Goal: Task Accomplishment & Management: Manage account settings

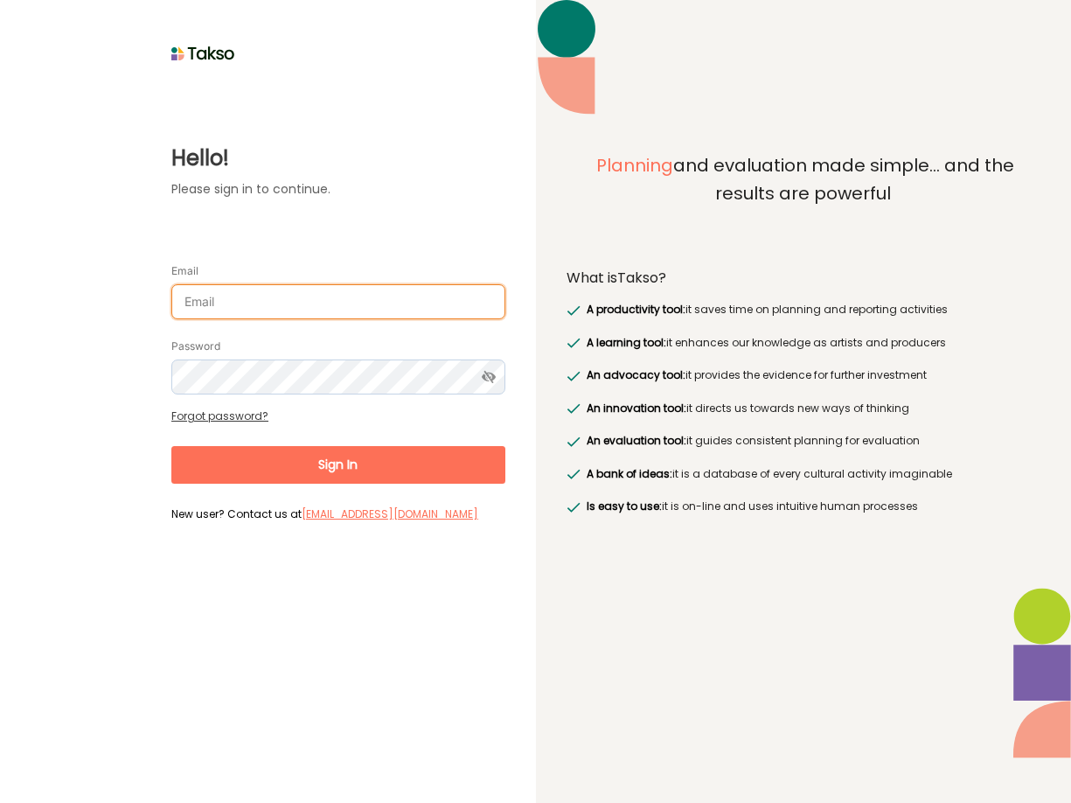
type input "[PERSON_NAME][EMAIL_ADDRESS][DOMAIN_NAME]"
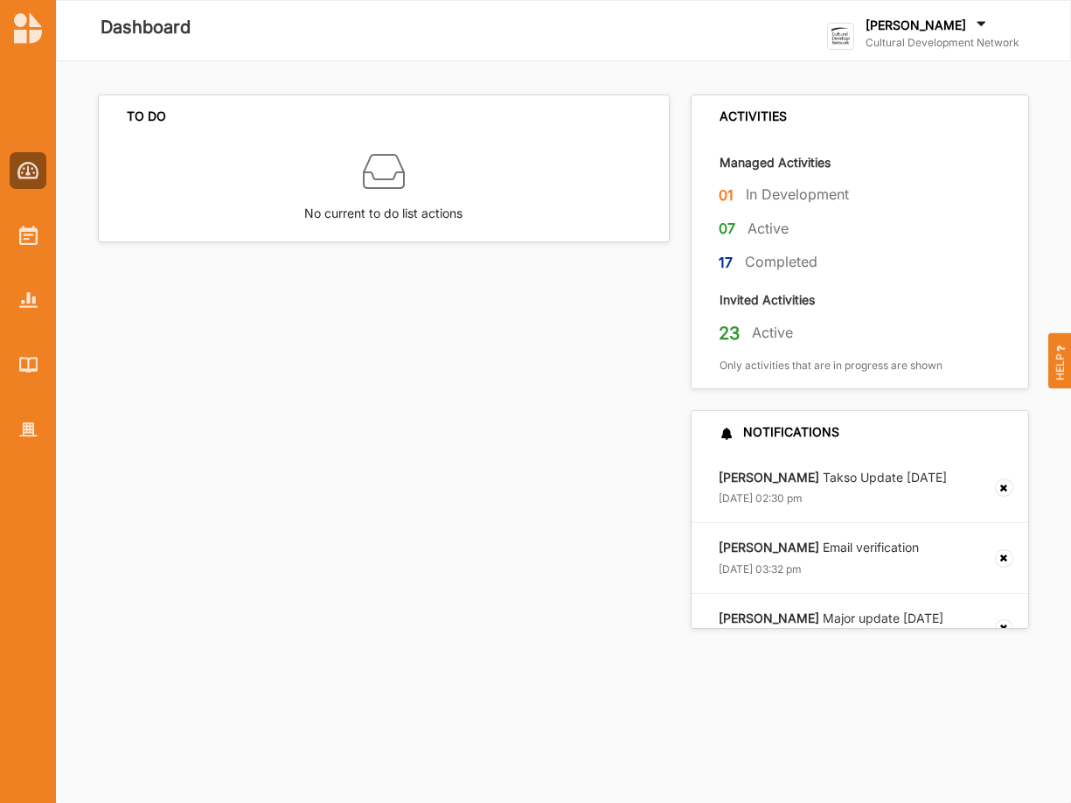
click at [907, 39] on label "Cultural Development Network" at bounding box center [943, 43] width 154 height 14
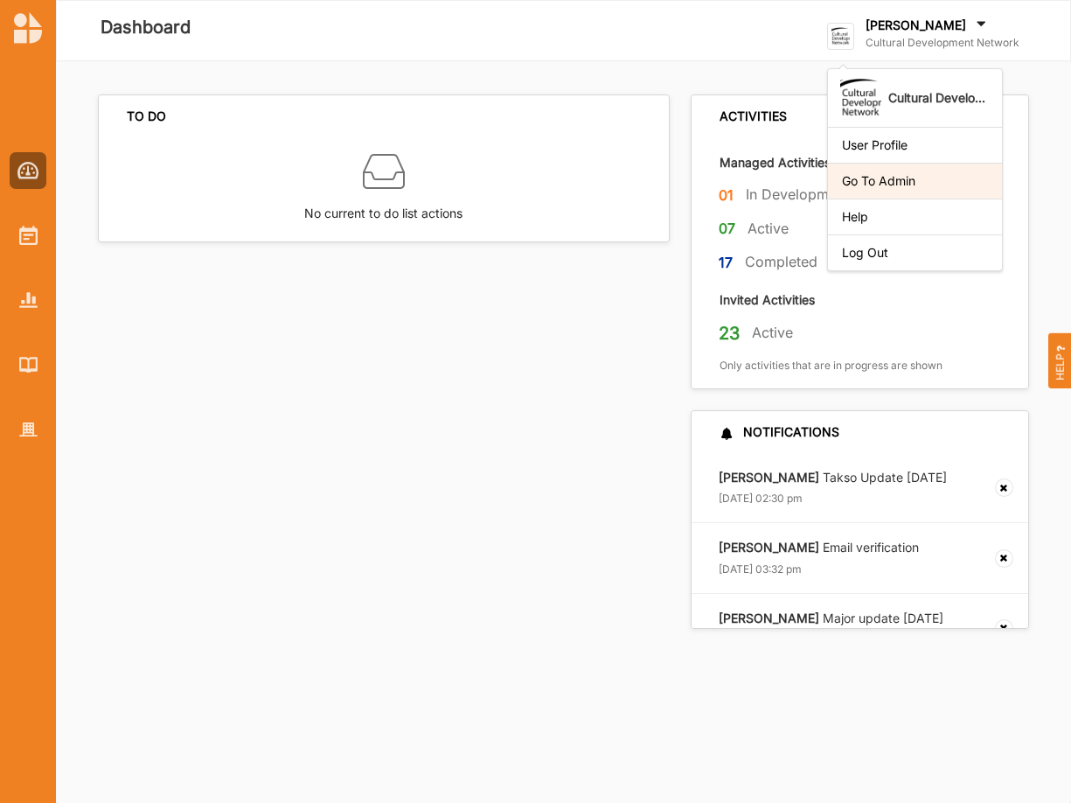
click at [908, 180] on div "Go To Admin" at bounding box center [915, 181] width 146 height 16
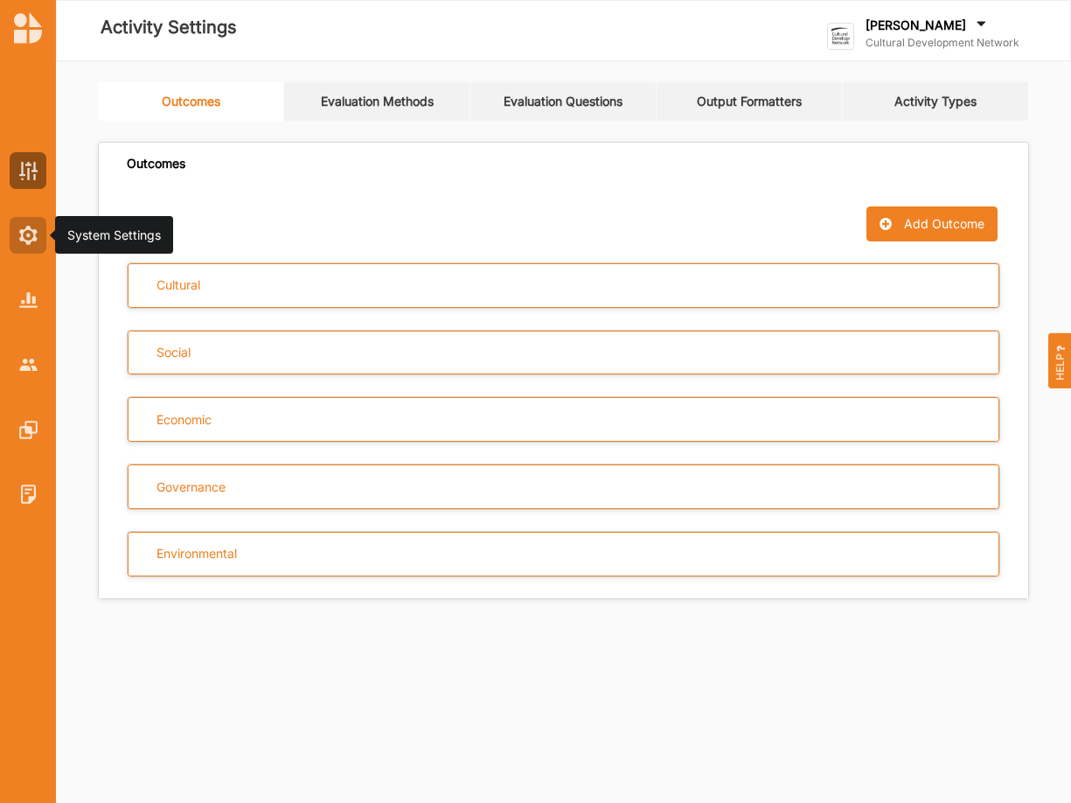
click at [40, 230] on div at bounding box center [28, 235] width 37 height 37
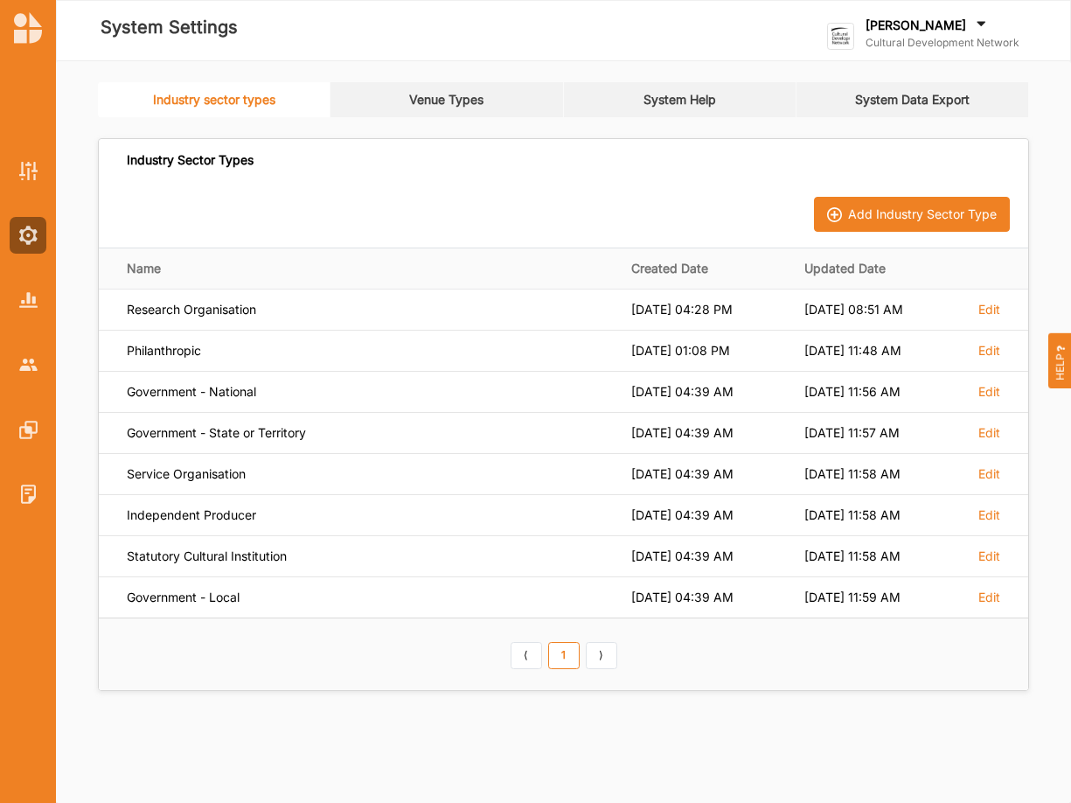
click at [438, 95] on link "Venue Types" at bounding box center [447, 99] width 233 height 35
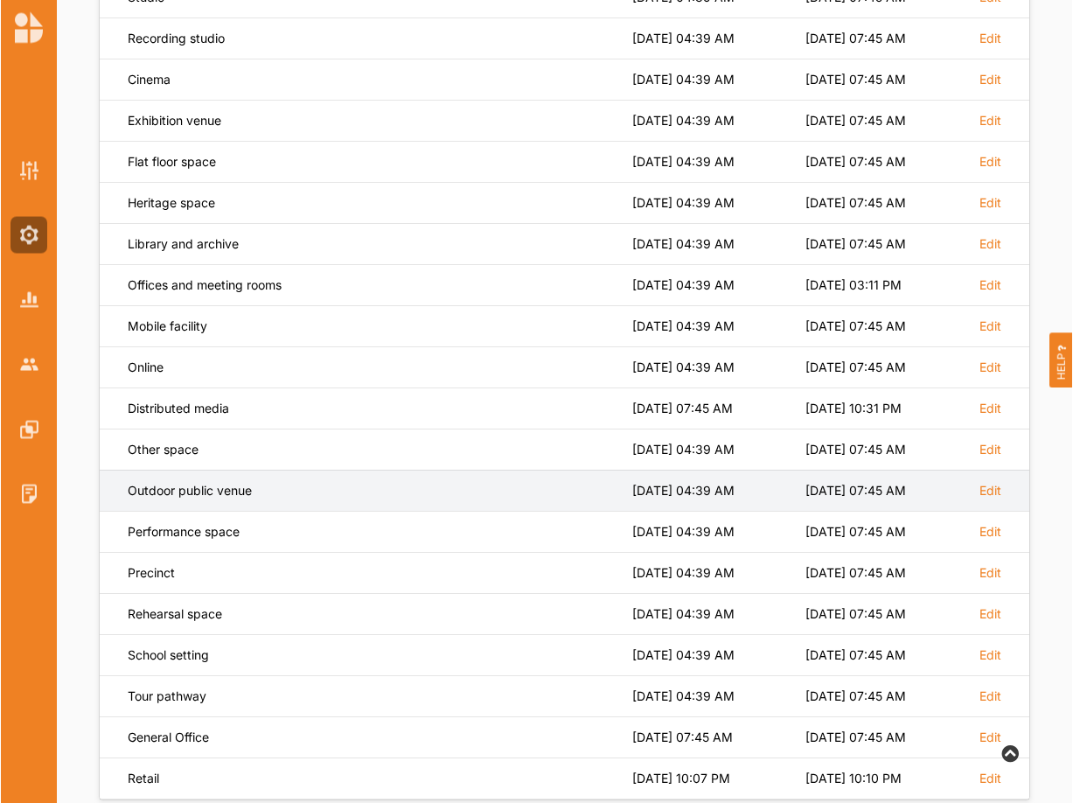
scroll to position [357, 0]
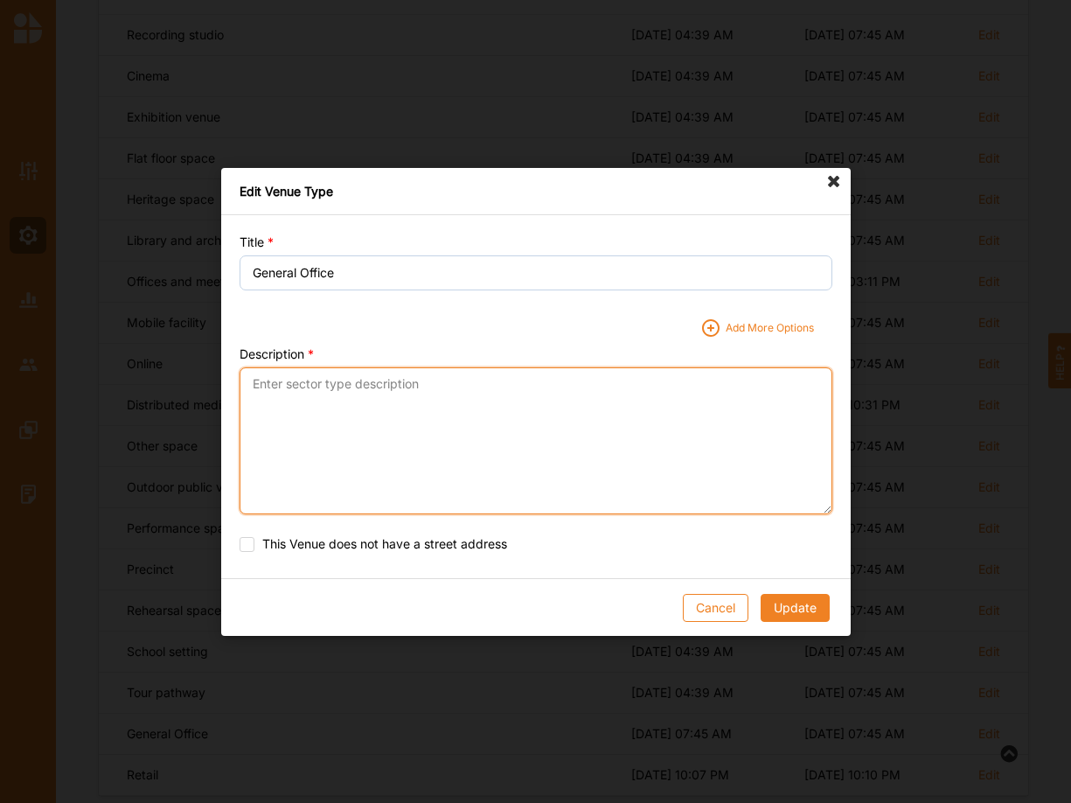
click at [310, 376] on textarea "Description" at bounding box center [536, 439] width 593 height 147
click at [260, 399] on textarea "An activity venue where it is regarded as the workplace for delivery of an acti…" at bounding box center [536, 439] width 593 height 147
click at [422, 397] on textarea "An activity venue where it is regarded as the workplace for delivery of an acti…" at bounding box center [536, 439] width 593 height 147
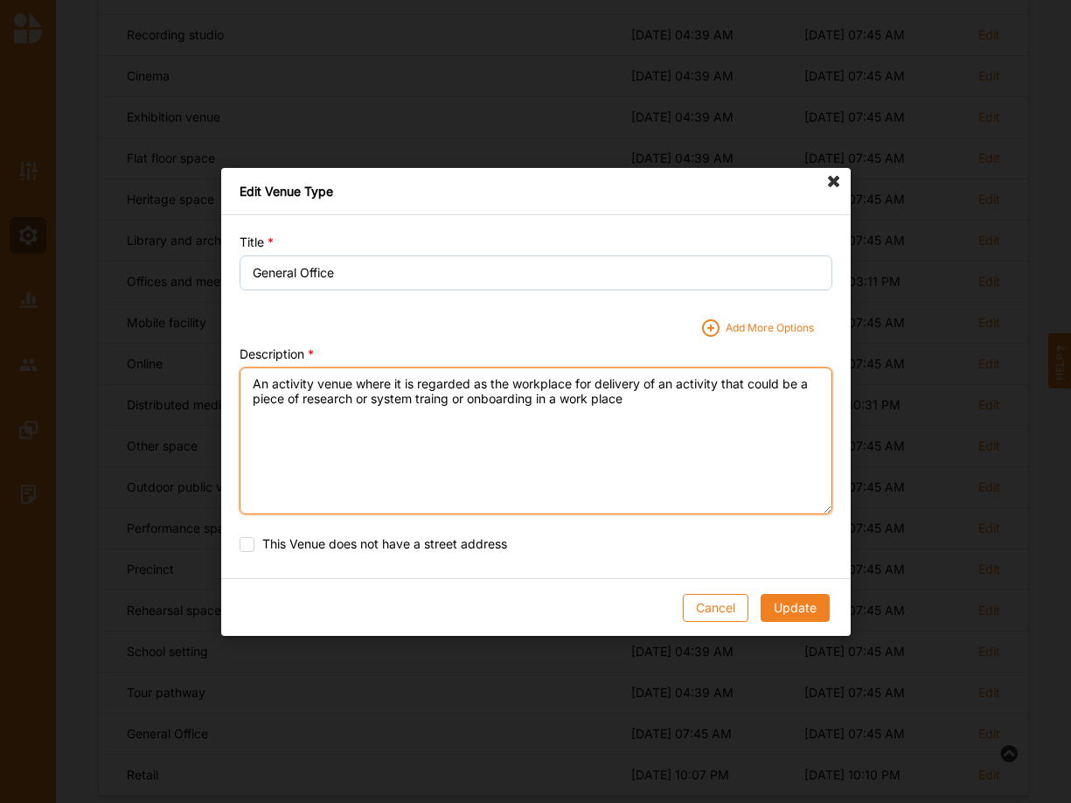
click at [807, 376] on textarea "An activity venue where it is regarded as the workplace for delivery of an acti…" at bounding box center [536, 439] width 593 height 147
click at [299, 400] on textarea "An activity venue where it is regarded as the workplace for delivery of an acti…" at bounding box center [536, 439] width 593 height 147
click at [402, 399] on textarea "An activity venue where it is regarded as the workplace for delivery of an acti…" at bounding box center [536, 439] width 593 height 147
click at [344, 403] on textarea "An activity venue where it is regarded as the workplace for delivery of an acti…" at bounding box center [536, 439] width 593 height 147
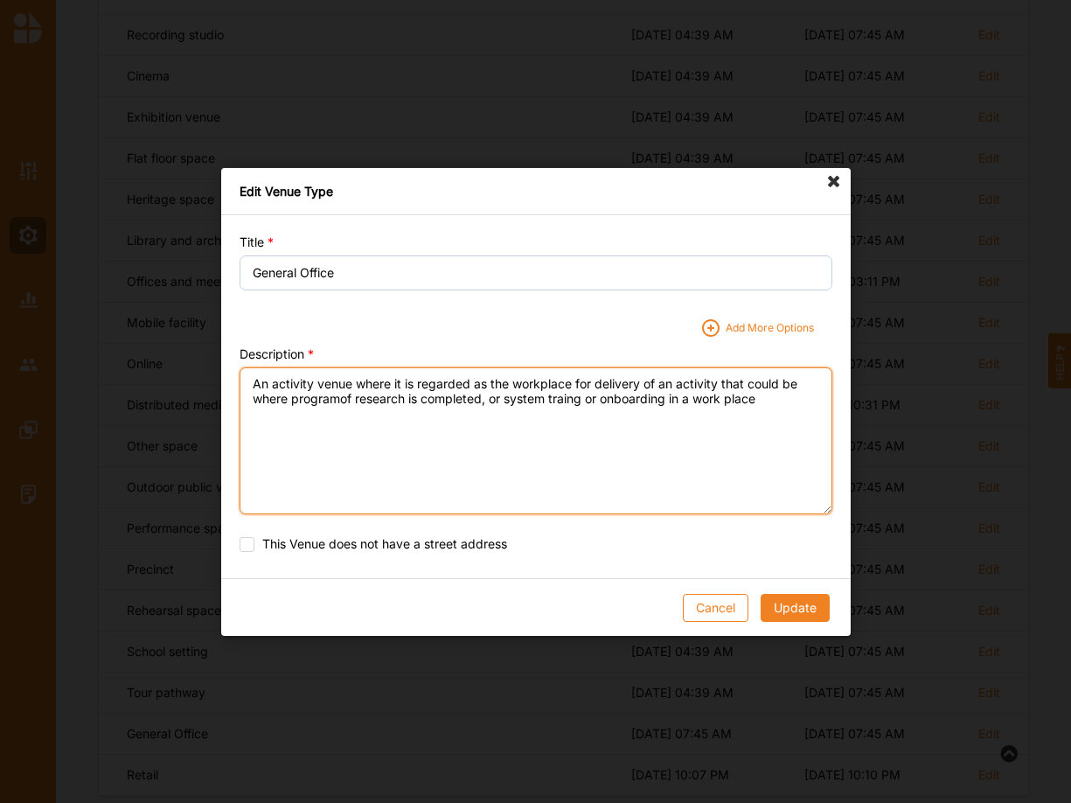
click at [343, 401] on textarea "An activity venue where it is regarded as the workplace for delivery of an acti…" at bounding box center [536, 439] width 593 height 147
click at [582, 390] on textarea "An activity venue where it is regarded as the workplace for delivery of an acti…" at bounding box center [536, 439] width 593 height 147
drag, startPoint x: 582, startPoint y: 393, endPoint x: 582, endPoint y: 404, distance: 11.4
click at [582, 394] on textarea "An activity venue where it is regarded as the workplace for delivery of an acti…" at bounding box center [536, 439] width 593 height 147
click at [512, 400] on textarea "An activity venue where it is regarded as the workplace for delivery of an acti…" at bounding box center [536, 439] width 593 height 147
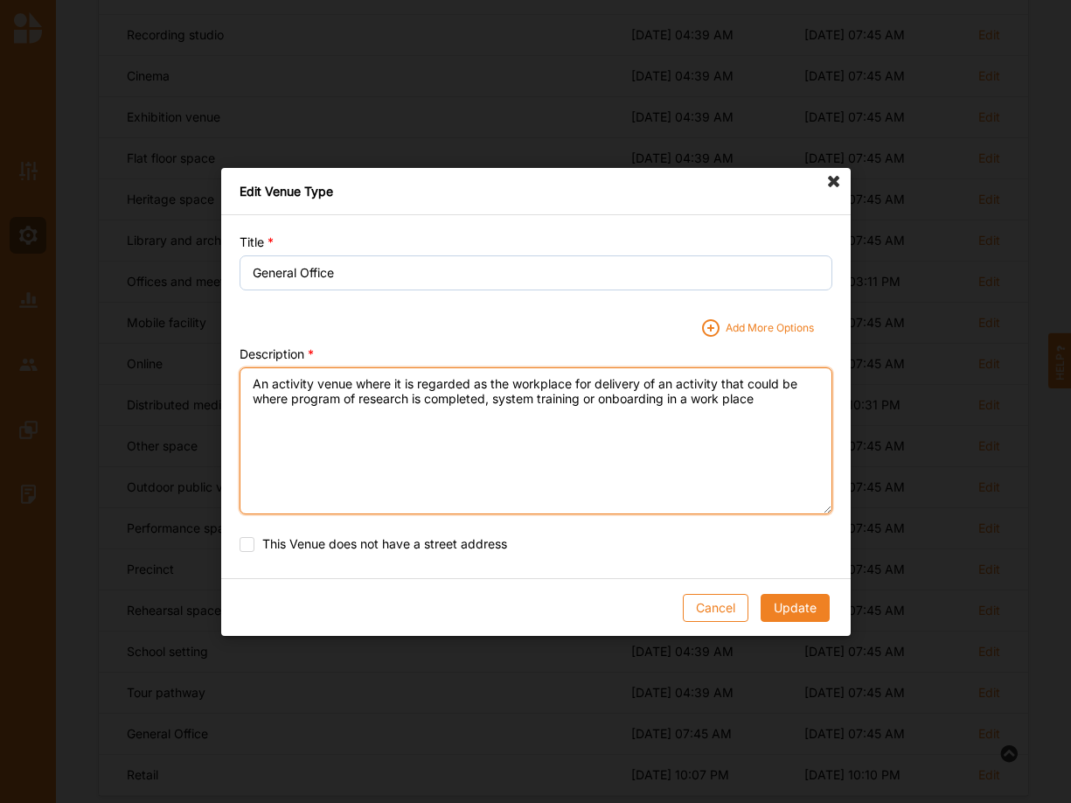
click at [617, 404] on textarea "An activity venue where it is regarded as the workplace for delivery of an acti…" at bounding box center [536, 439] width 593 height 147
click at [442, 423] on textarea "An activity venue where it is regarded as the workplace for delivery of an acti…" at bounding box center [536, 439] width 593 height 147
type textarea "An activity venue where it is regarded as the workplace for delivery of an acti…"
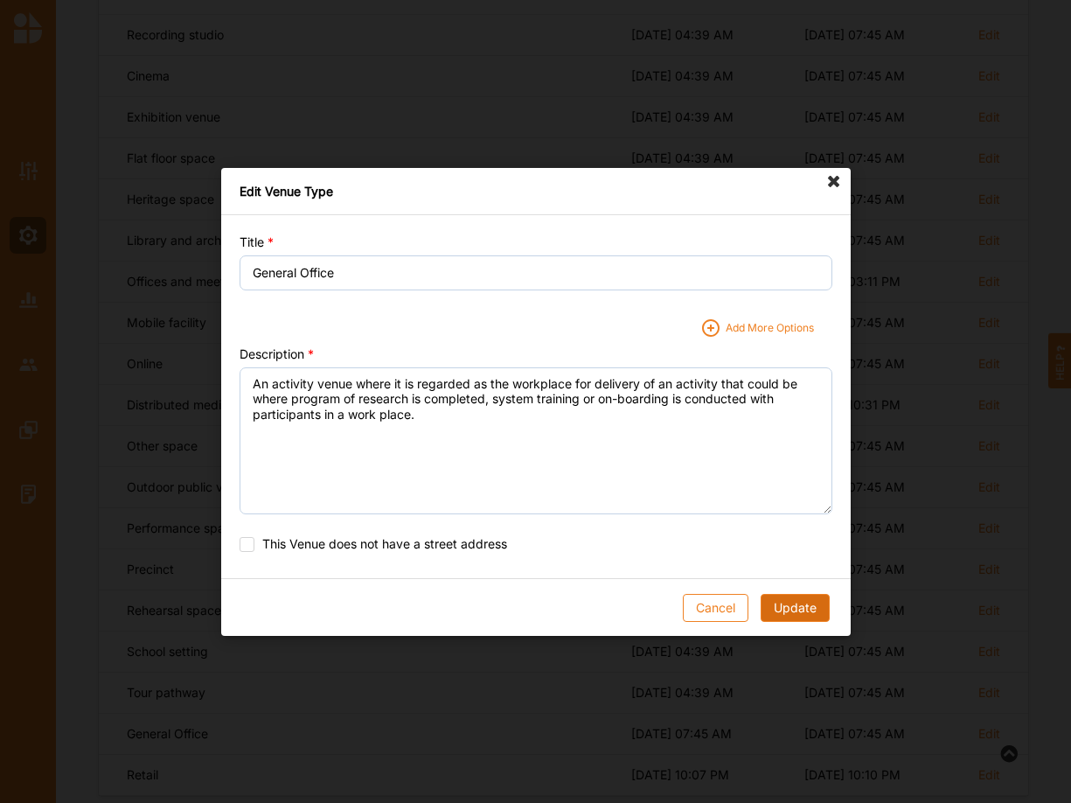
click at [788, 610] on button "Update" at bounding box center [794, 607] width 69 height 28
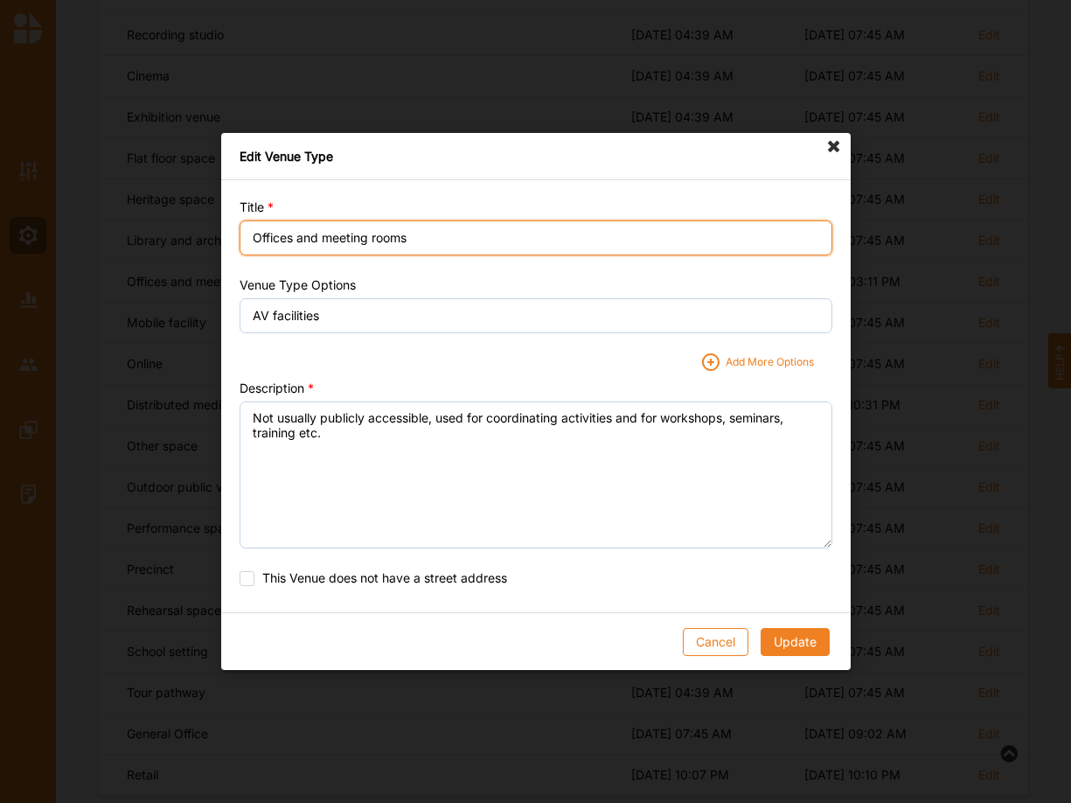
drag, startPoint x: 333, startPoint y: 237, endPoint x: 250, endPoint y: 241, distance: 83.2
click at [250, 241] on input "Offices and meeting rooms" at bounding box center [536, 237] width 593 height 35
type input "Meeting rooms"
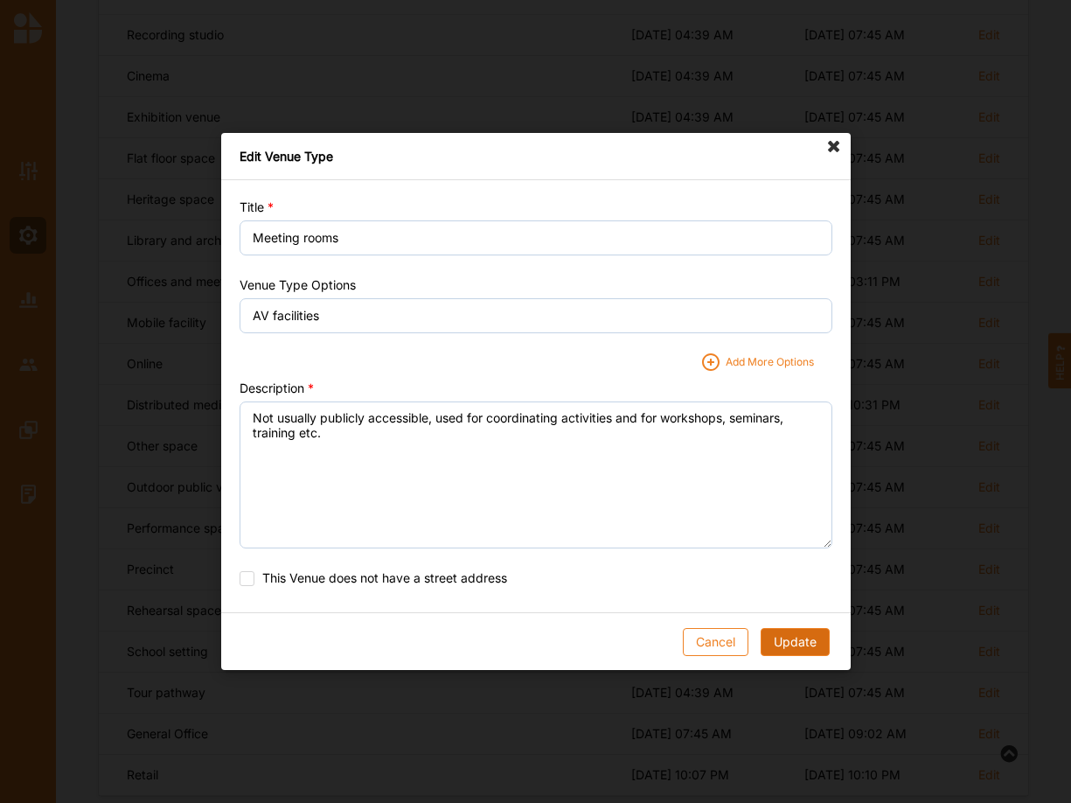
click at [796, 646] on button "Update" at bounding box center [794, 642] width 69 height 28
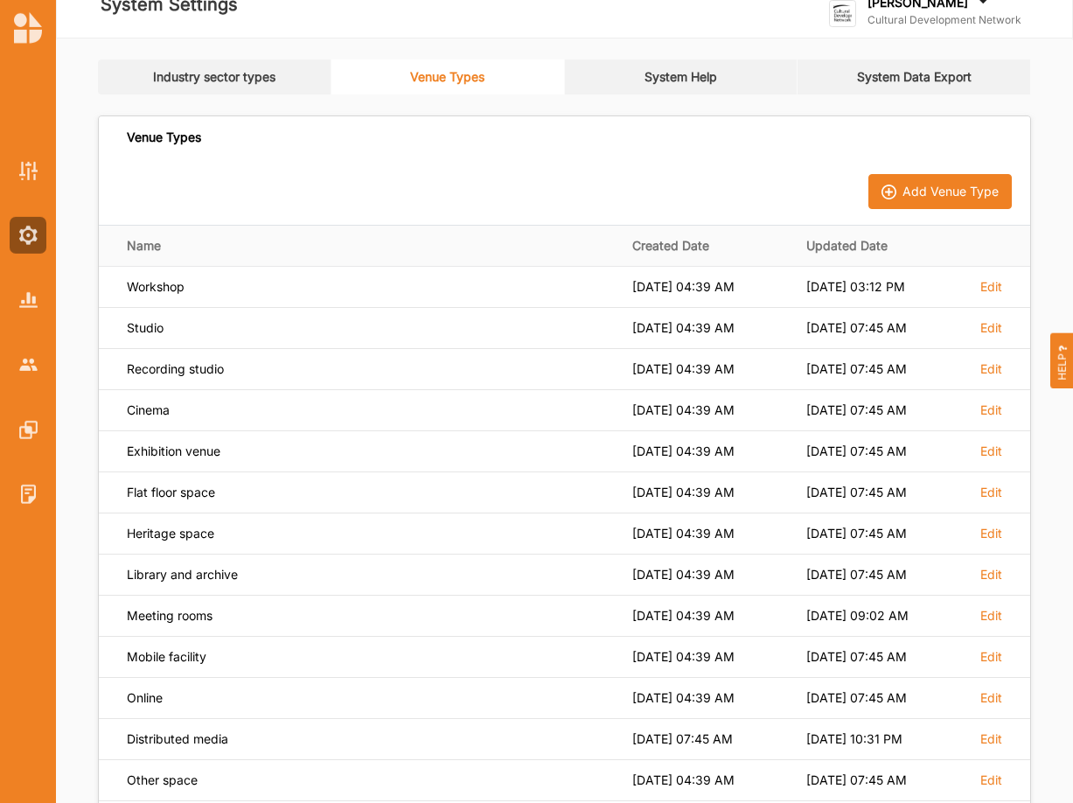
scroll to position [0, 0]
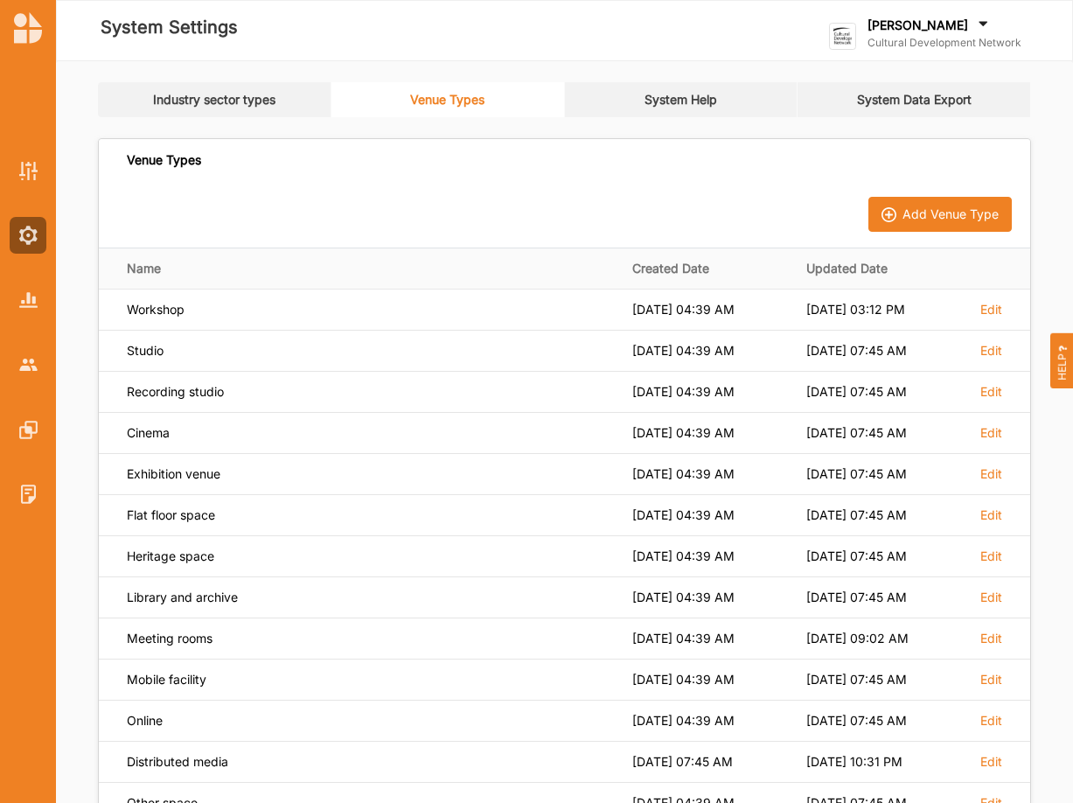
click at [908, 30] on label "[PERSON_NAME]" at bounding box center [918, 25] width 101 height 16
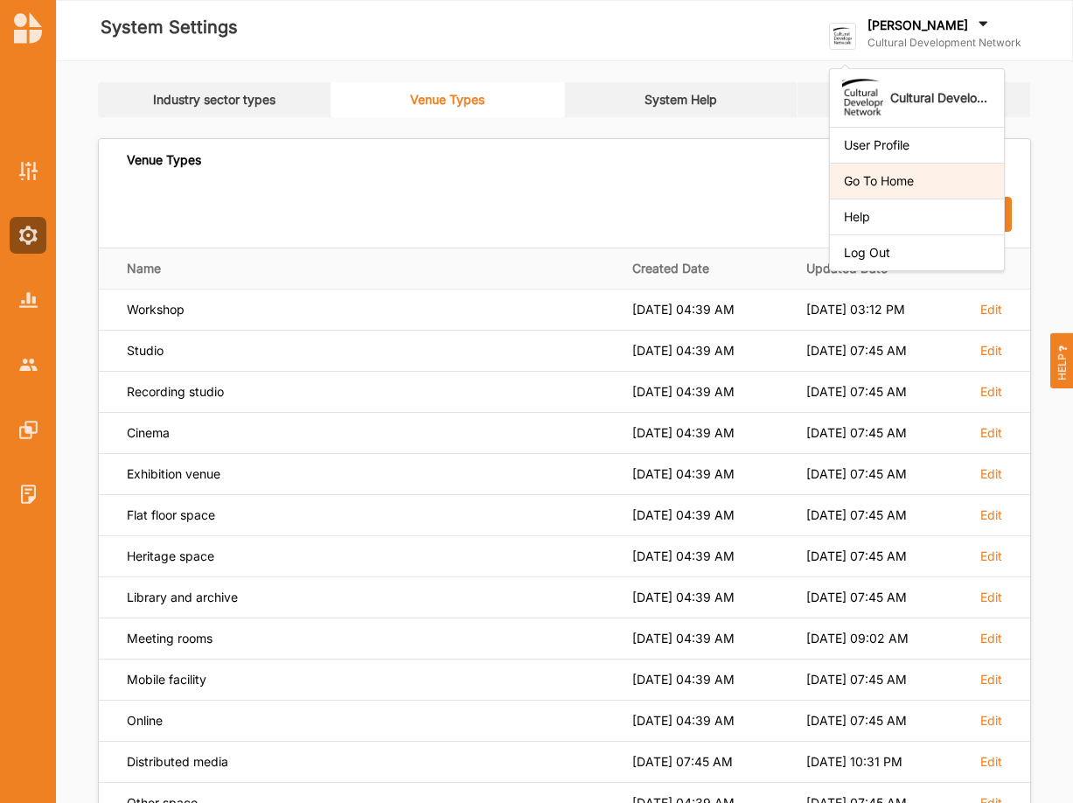
click at [897, 182] on div "Go To Home" at bounding box center [917, 181] width 146 height 16
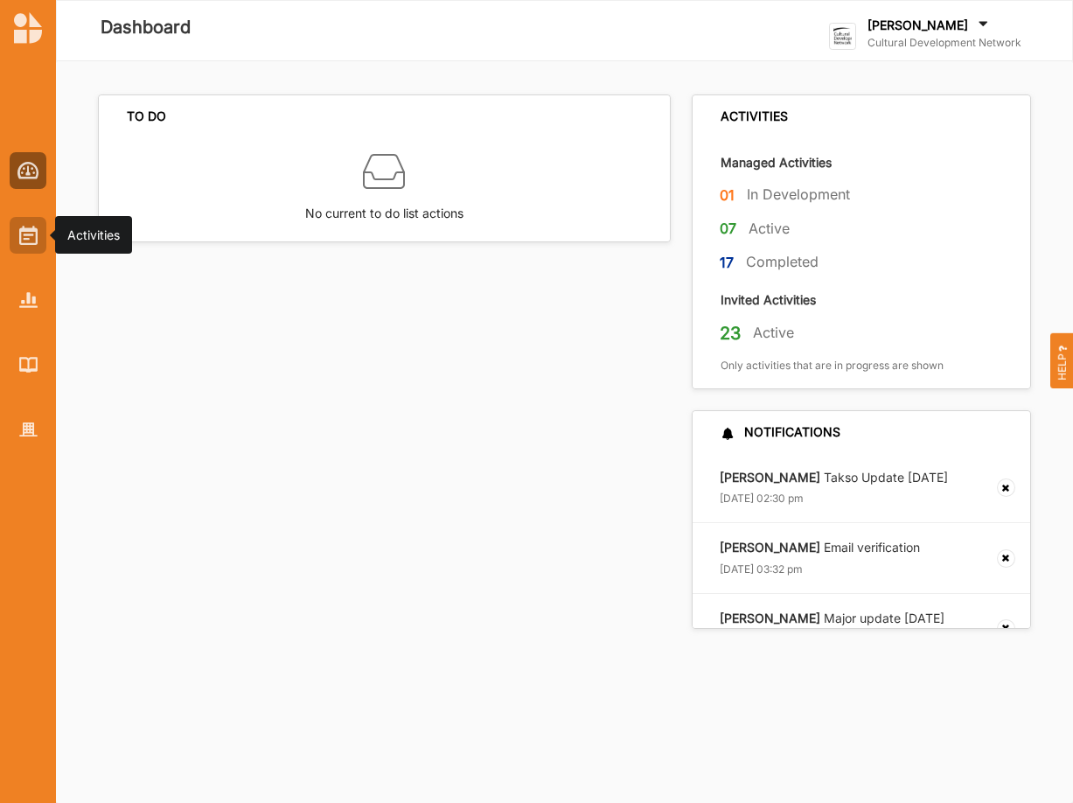
click at [32, 239] on img at bounding box center [28, 235] width 18 height 19
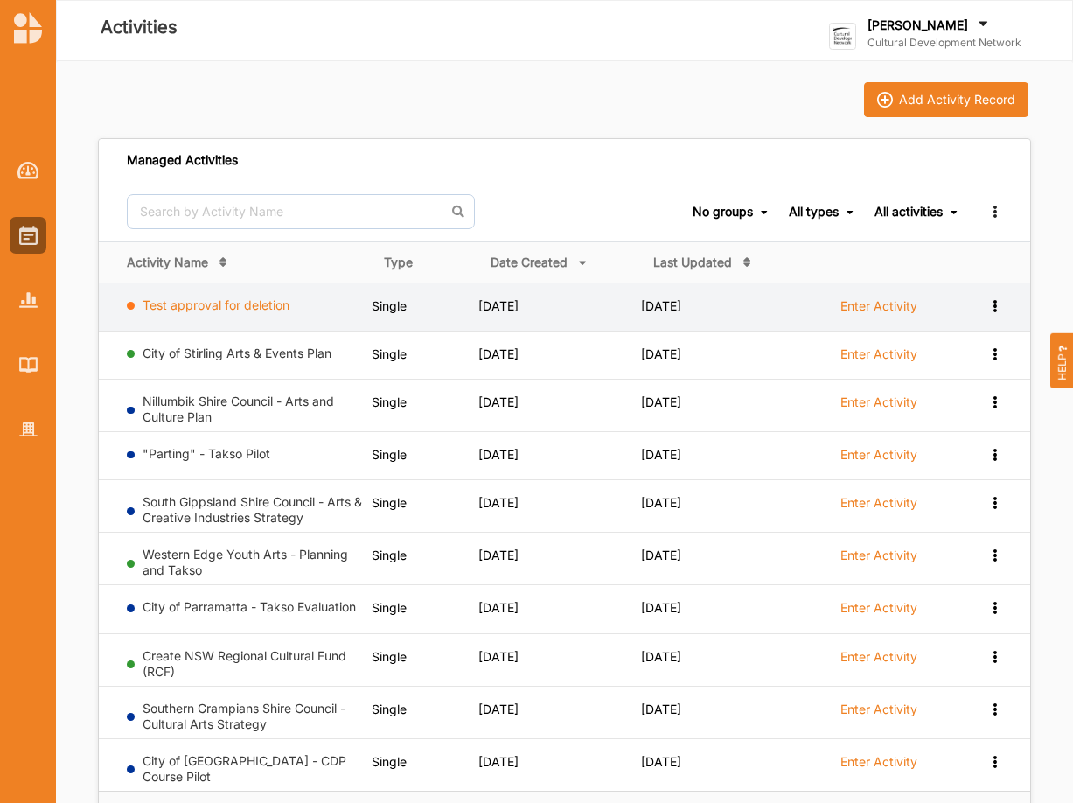
click at [217, 303] on link "Test approval for deletion" at bounding box center [216, 304] width 147 height 15
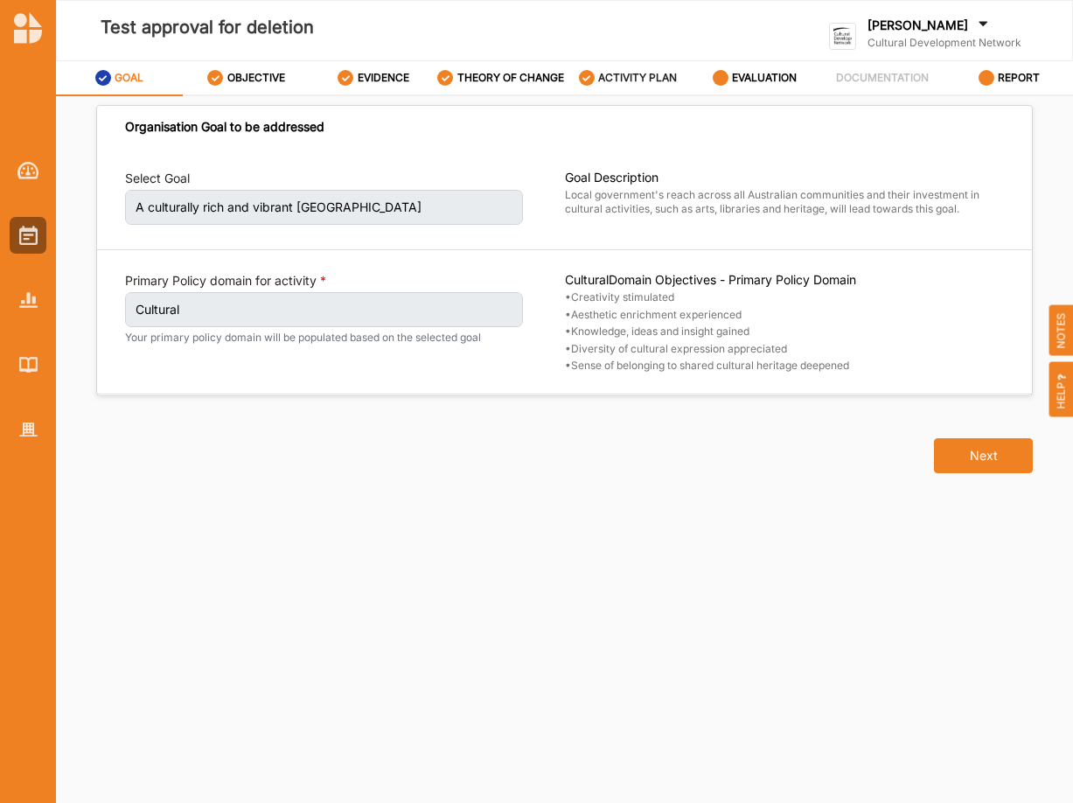
click at [606, 85] on label "ACTIVITY PLAN" at bounding box center [637, 78] width 79 height 14
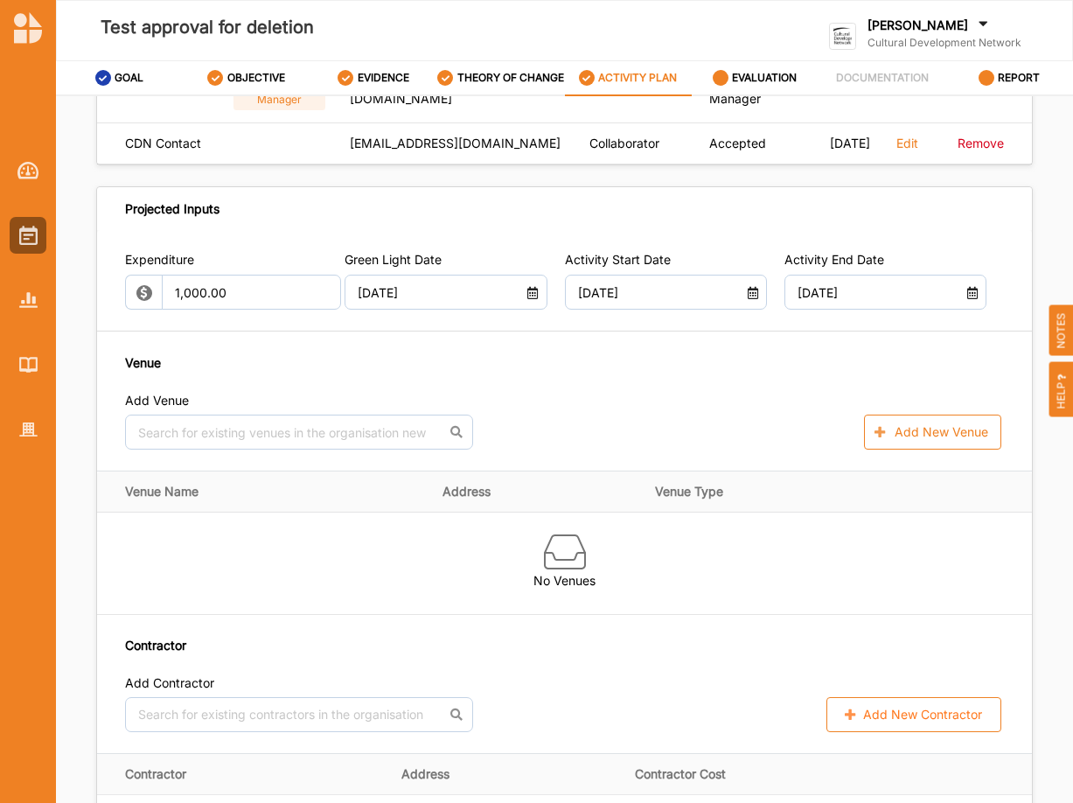
scroll to position [714, 0]
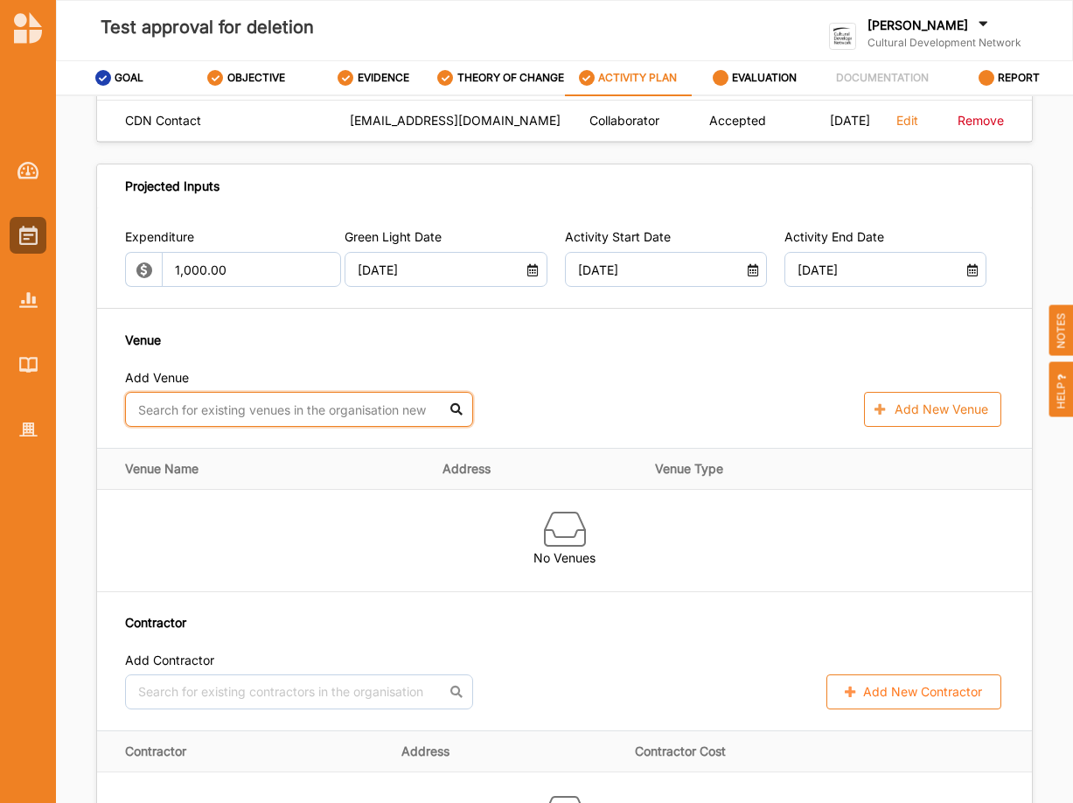
click at [323, 422] on input "text" at bounding box center [299, 409] width 348 height 35
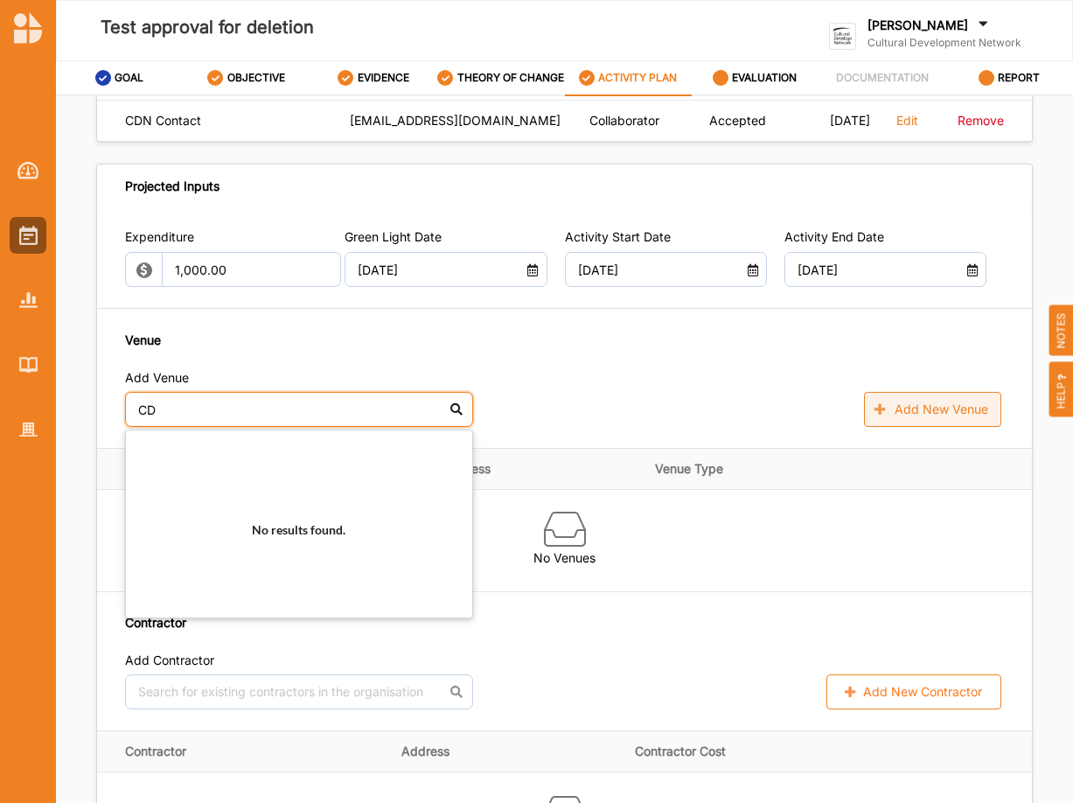
type input "CD"
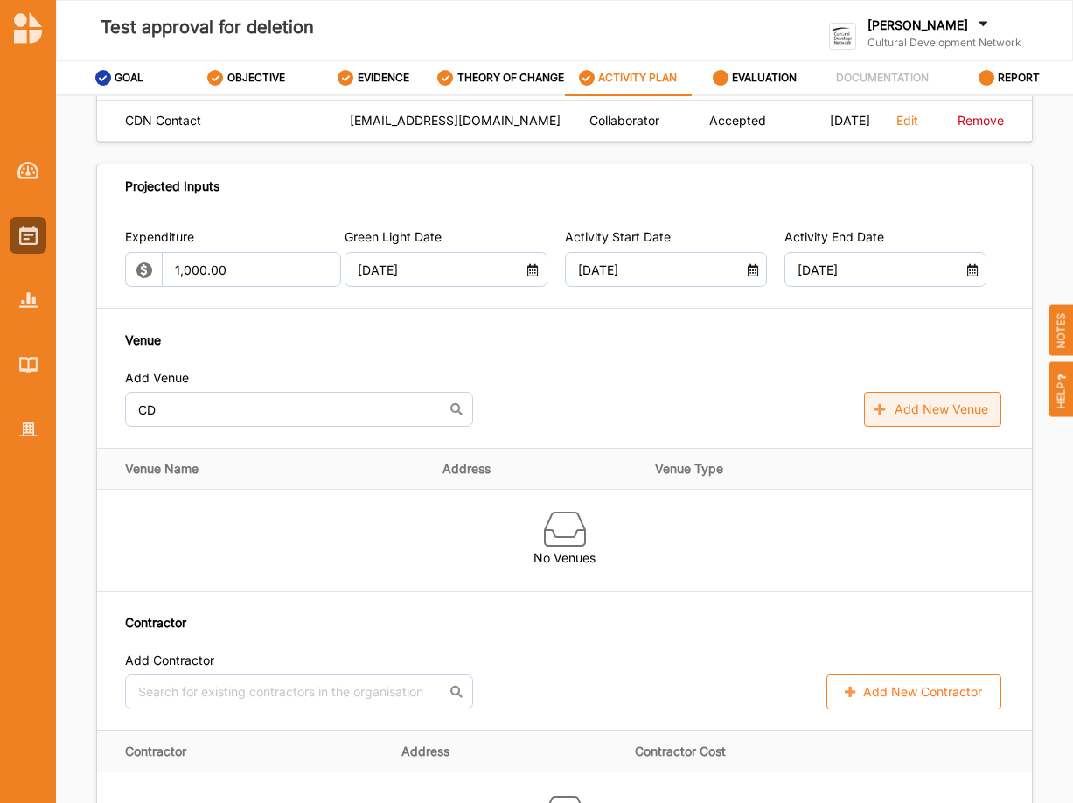
click at [898, 425] on button "Add New Venue" at bounding box center [932, 409] width 137 height 35
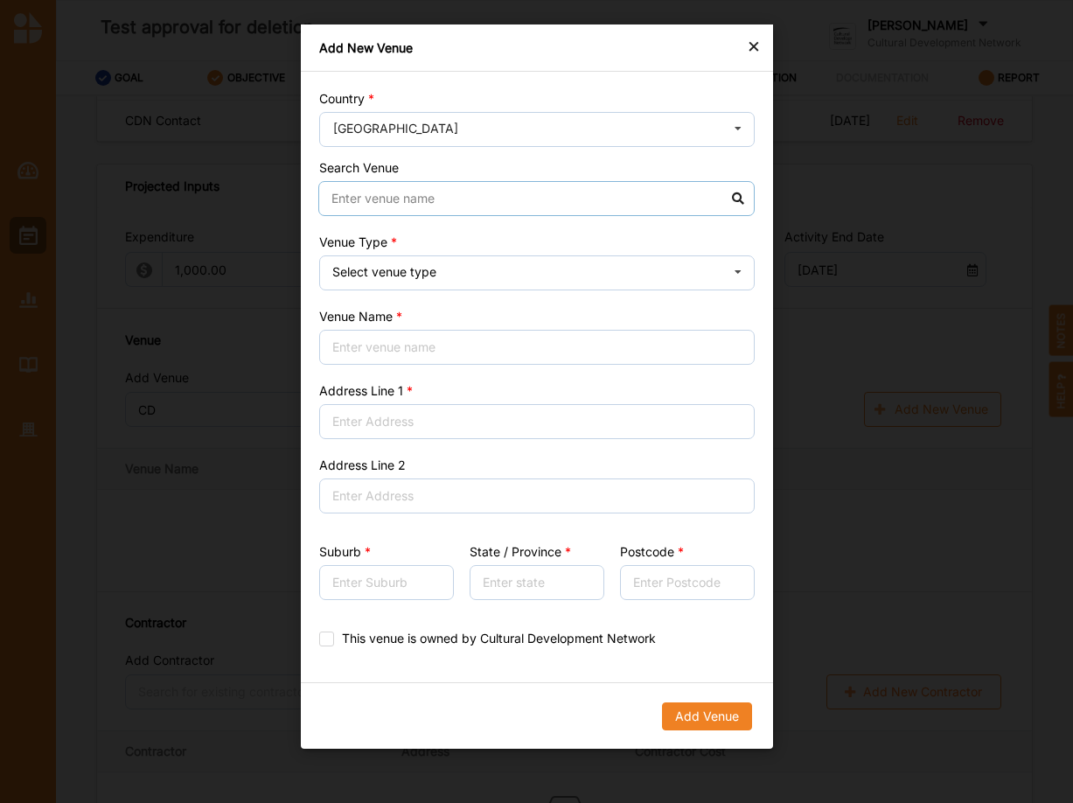
click at [373, 204] on input at bounding box center [536, 198] width 436 height 35
drag, startPoint x: 405, startPoint y: 198, endPoint x: 223, endPoint y: 195, distance: 181.9
click at [318, 195] on input "CDN Office" at bounding box center [536, 198] width 436 height 35
type input "CDN Office"
click at [383, 363] on input "Venue Name" at bounding box center [536, 347] width 435 height 35
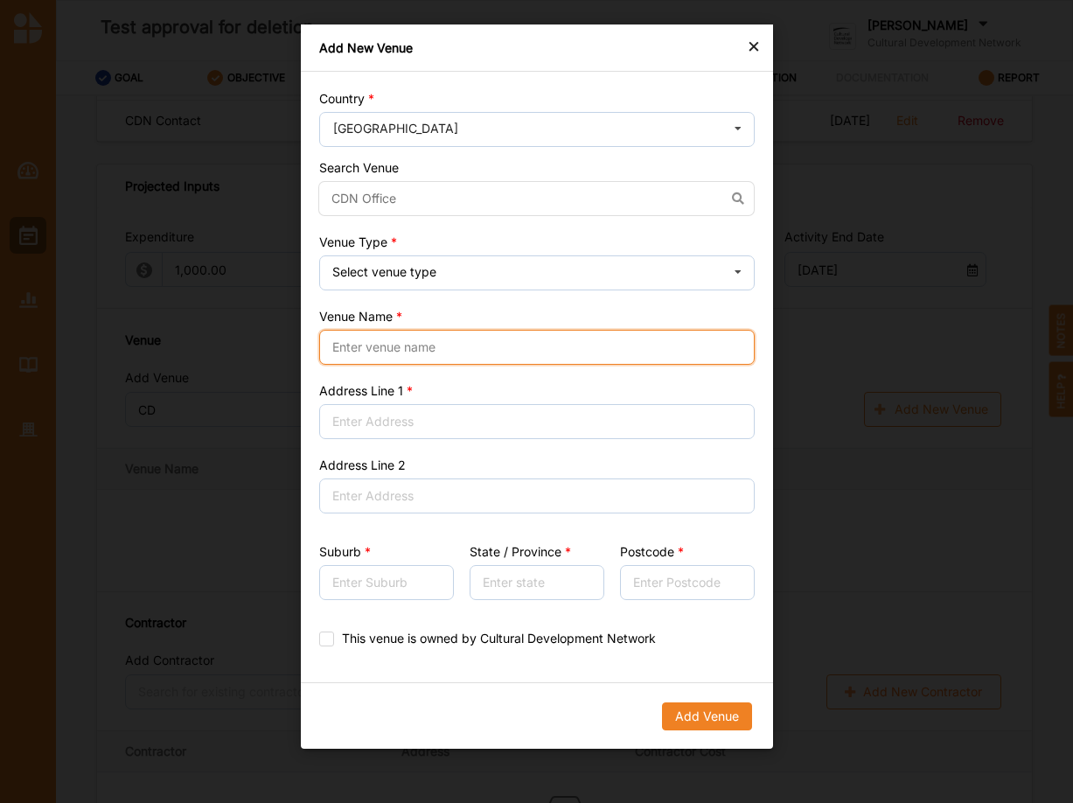
paste input "CDN Office"
type input "CDN Office"
click at [334, 189] on input "CDN Office" at bounding box center [536, 198] width 436 height 35
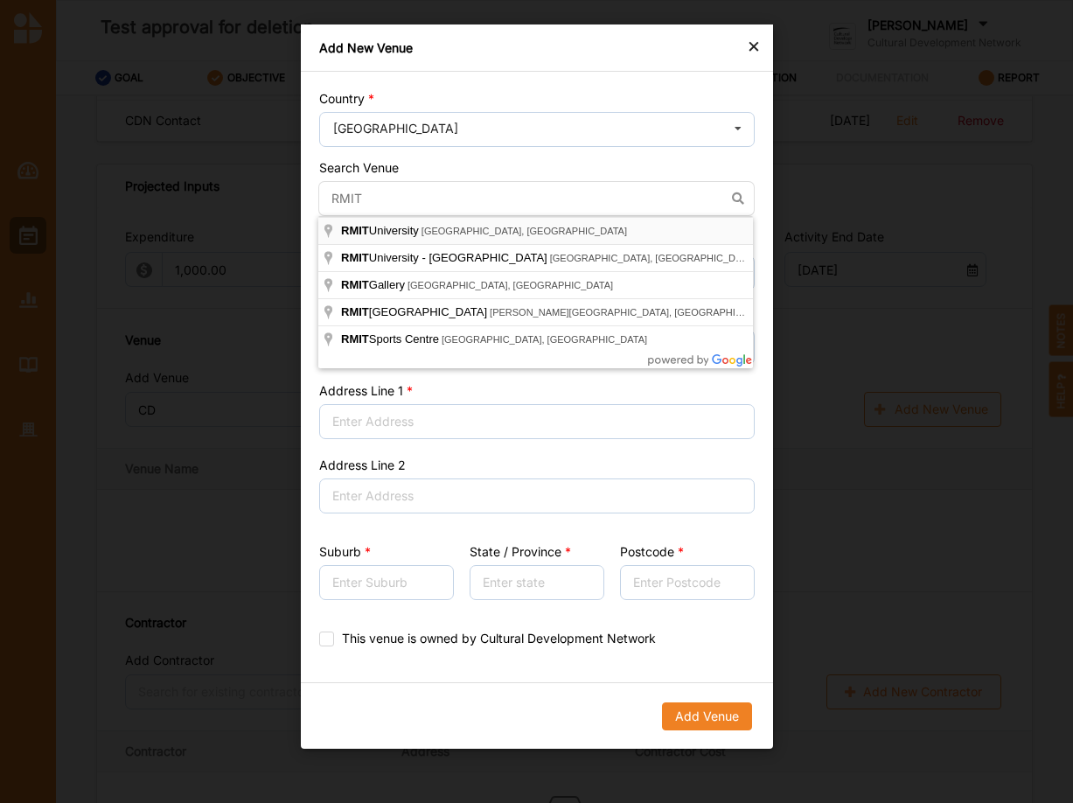
type input "[GEOGRAPHIC_DATA], [GEOGRAPHIC_DATA], [GEOGRAPHIC_DATA], [GEOGRAPHIC_DATA]"
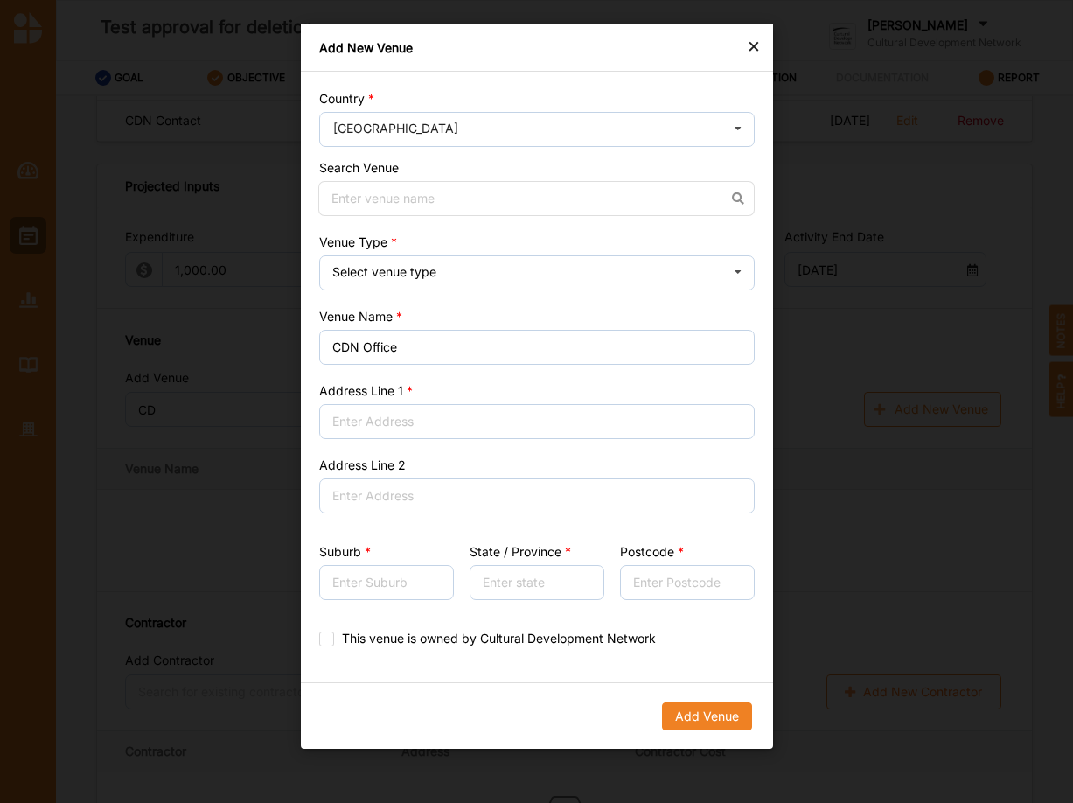
type input "[STREET_ADDRESS]"
type input "[GEOGRAPHIC_DATA]"
type input "Victoria"
type input "3000"
click at [360, 197] on input at bounding box center [536, 198] width 436 height 35
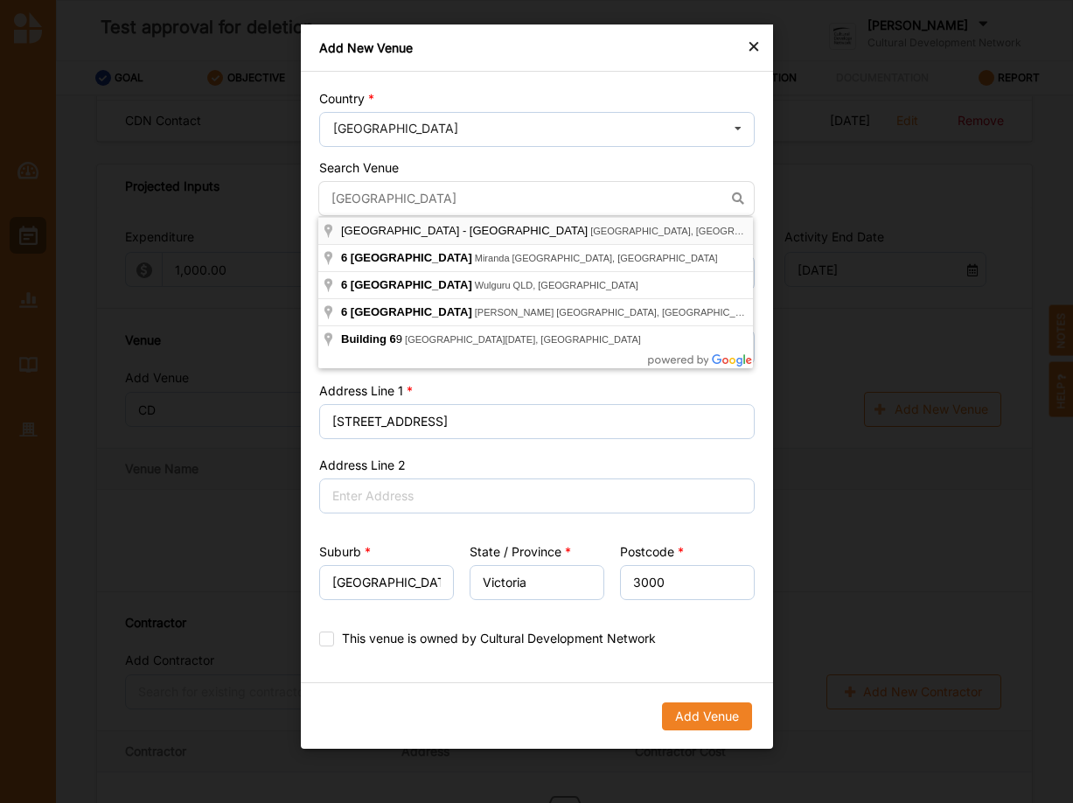
type input "[GEOGRAPHIC_DATA] - [GEOGRAPHIC_DATA], [GEOGRAPHIC_DATA], [GEOGRAPHIC_DATA], [G…"
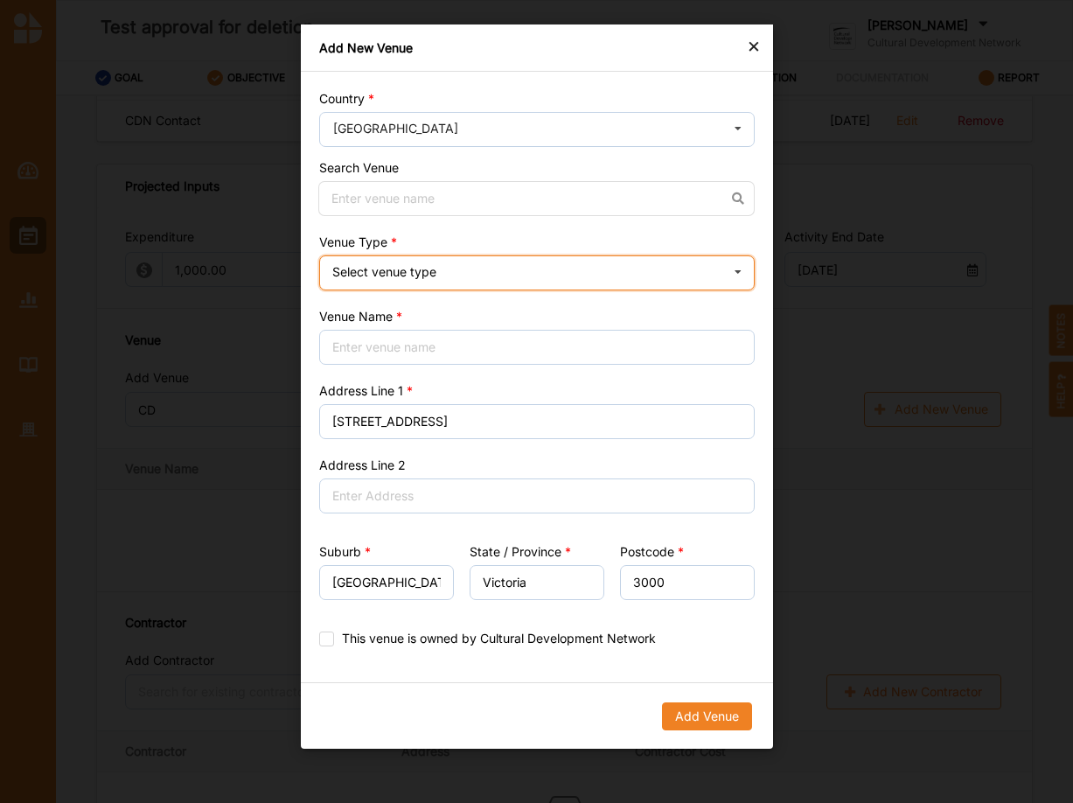
click at [378, 275] on div "Select venue type" at bounding box center [384, 272] width 104 height 12
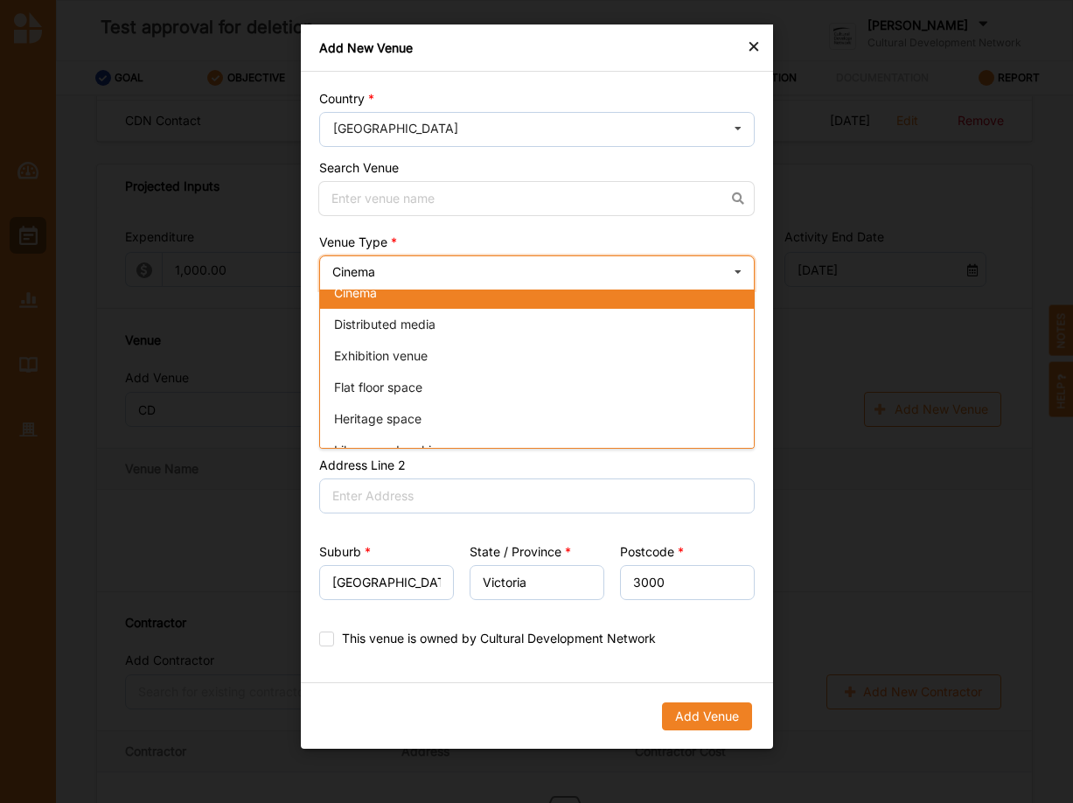
scroll to position [0, 0]
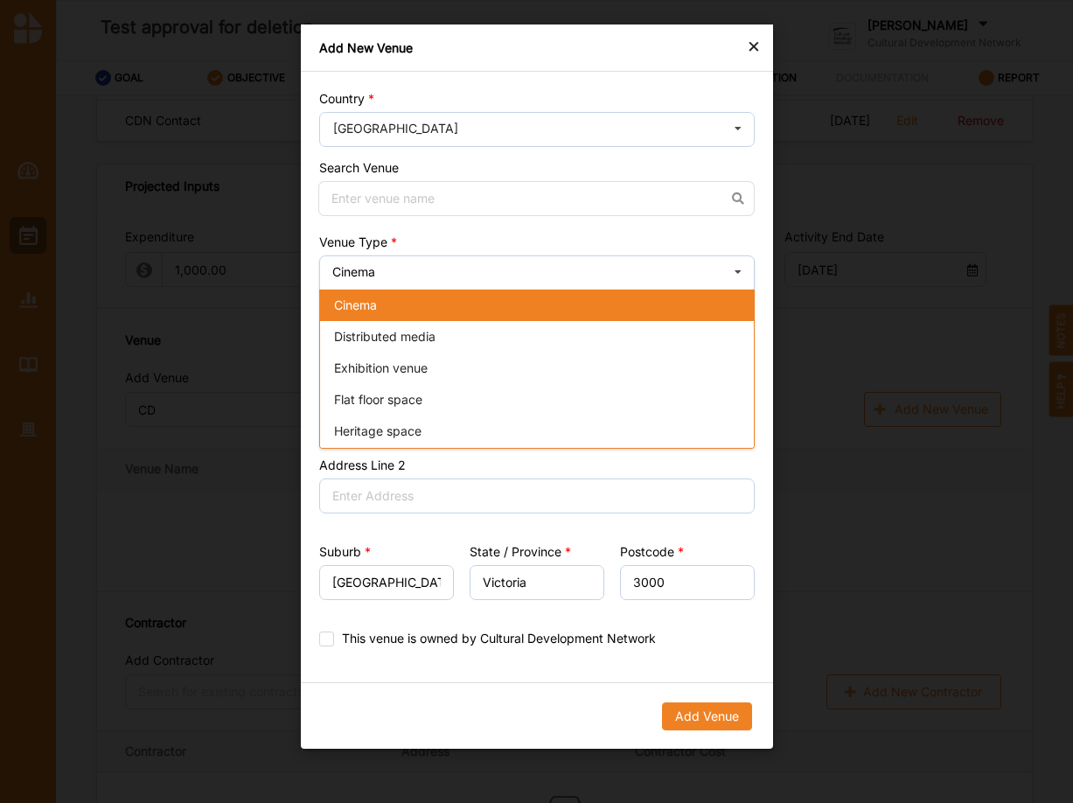
click at [752, 39] on div "×" at bounding box center [754, 45] width 14 height 21
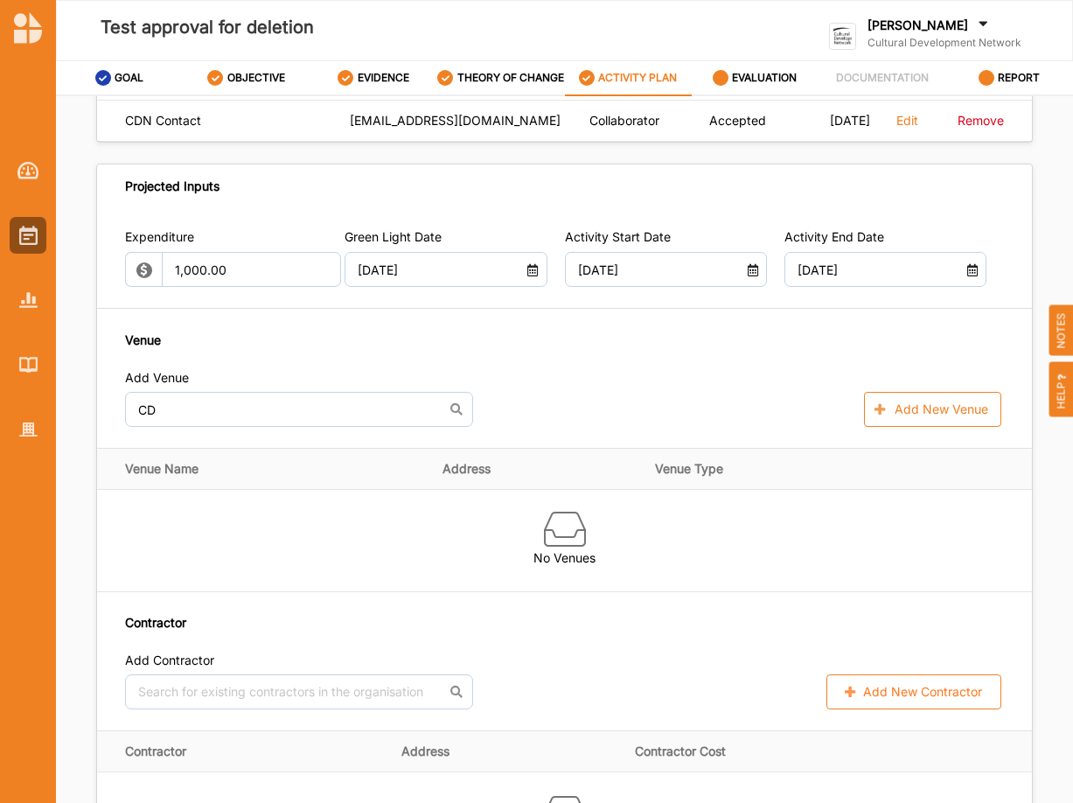
click at [950, 31] on label "[PERSON_NAME]" at bounding box center [918, 25] width 101 height 16
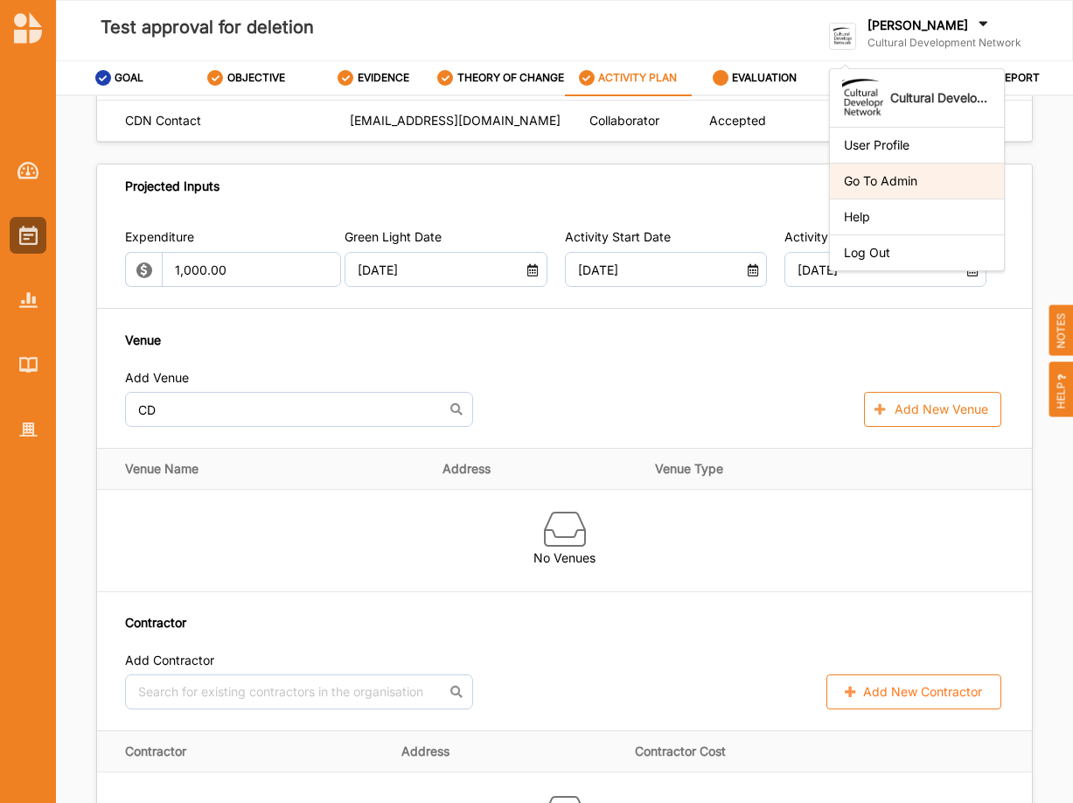
click at [914, 185] on div "Go To Admin" at bounding box center [917, 181] width 146 height 16
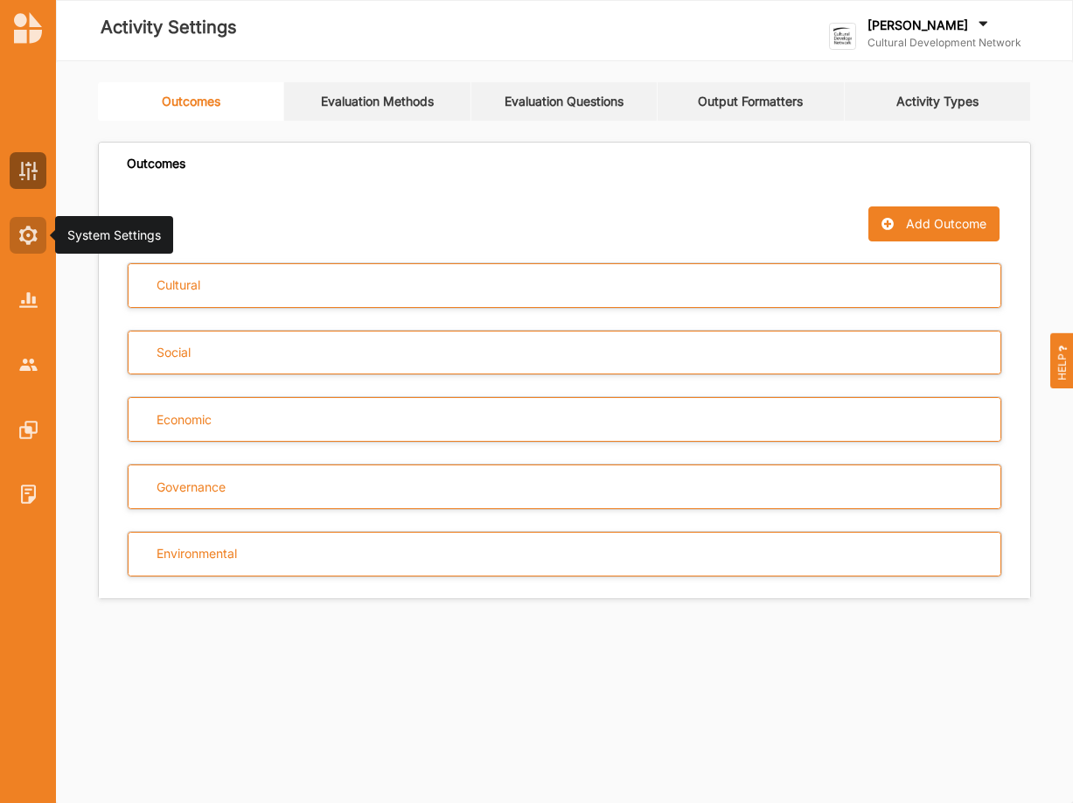
click at [33, 236] on img at bounding box center [28, 235] width 18 height 19
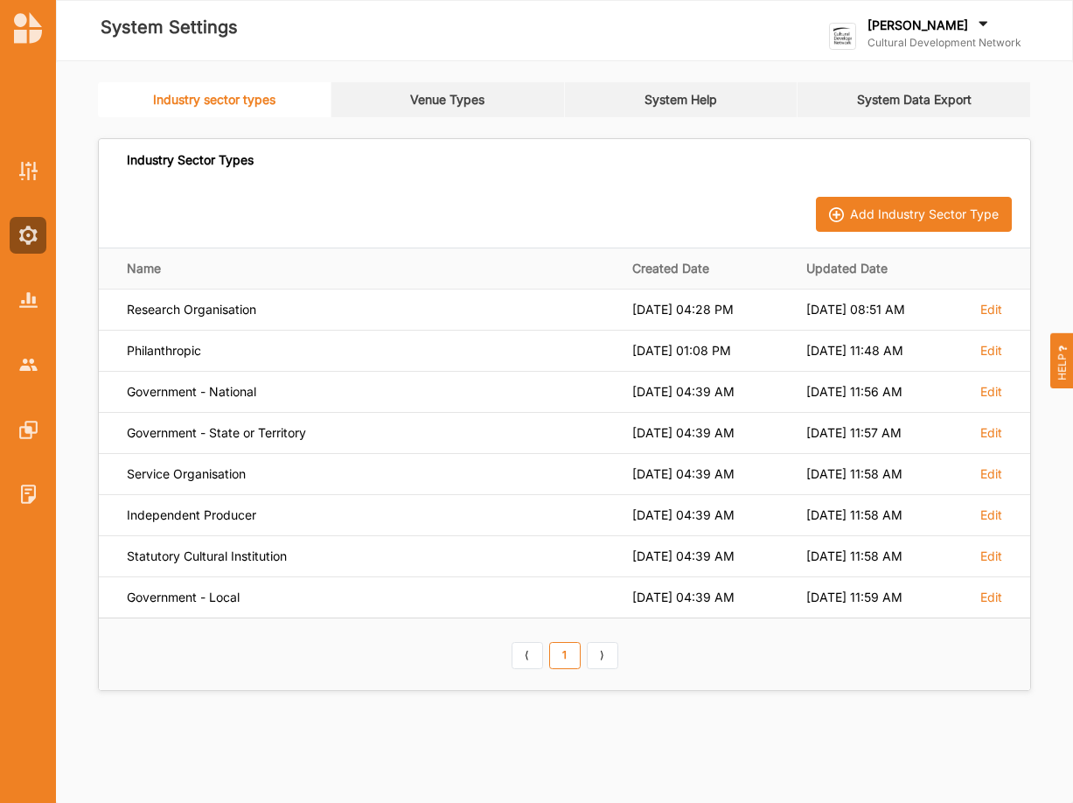
click at [420, 100] on link "Venue Types" at bounding box center [447, 99] width 233 height 35
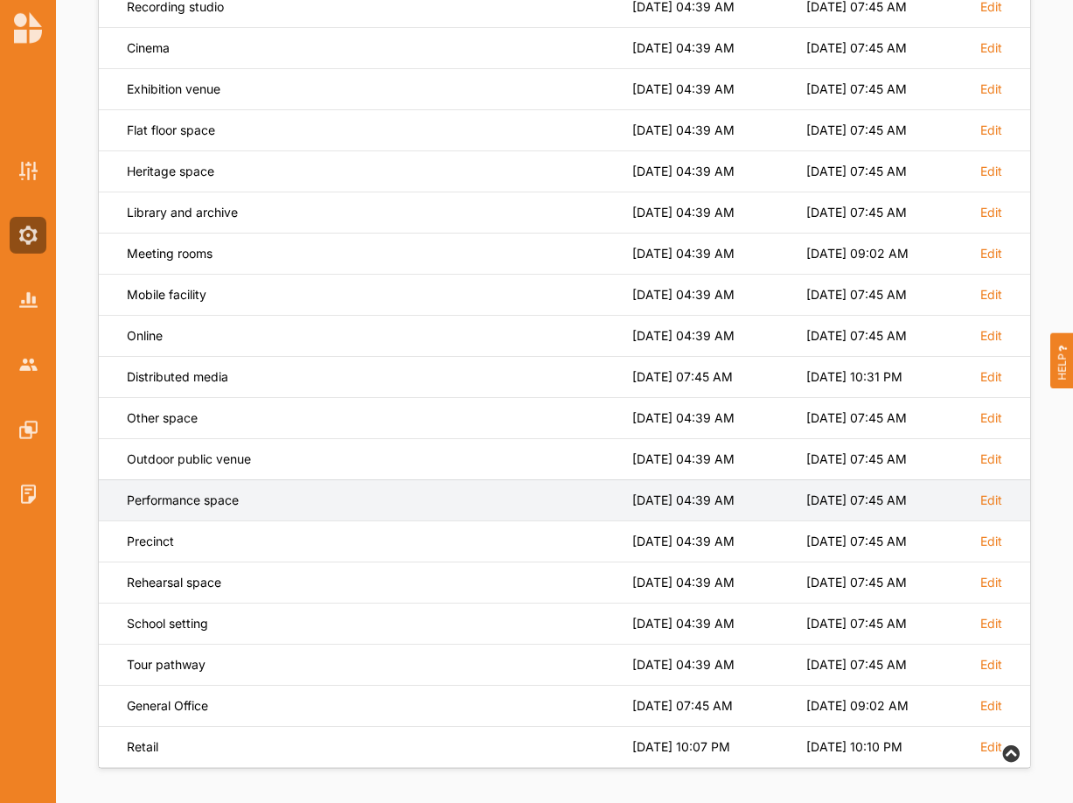
scroll to position [386, 0]
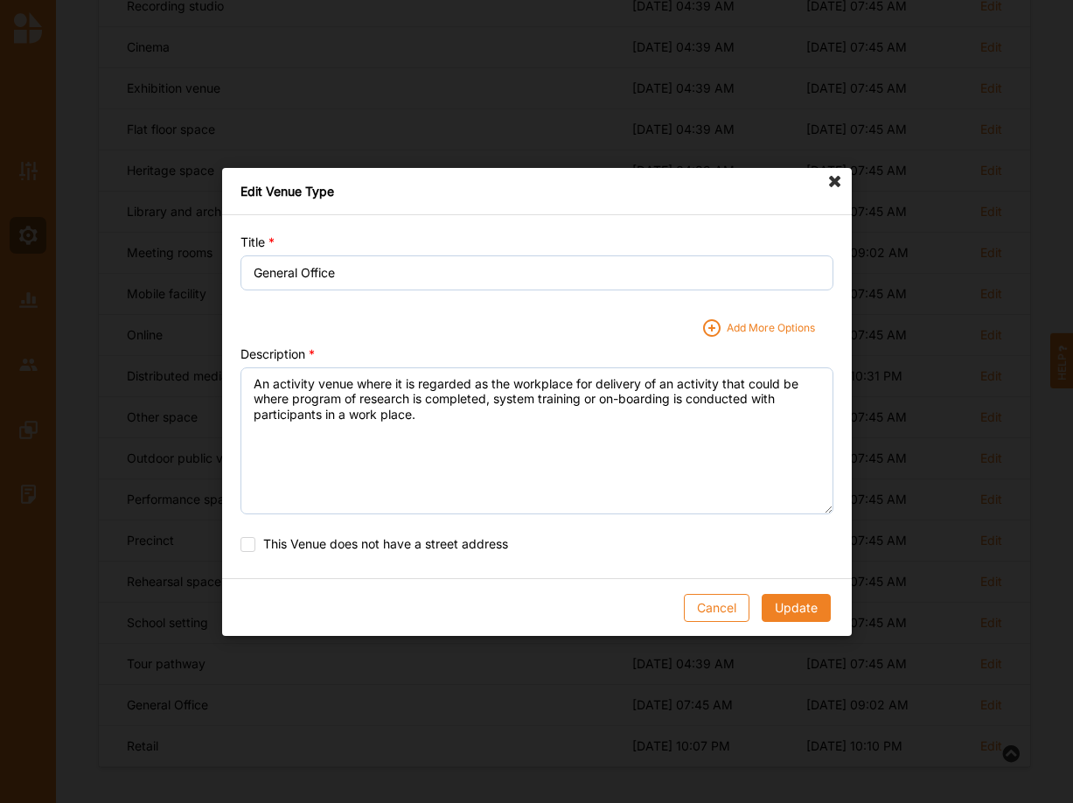
click at [779, 328] on div "Add More Options" at bounding box center [771, 327] width 88 height 16
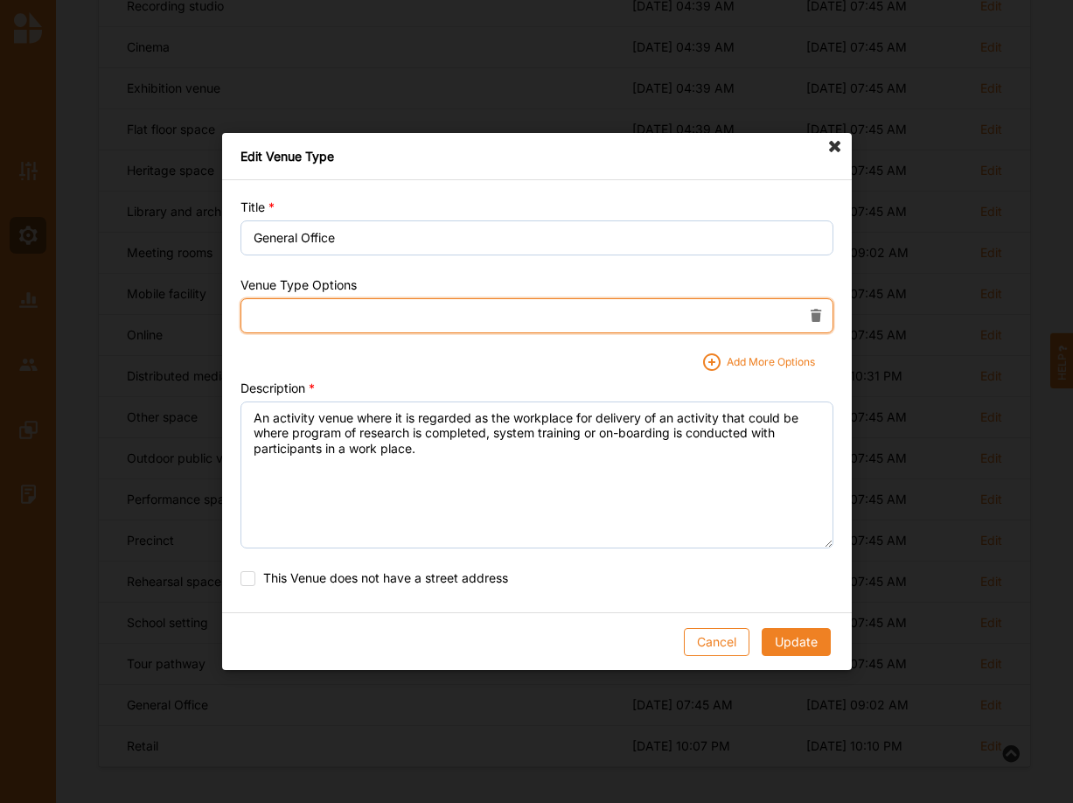
click at [352, 306] on input "text" at bounding box center [536, 315] width 593 height 35
click at [275, 319] on input "[DEMOGRAPHIC_DATA]" at bounding box center [536, 315] width 593 height 35
click at [275, 318] on input "[DEMOGRAPHIC_DATA]" at bounding box center [536, 315] width 593 height 35
click at [314, 316] on input "Has publicaccess" at bounding box center [536, 315] width 593 height 35
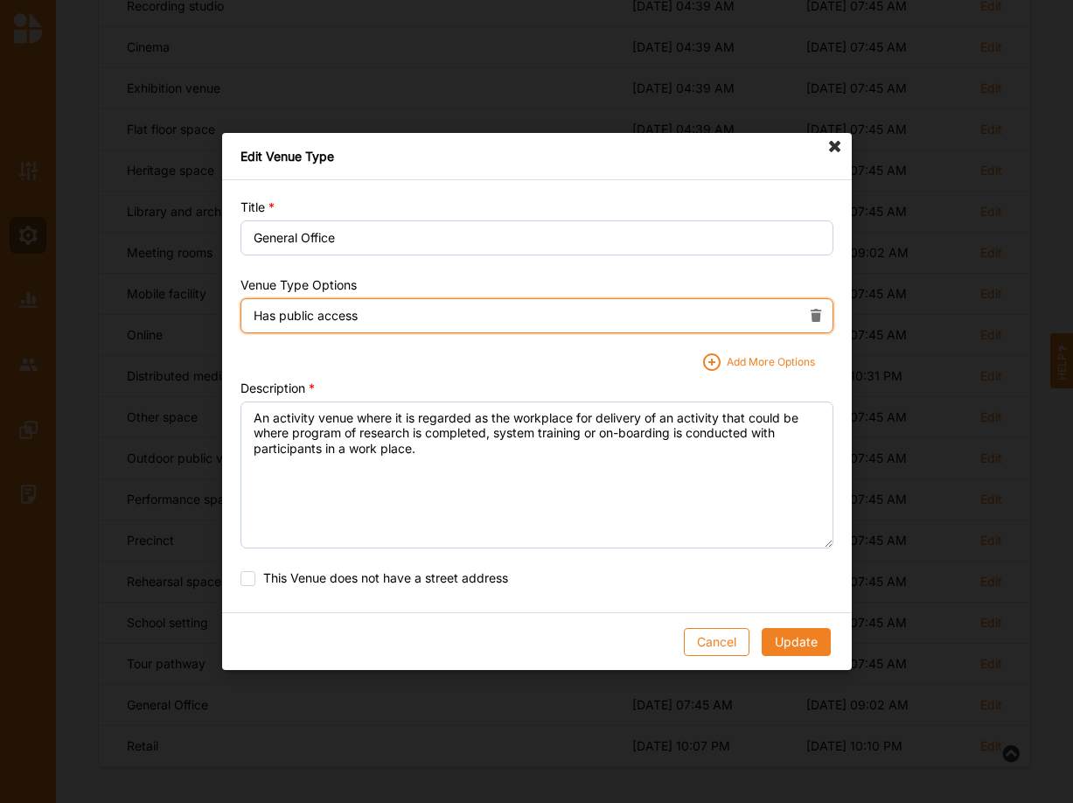
click at [408, 310] on input "Has public access" at bounding box center [536, 315] width 593 height 35
type input "Has public access."
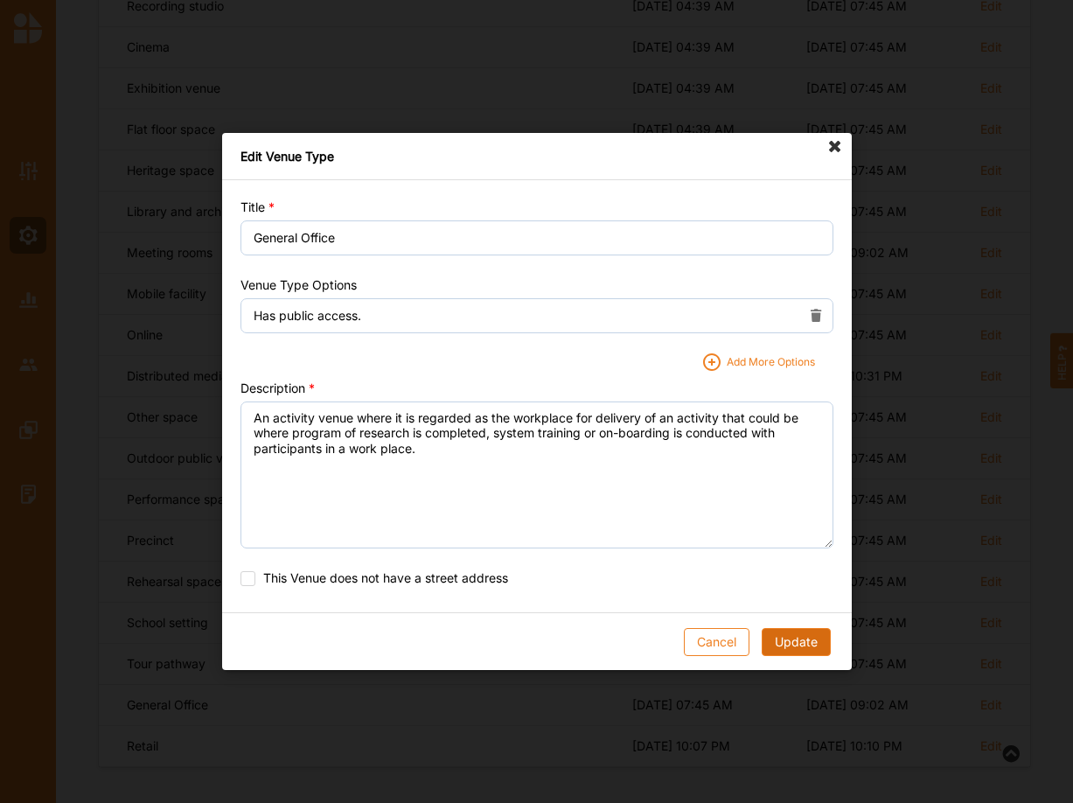
click at [792, 635] on button "Update" at bounding box center [795, 642] width 69 height 28
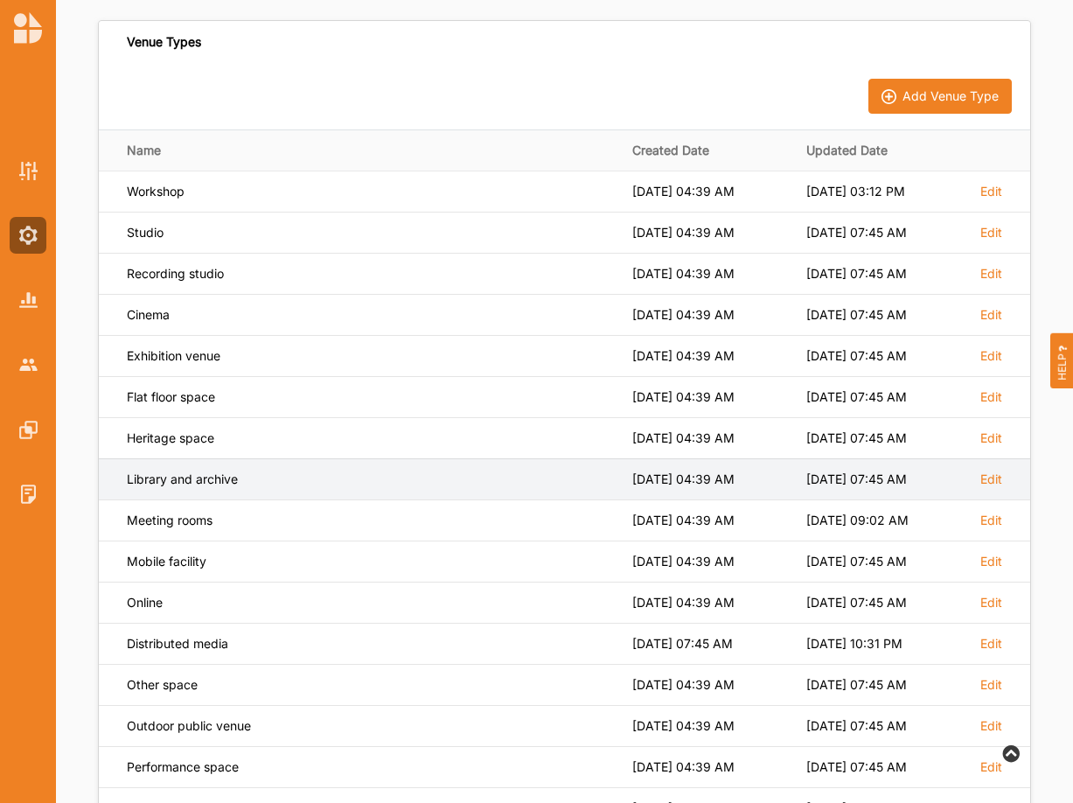
scroll to position [0, 0]
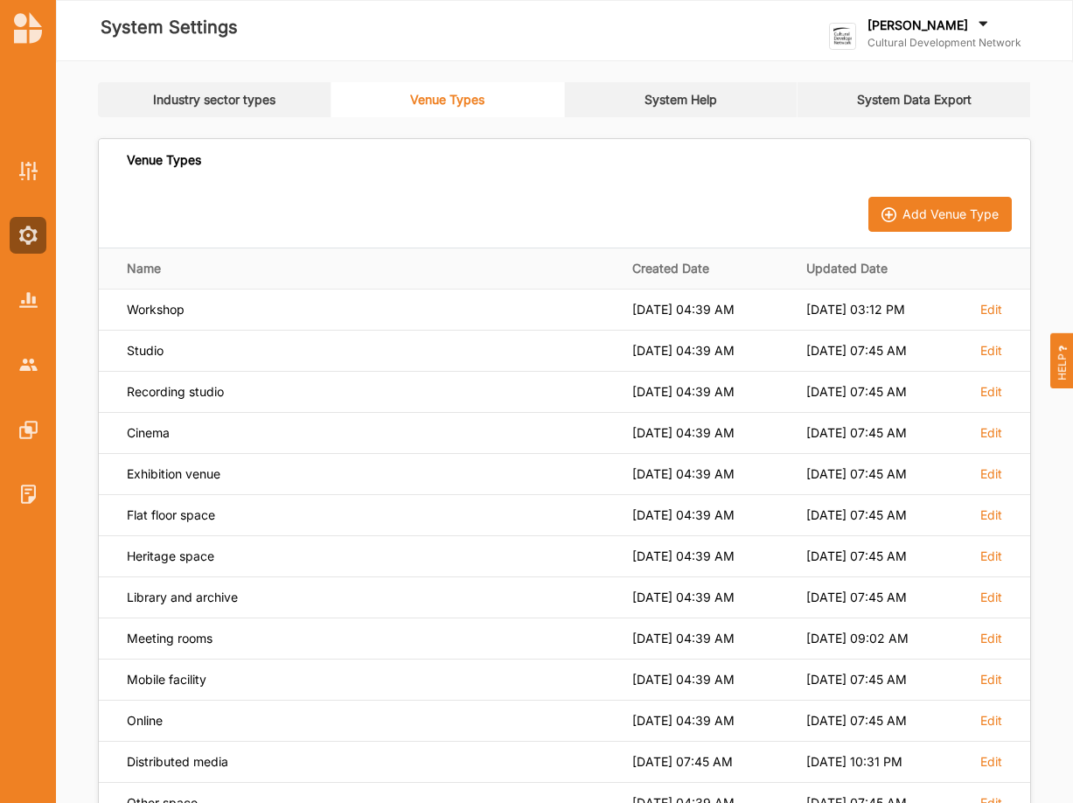
click at [876, 32] on label "[PERSON_NAME]" at bounding box center [918, 25] width 101 height 16
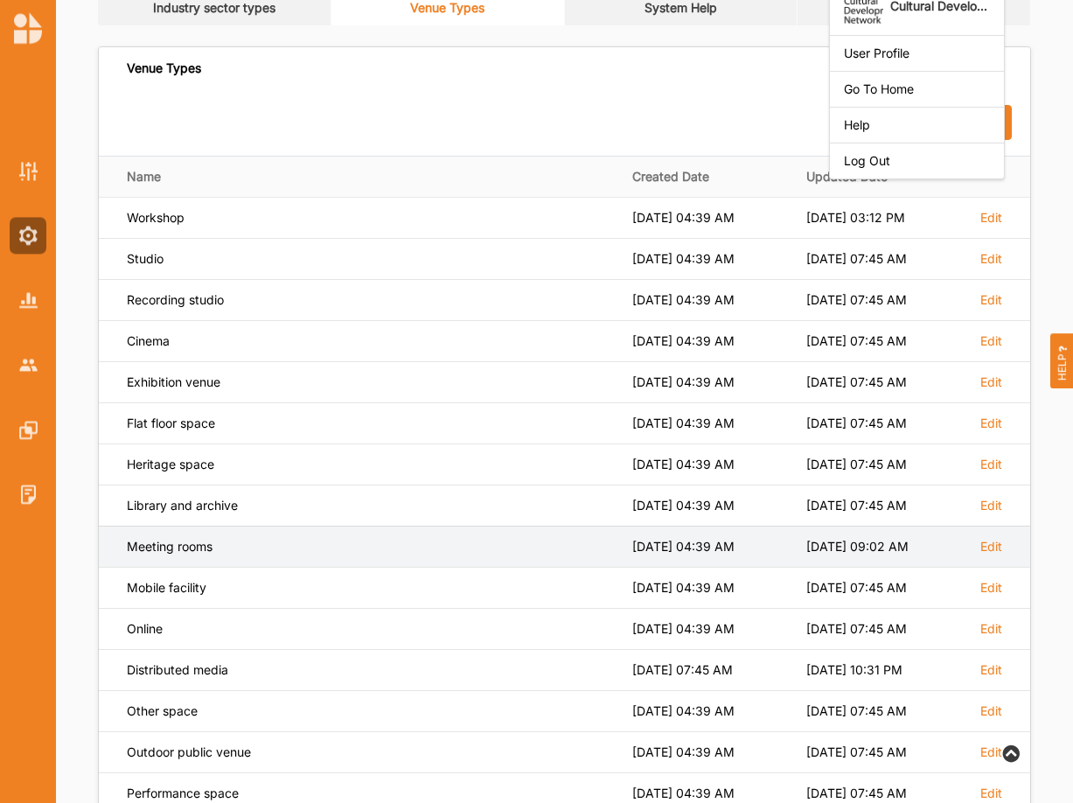
scroll to position [59, 0]
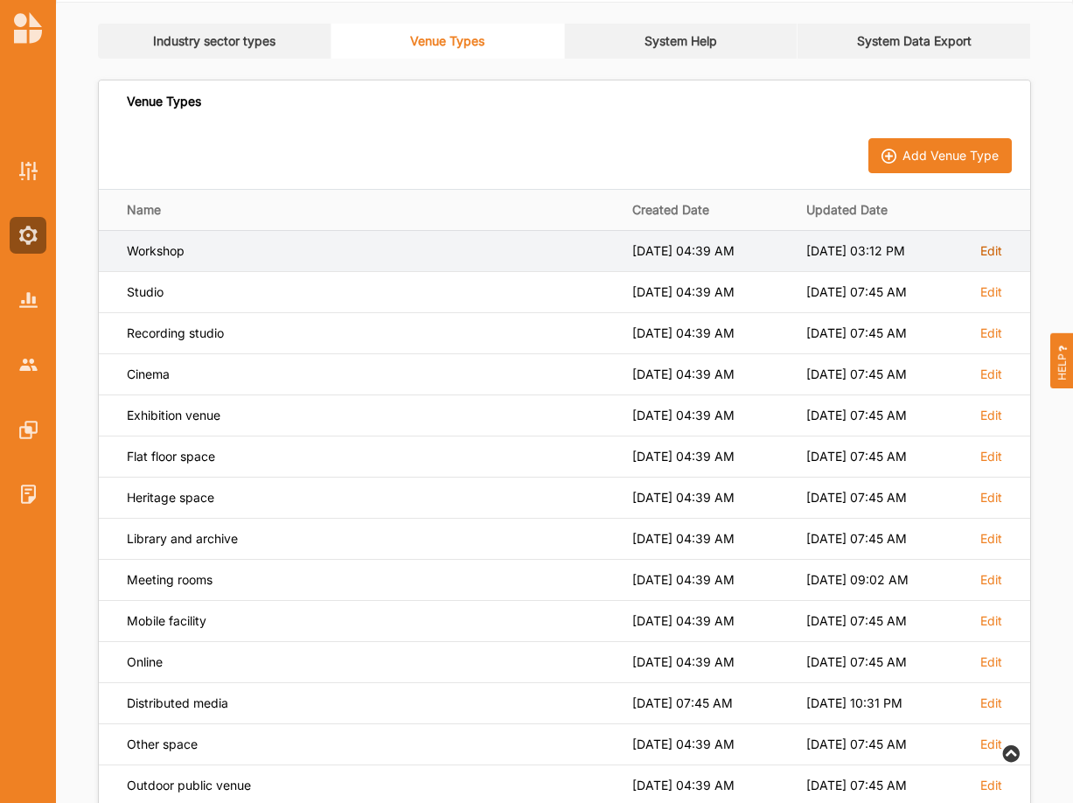
click at [999, 246] on label "Edit" at bounding box center [991, 251] width 22 height 16
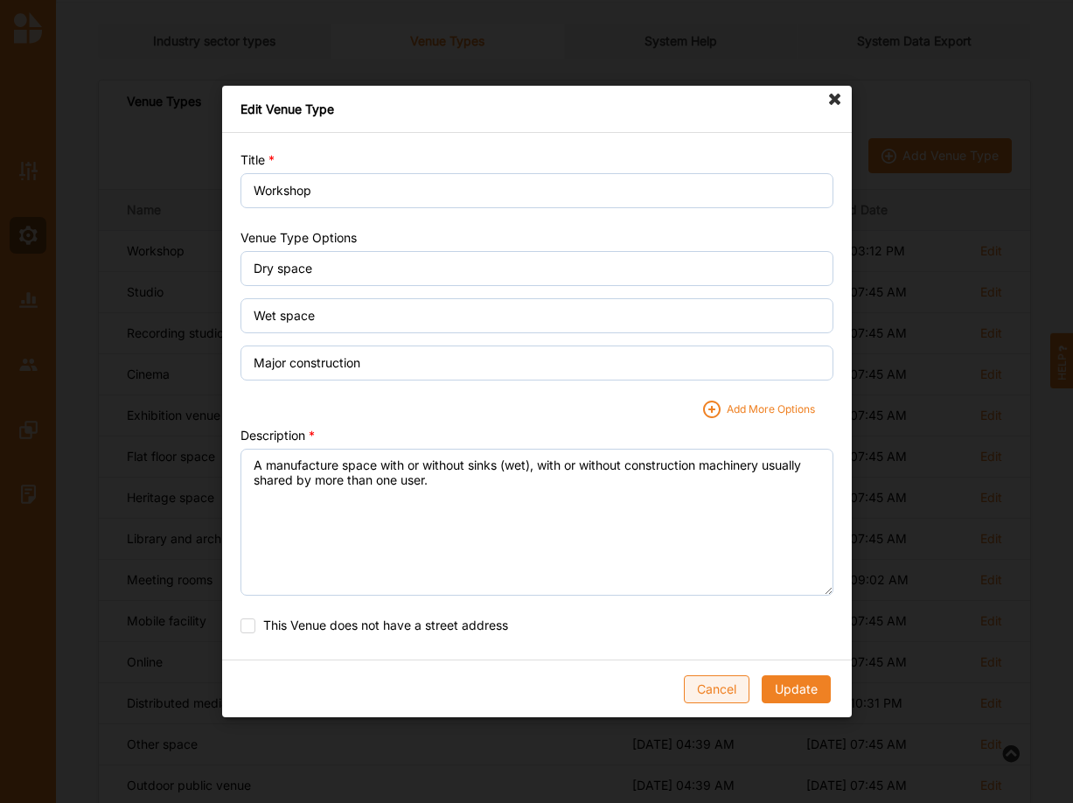
click at [726, 687] on button "Cancel" at bounding box center [716, 689] width 66 height 28
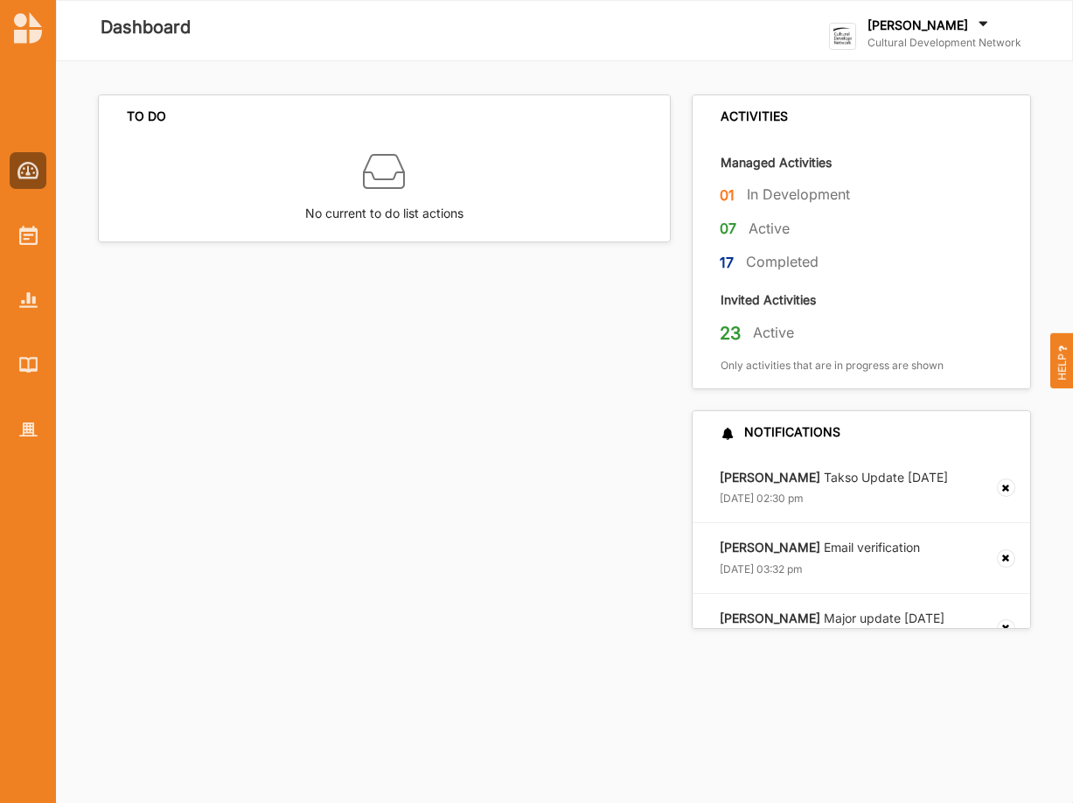
click at [912, 38] on label "Cultural Development Network" at bounding box center [945, 43] width 154 height 14
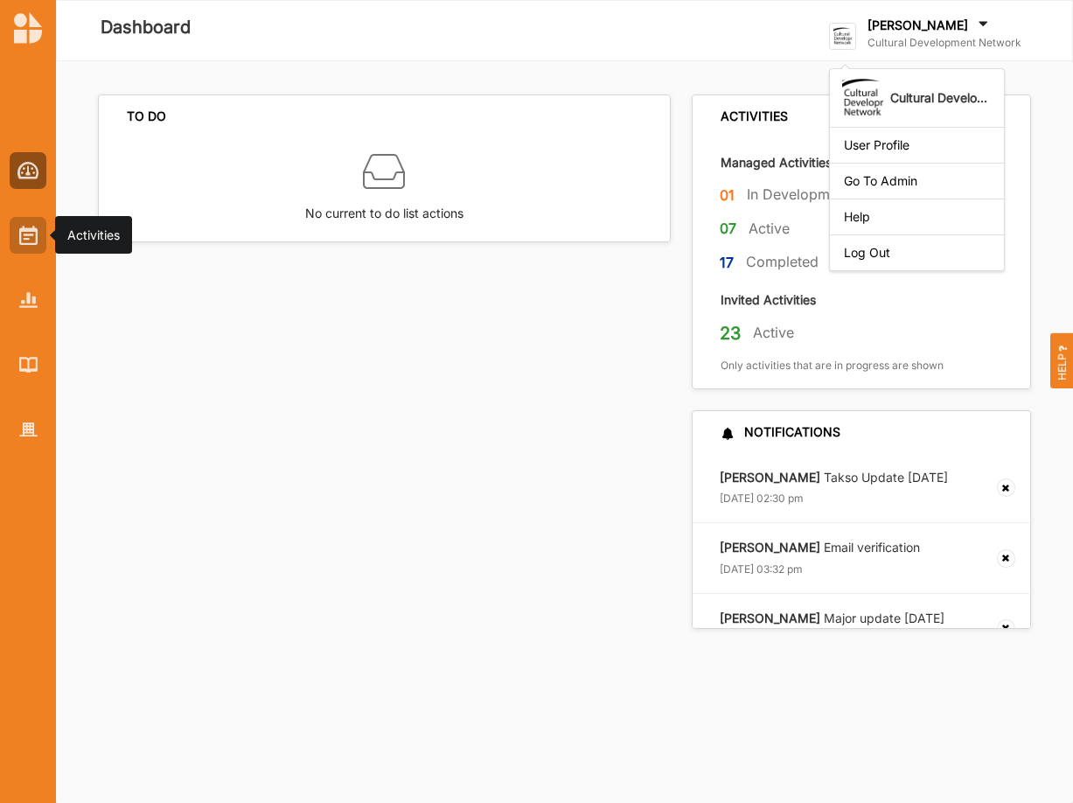
click at [19, 242] on img at bounding box center [28, 235] width 18 height 19
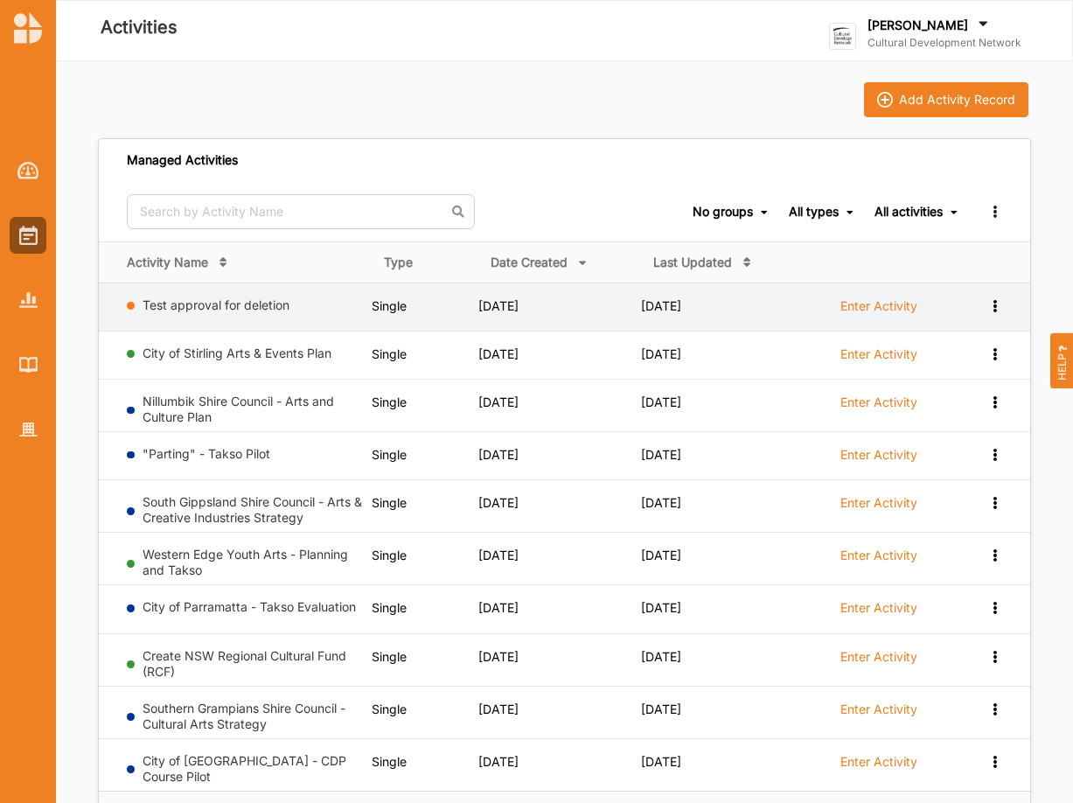
click at [250, 314] on div "Test approval for deletion" at bounding box center [246, 308] width 238 height 22
click at [247, 309] on link "Test approval for deletion" at bounding box center [216, 304] width 147 height 15
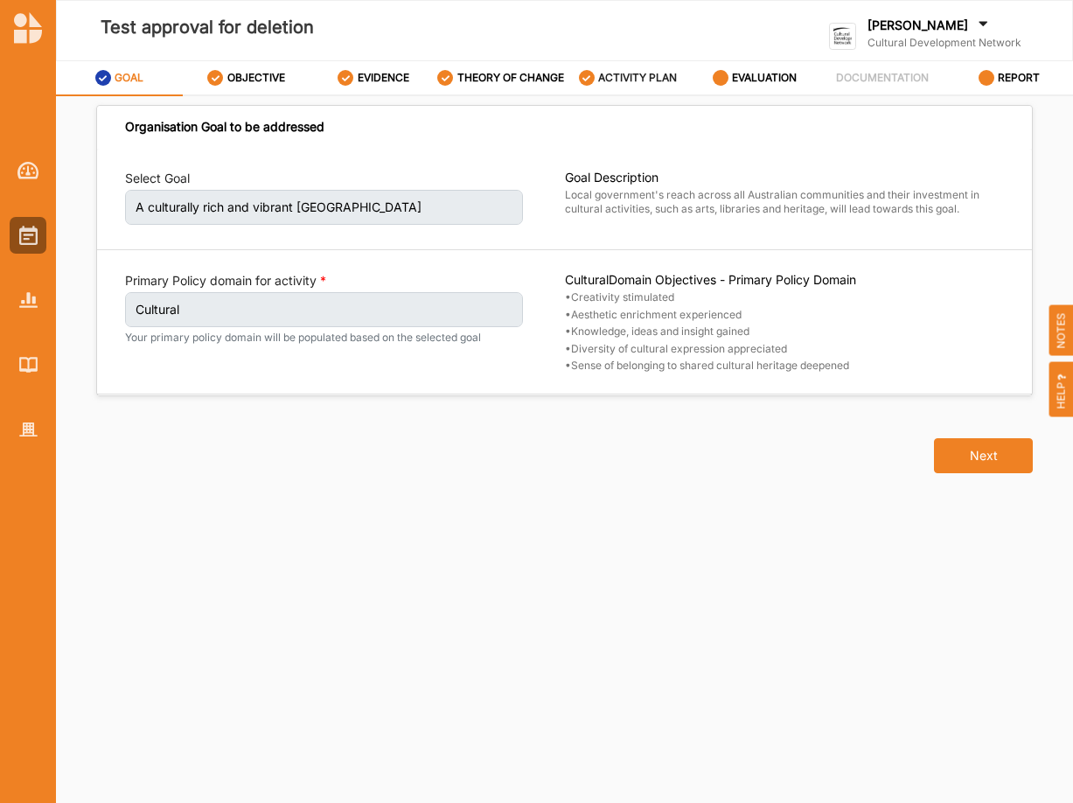
click at [668, 85] on label "ACTIVITY PLAN" at bounding box center [637, 78] width 79 height 14
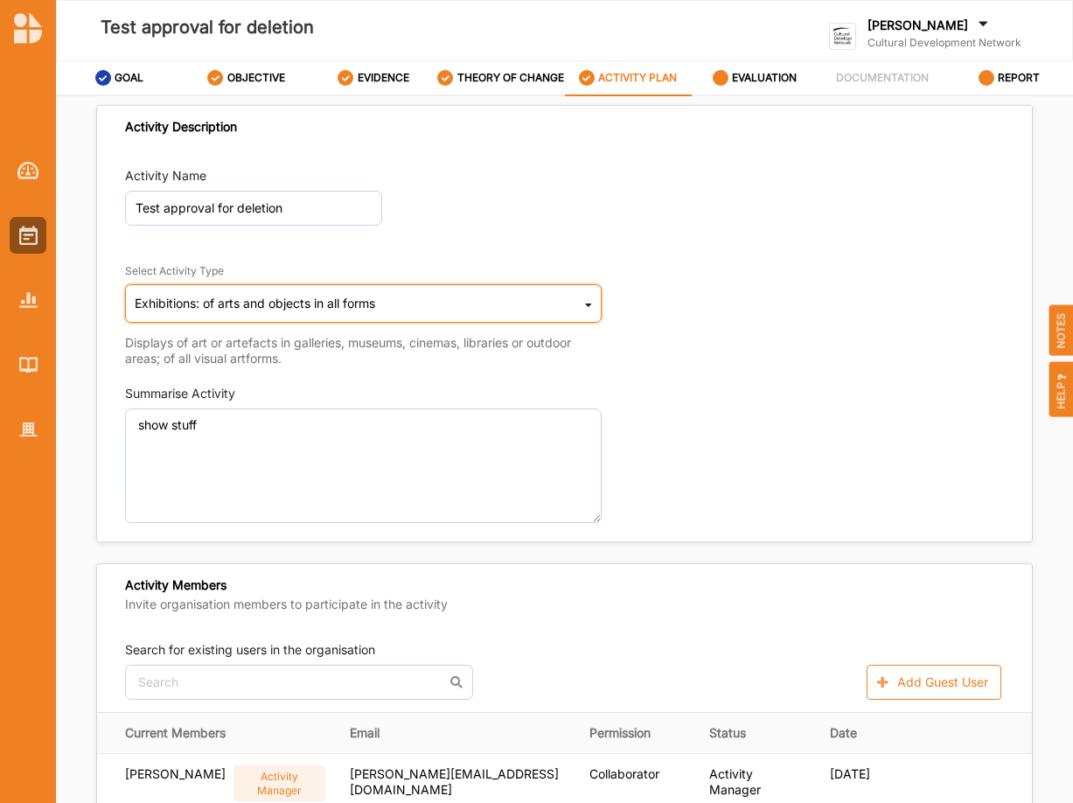
click at [587, 321] on icon at bounding box center [588, 307] width 7 height 35
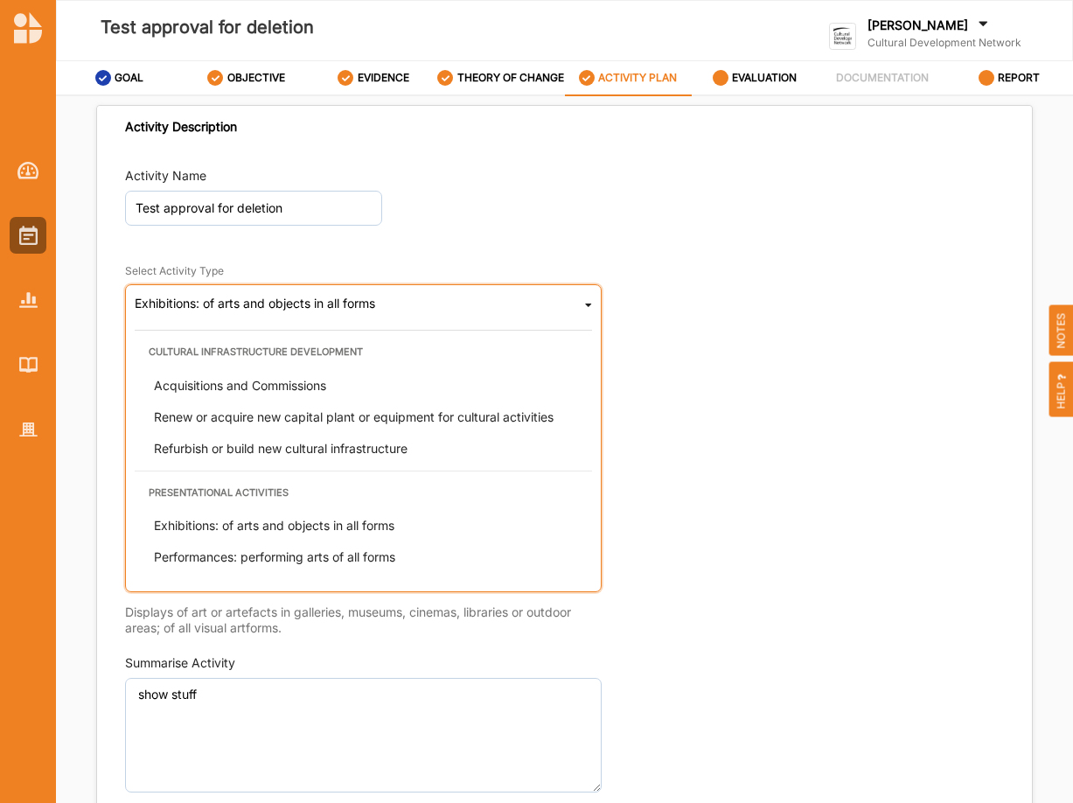
click at [583, 306] on div "Exhibitions: of arts and objects in all forms Cultural infrastructure developme…" at bounding box center [363, 438] width 477 height 308
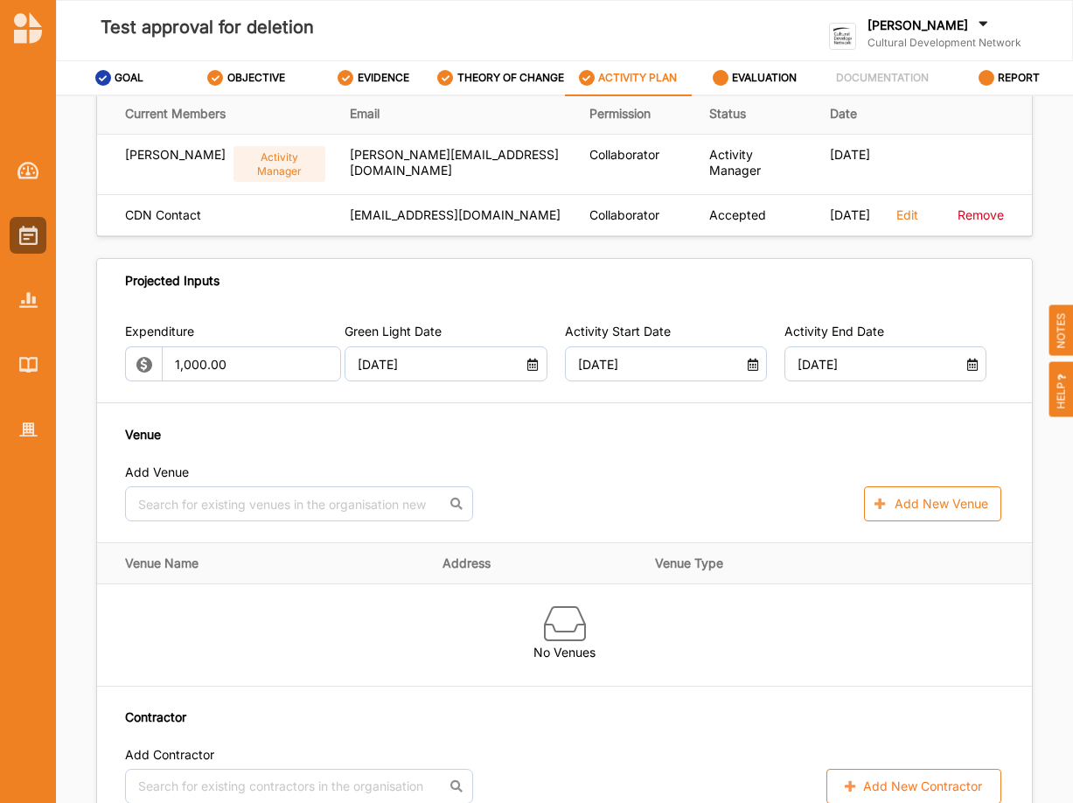
scroll to position [624, 0]
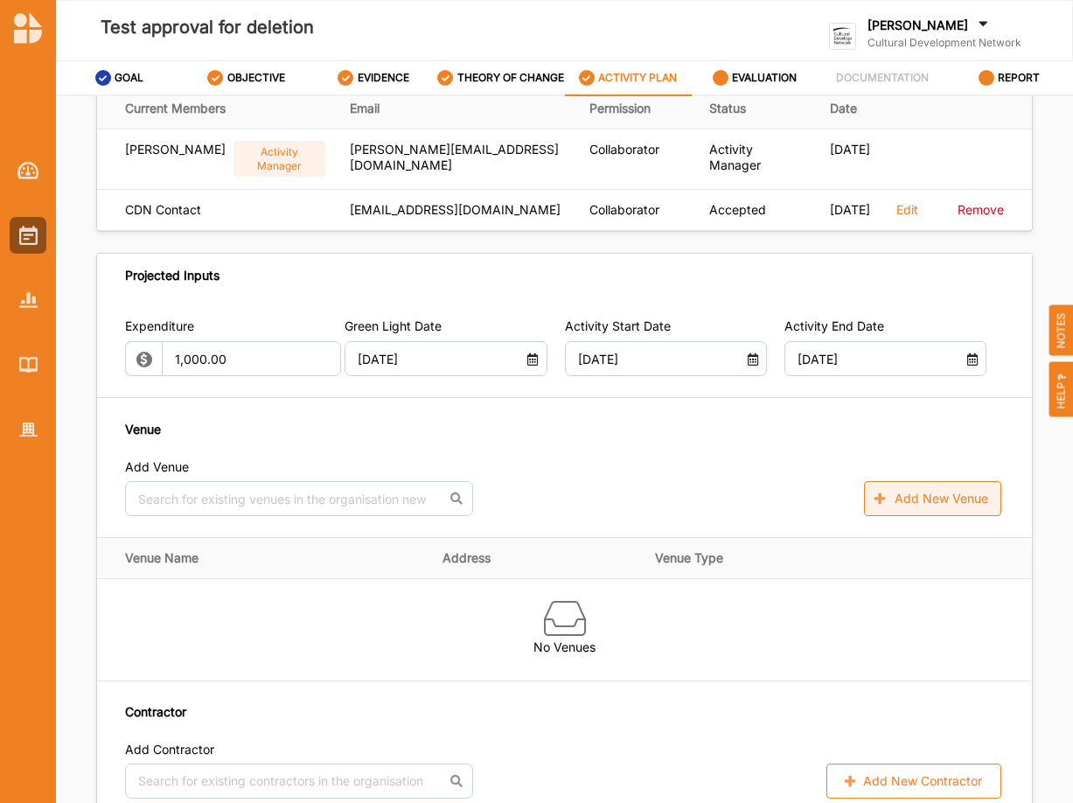
click at [942, 505] on button "Add New Venue" at bounding box center [932, 498] width 137 height 35
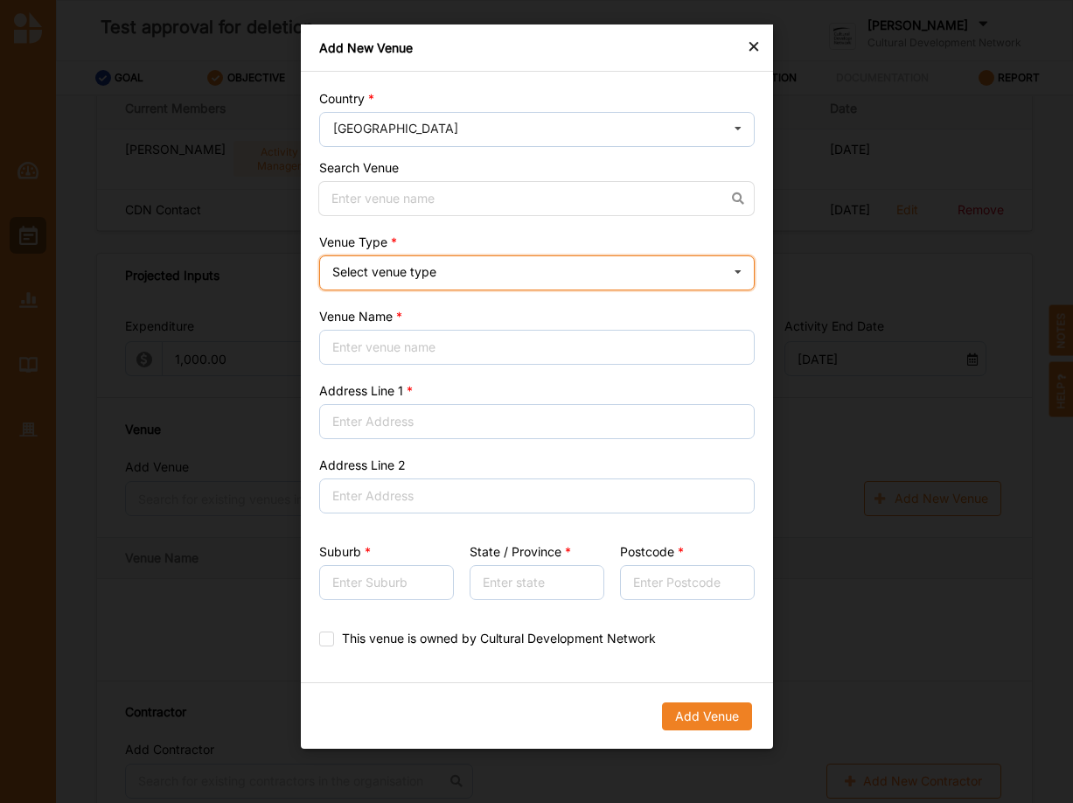
click at [531, 273] on div "Select venue type Cinema Distributed media Exhibition venue Flat floor space He…" at bounding box center [536, 272] width 435 height 35
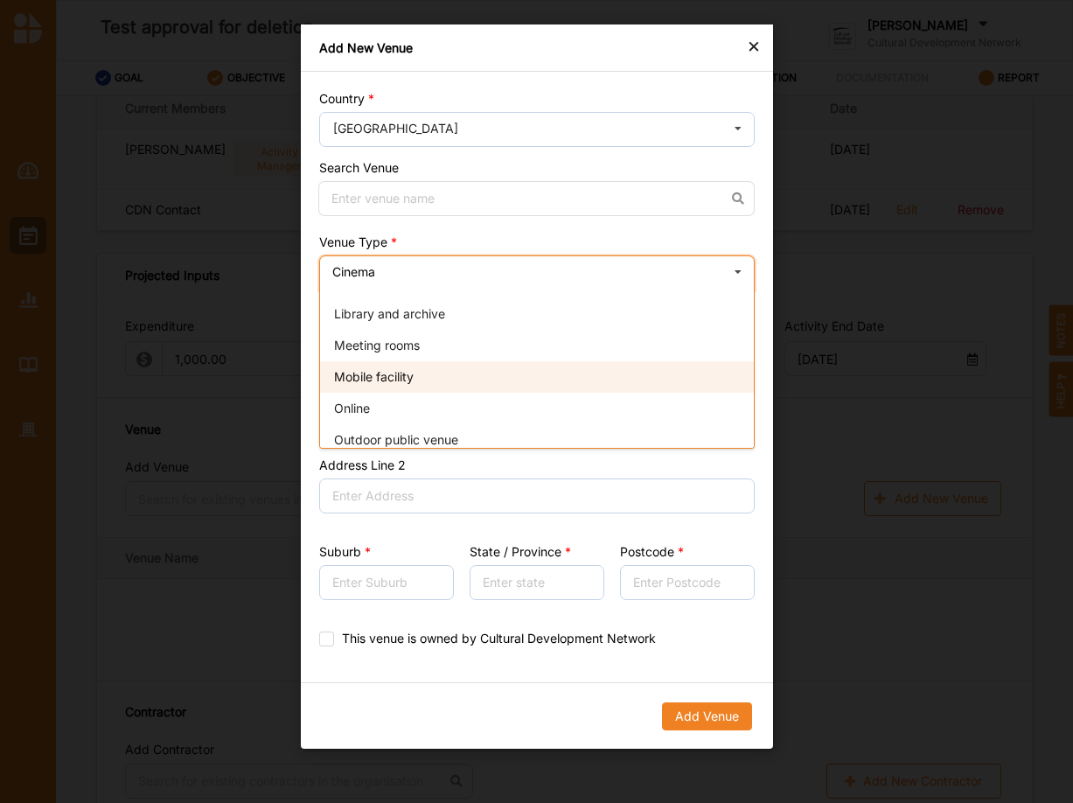
scroll to position [119, 0]
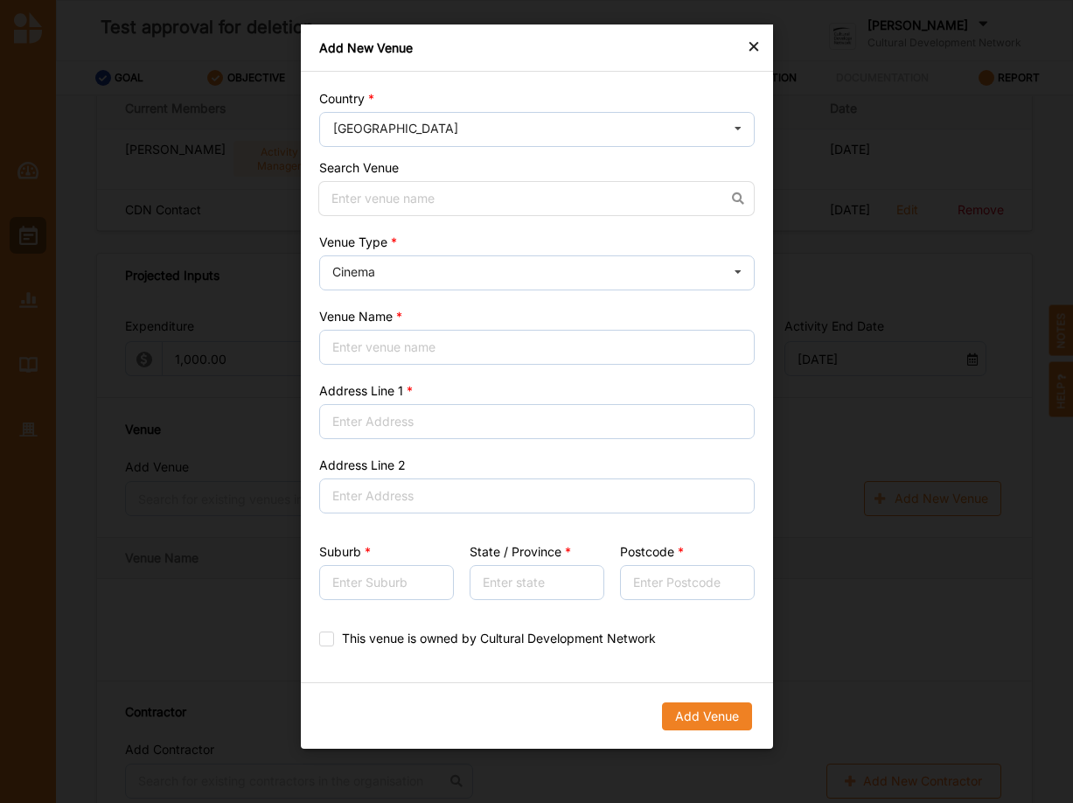
click at [750, 37] on div "×" at bounding box center [754, 45] width 14 height 21
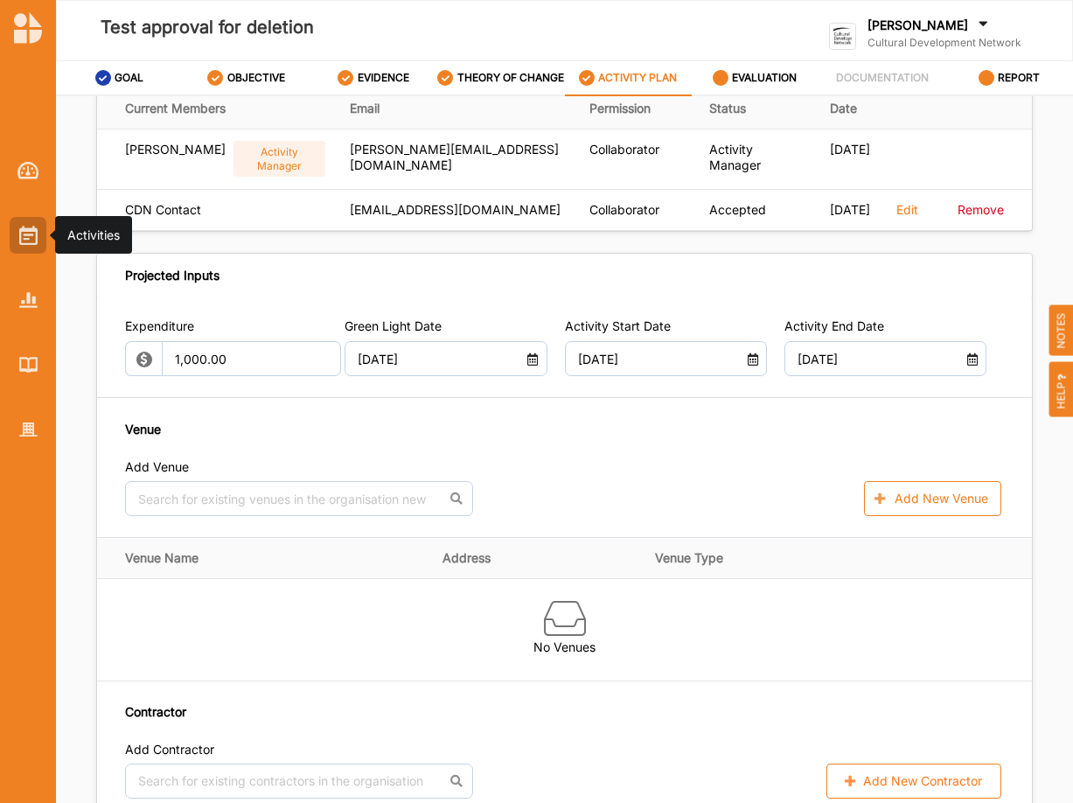
click at [33, 244] on img at bounding box center [28, 235] width 18 height 19
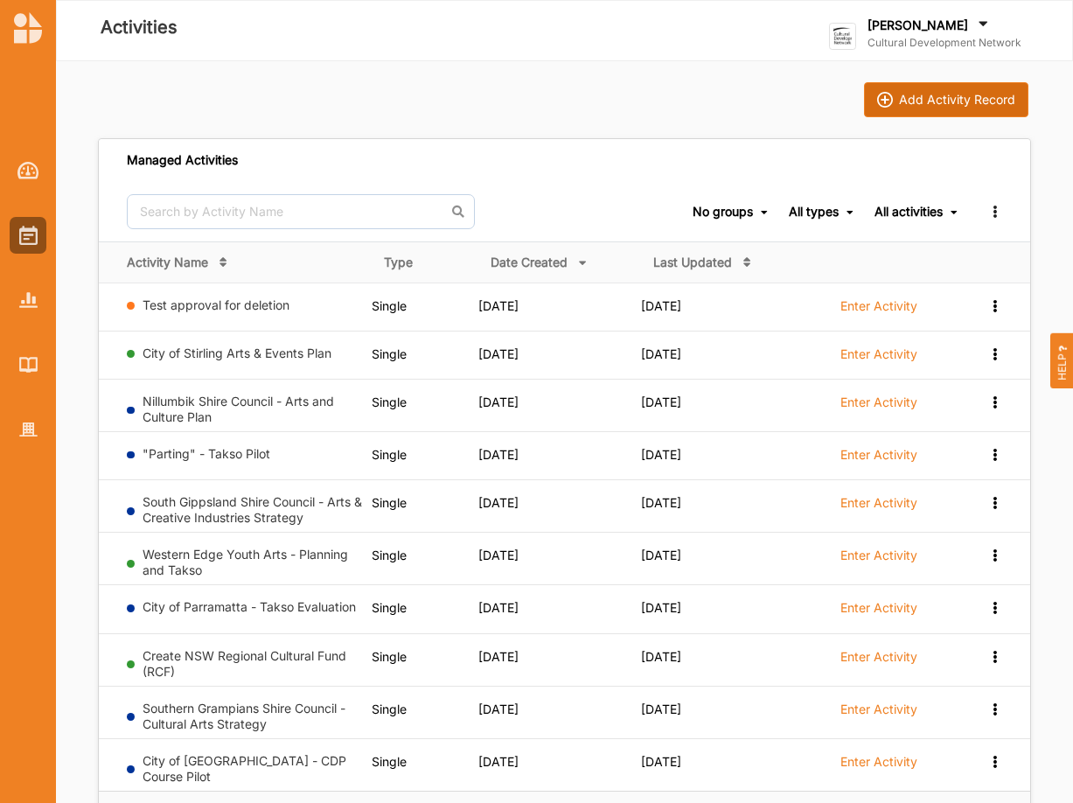
click at [911, 97] on div "Add Activity Record" at bounding box center [957, 100] width 116 height 16
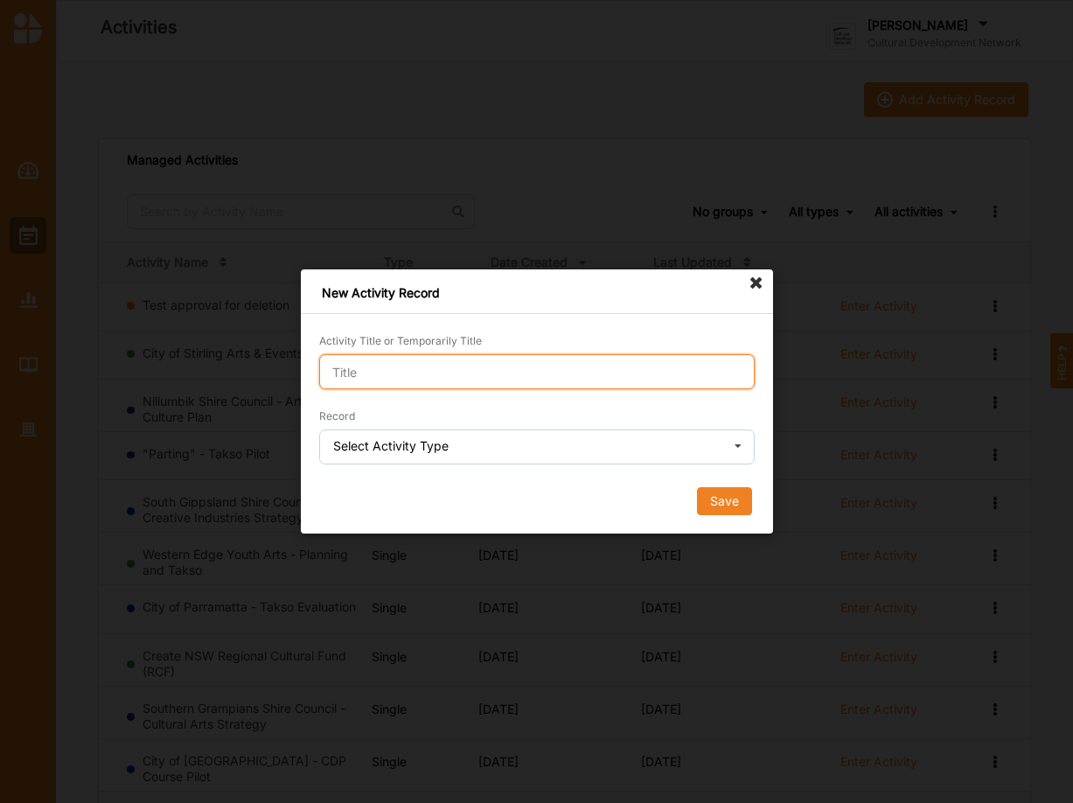
click at [387, 373] on input "Activity Title or Temporarily Title" at bounding box center [536, 371] width 435 height 35
type input "Test for venues - to be removed"
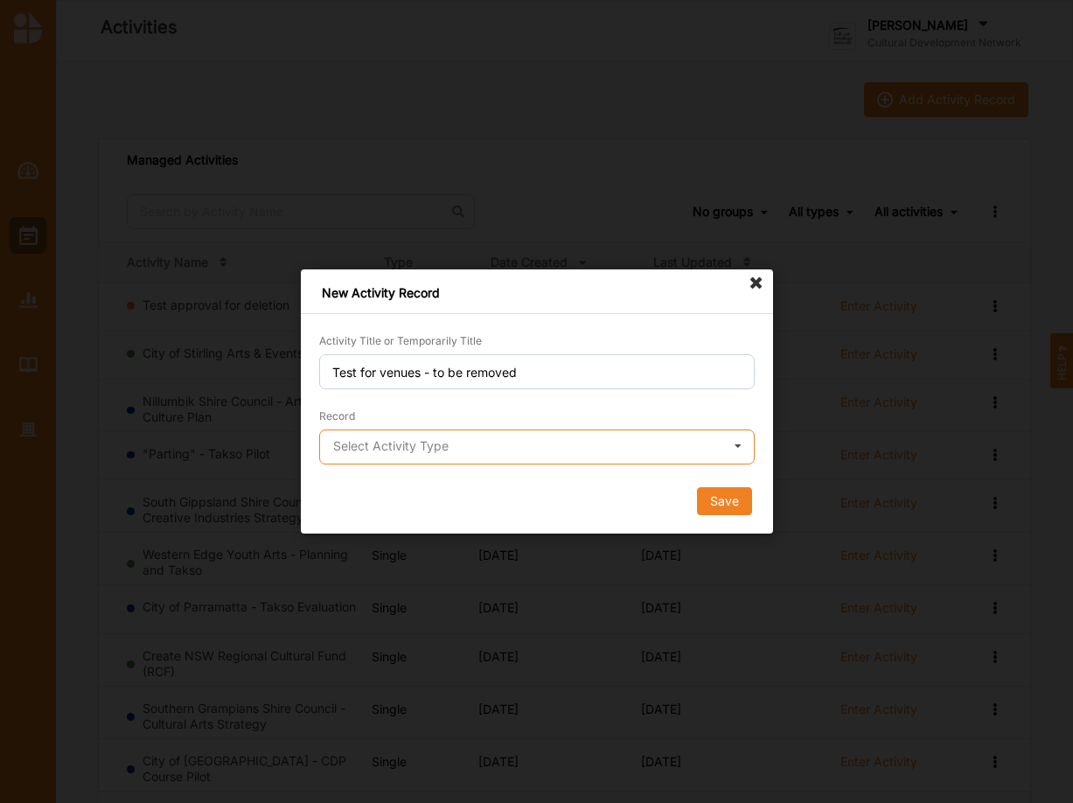
click at [503, 455] on input "text" at bounding box center [538, 447] width 434 height 35
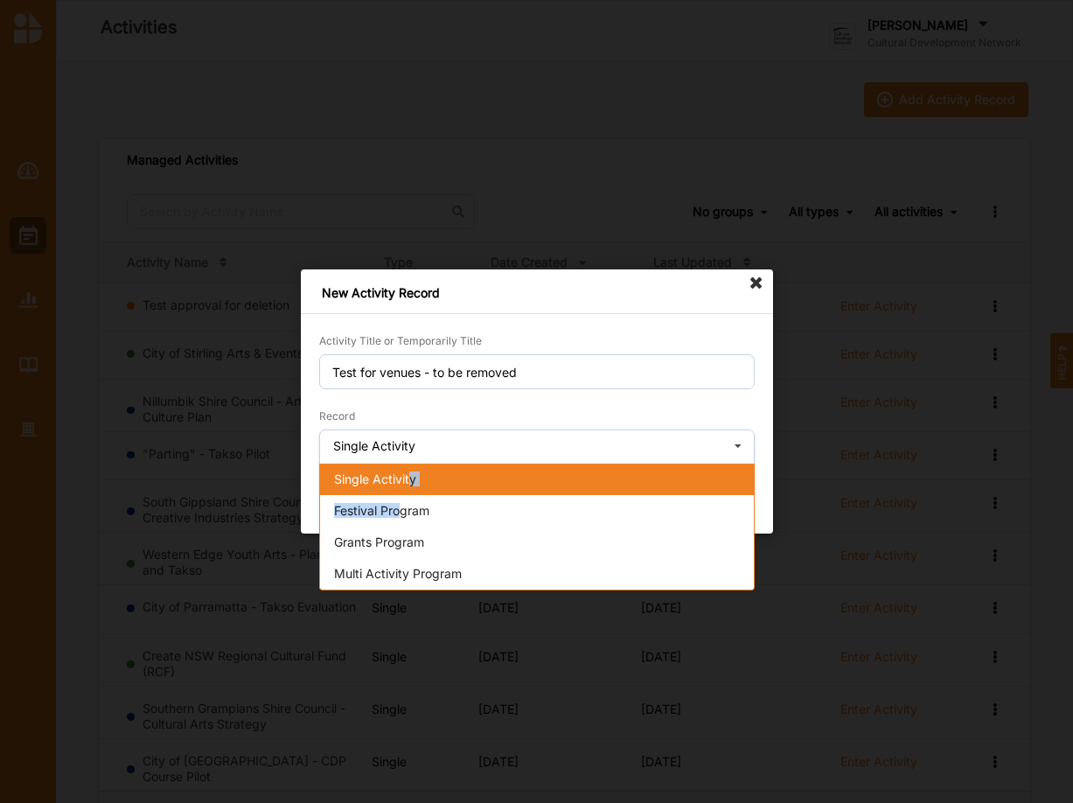
drag, startPoint x: 403, startPoint y: 515, endPoint x: 408, endPoint y: 484, distance: 31.9
click at [408, 484] on div "Single Activity Festival Program Grants Program Multi Activity Program" at bounding box center [536, 526] width 435 height 127
click at [424, 489] on div "Single Activity" at bounding box center [537, 478] width 434 height 31
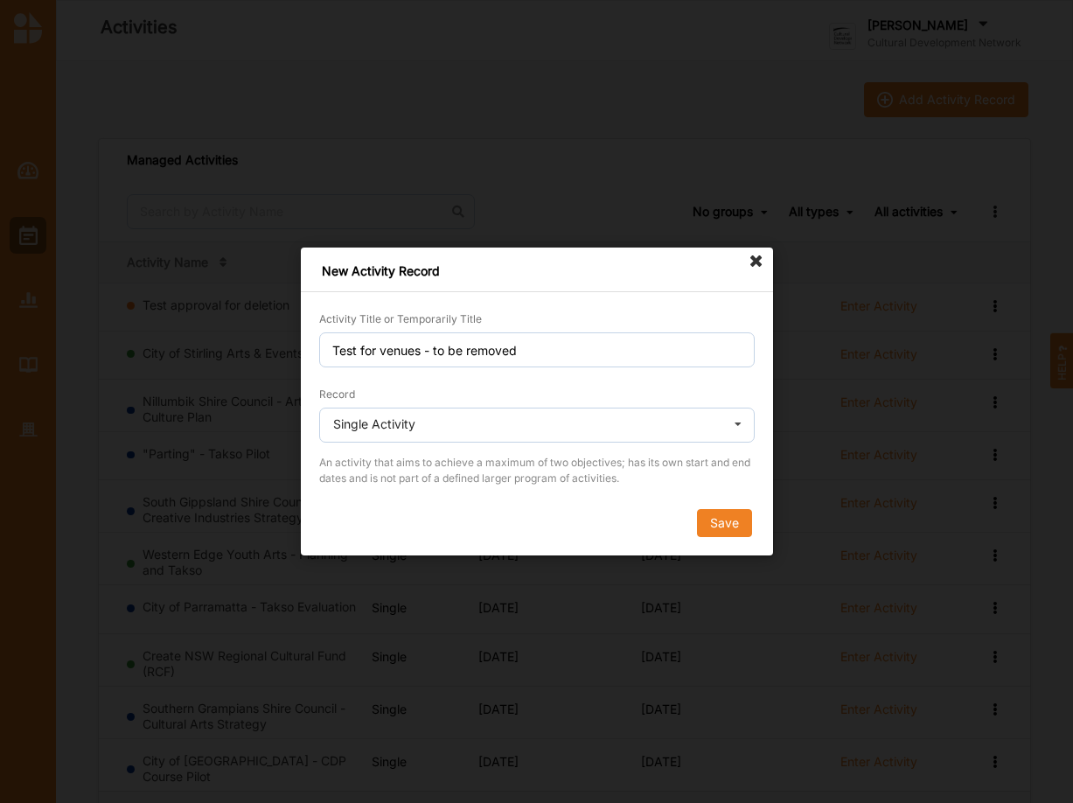
click at [696, 519] on div "Save" at bounding box center [536, 523] width 435 height 28
click at [704, 519] on button "Save" at bounding box center [723, 523] width 55 height 28
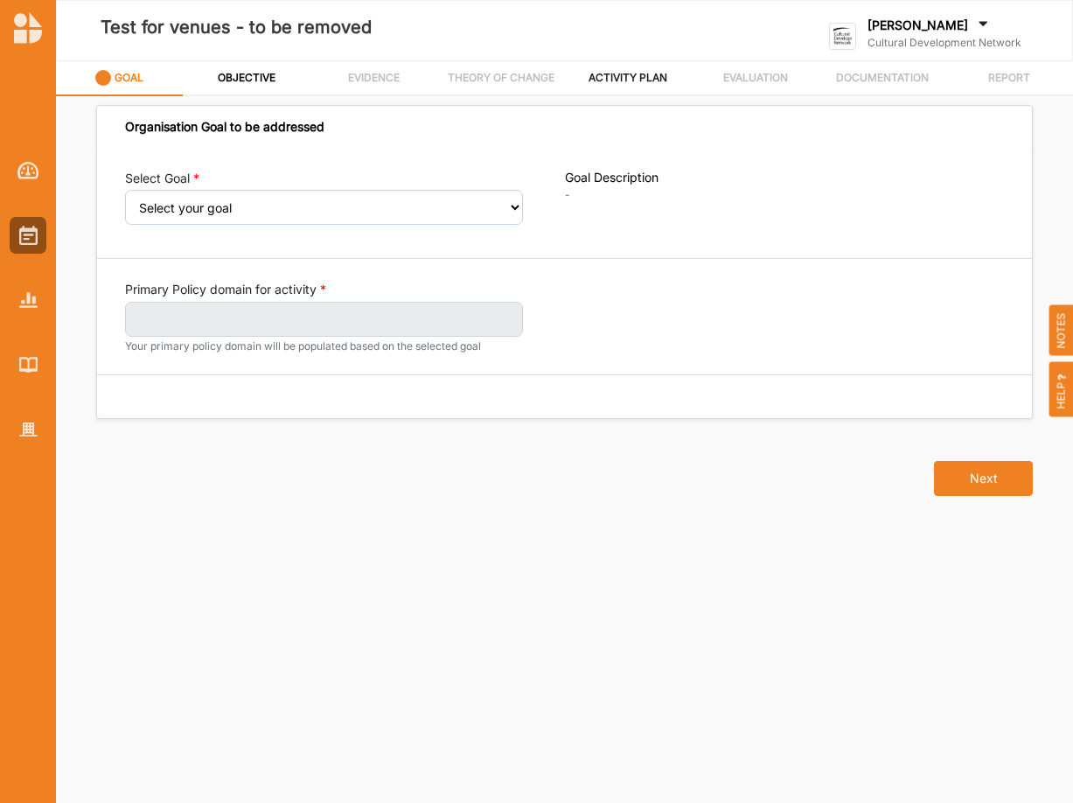
click at [622, 80] on label "ACTIVITY PLAN" at bounding box center [628, 78] width 79 height 14
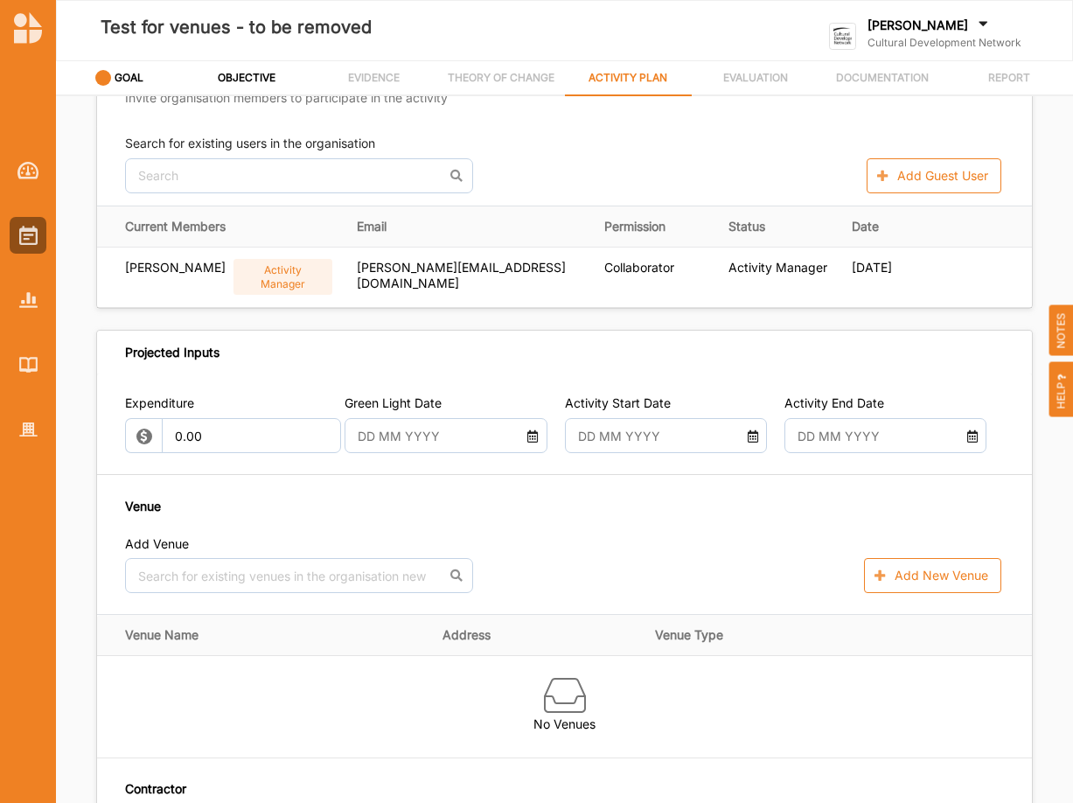
scroll to position [505, 0]
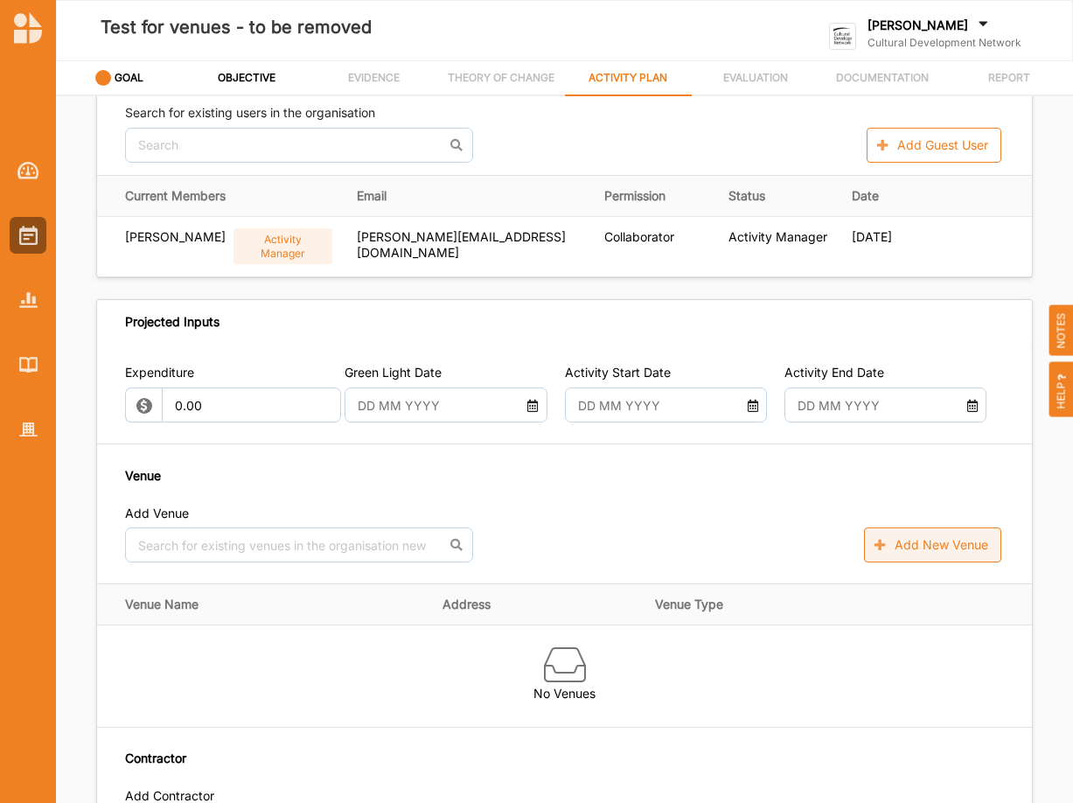
click at [938, 549] on button "Add New Venue" at bounding box center [932, 544] width 137 height 35
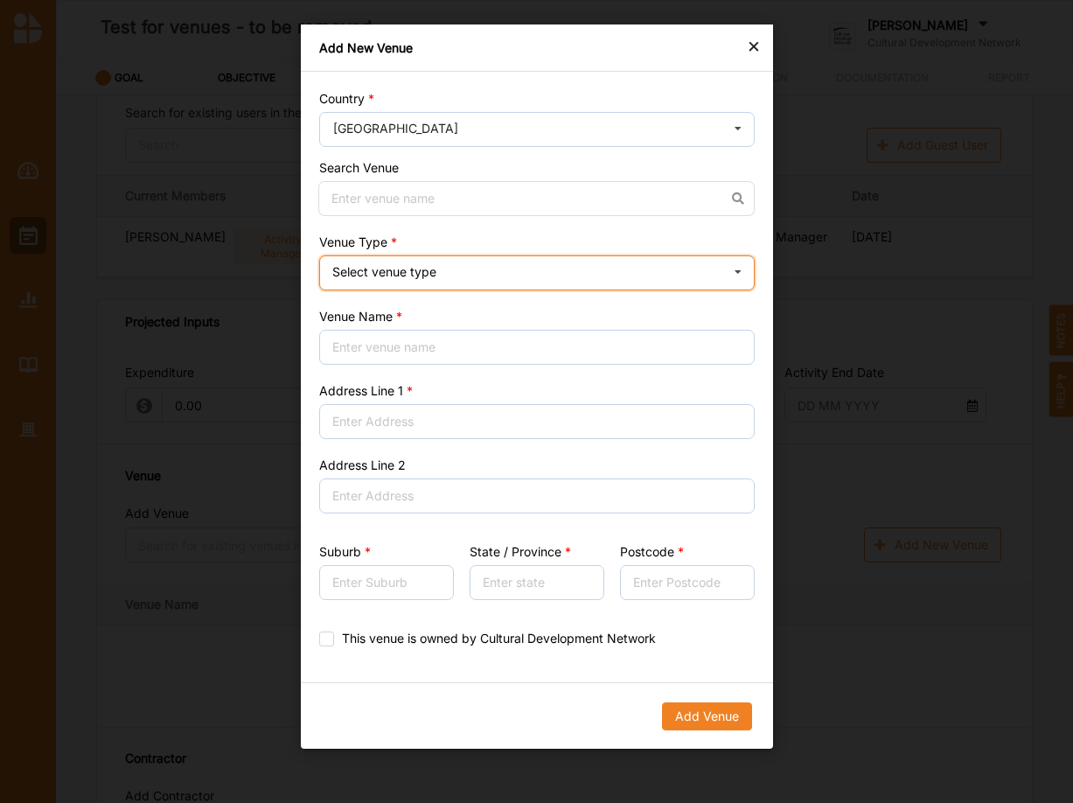
click at [443, 280] on div "Select venue type Cinema Distributed media Exhibition venue Flat floor space He…" at bounding box center [536, 272] width 435 height 35
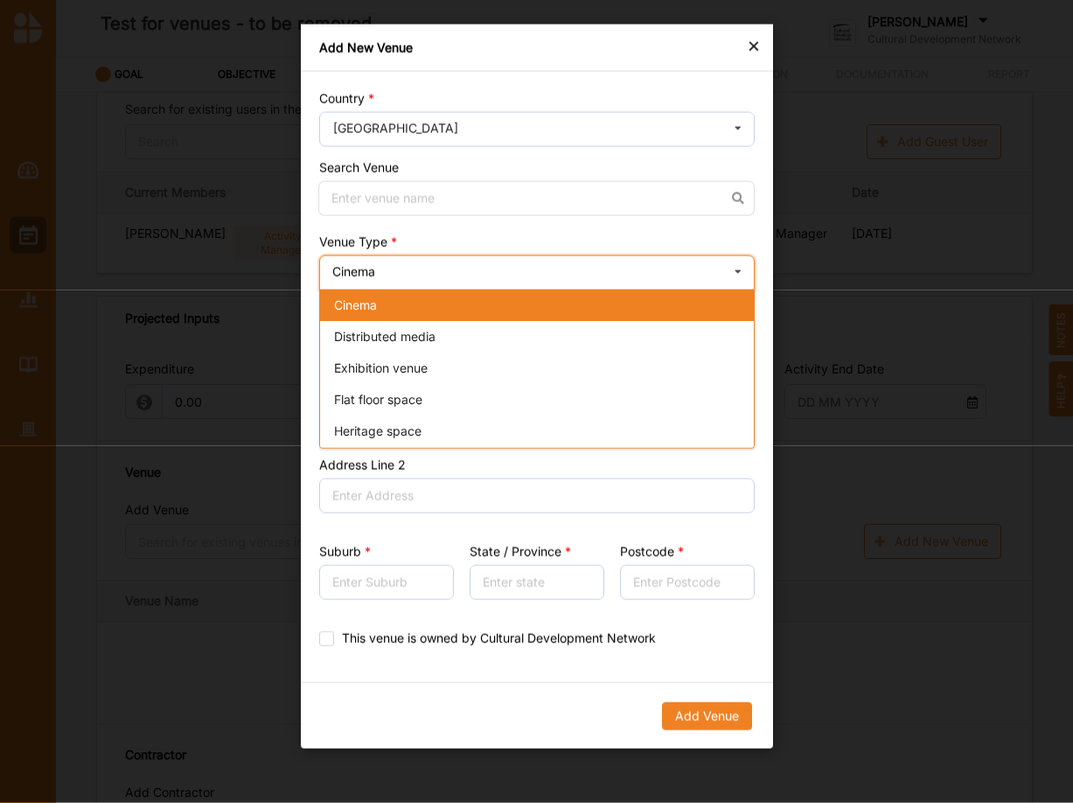
scroll to position [0, 0]
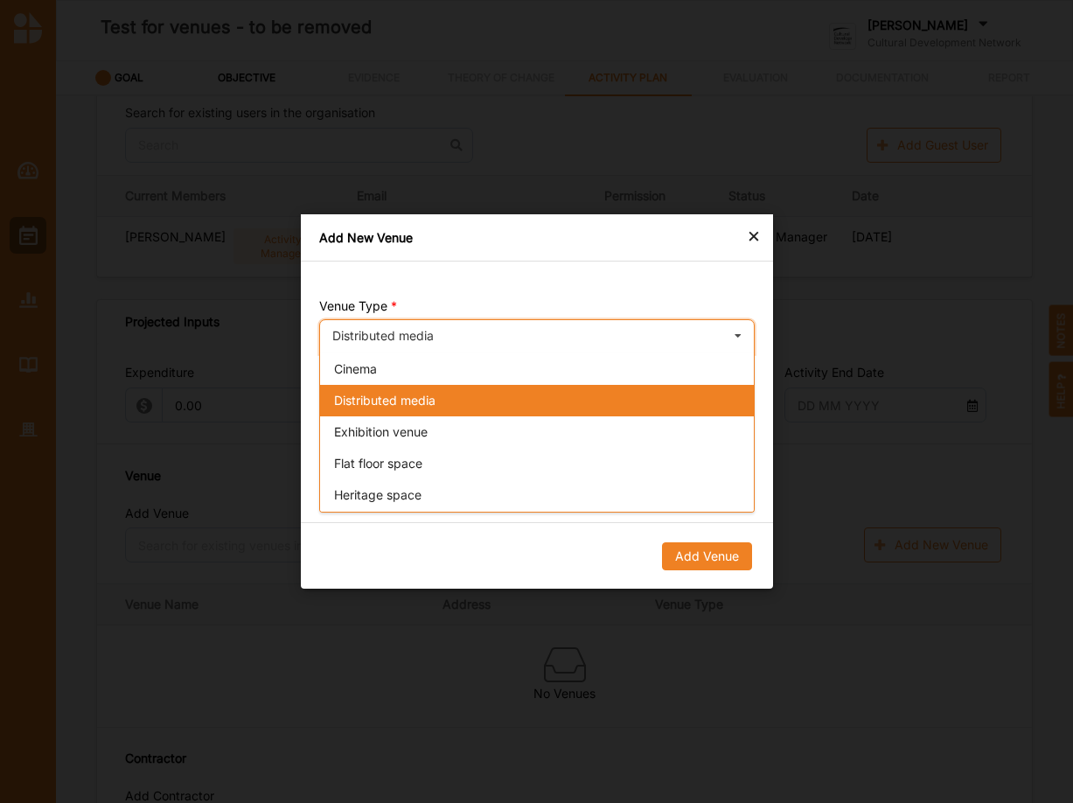
checkbox input "false"
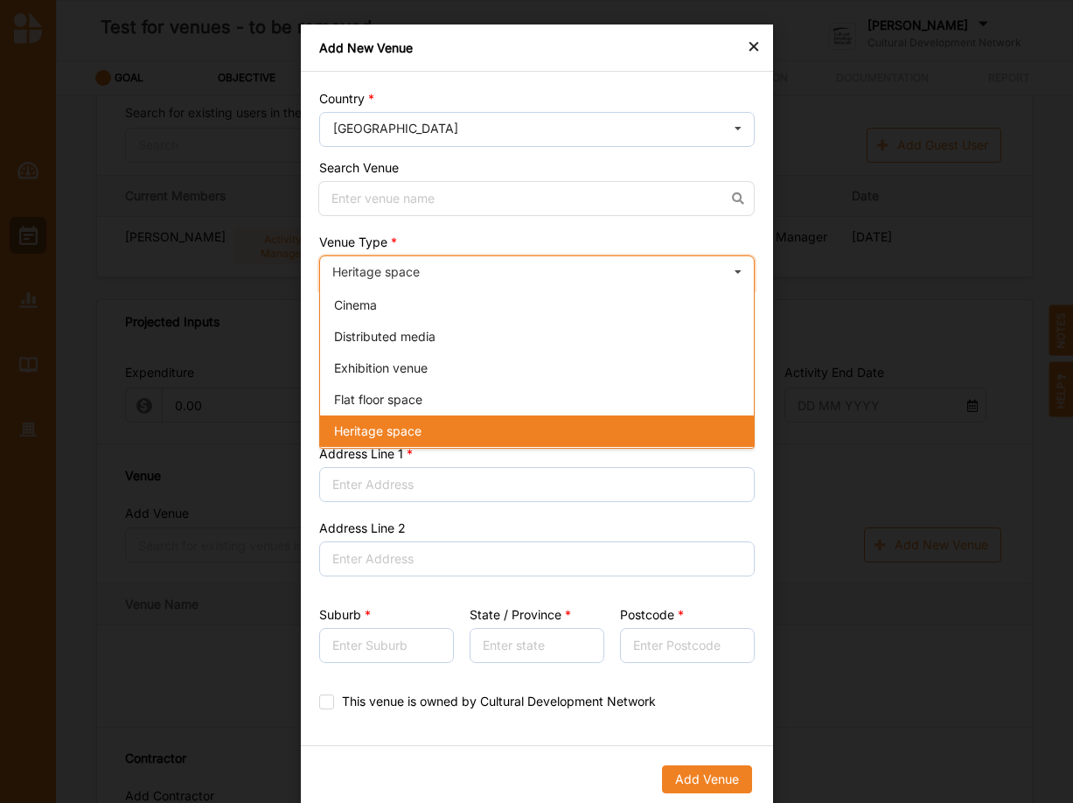
checkbox input "false"
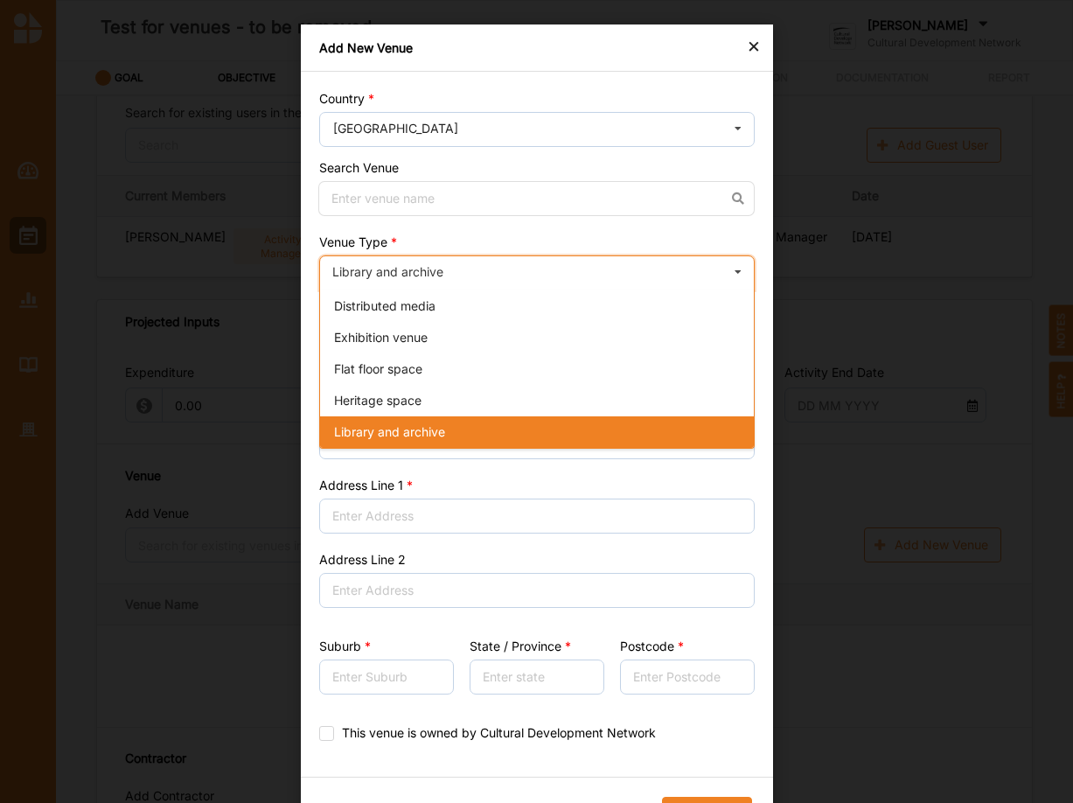
checkbox input "false"
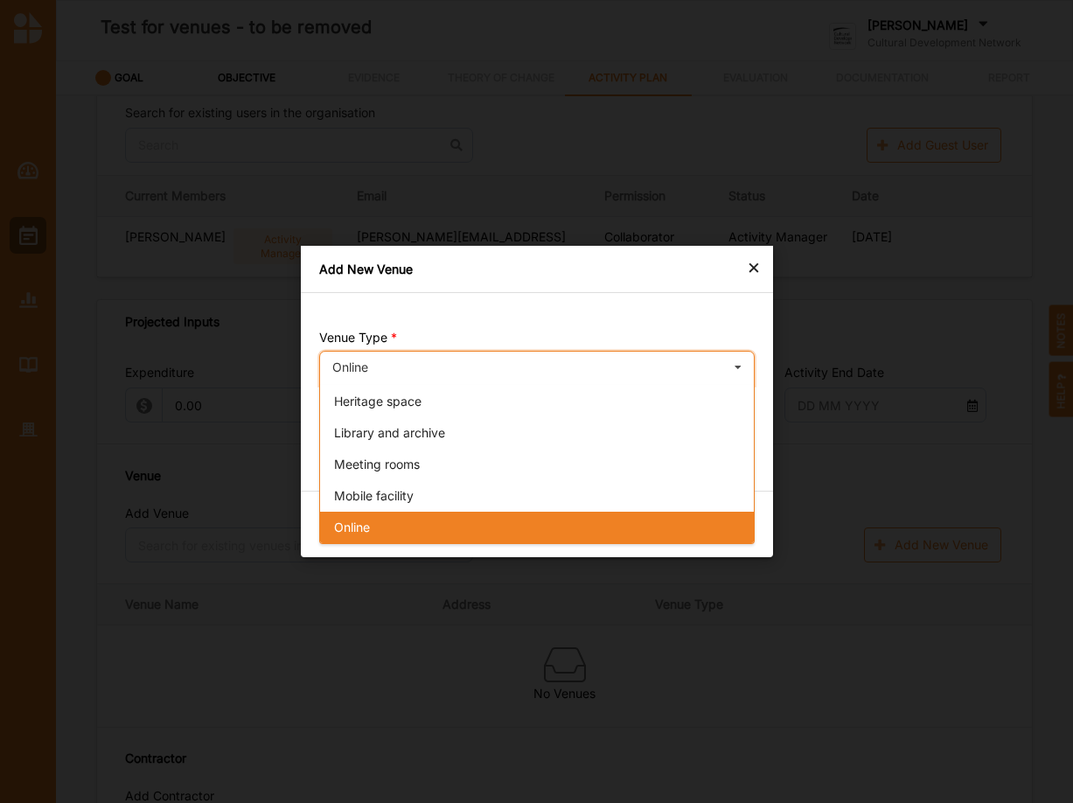
scroll to position [157, 0]
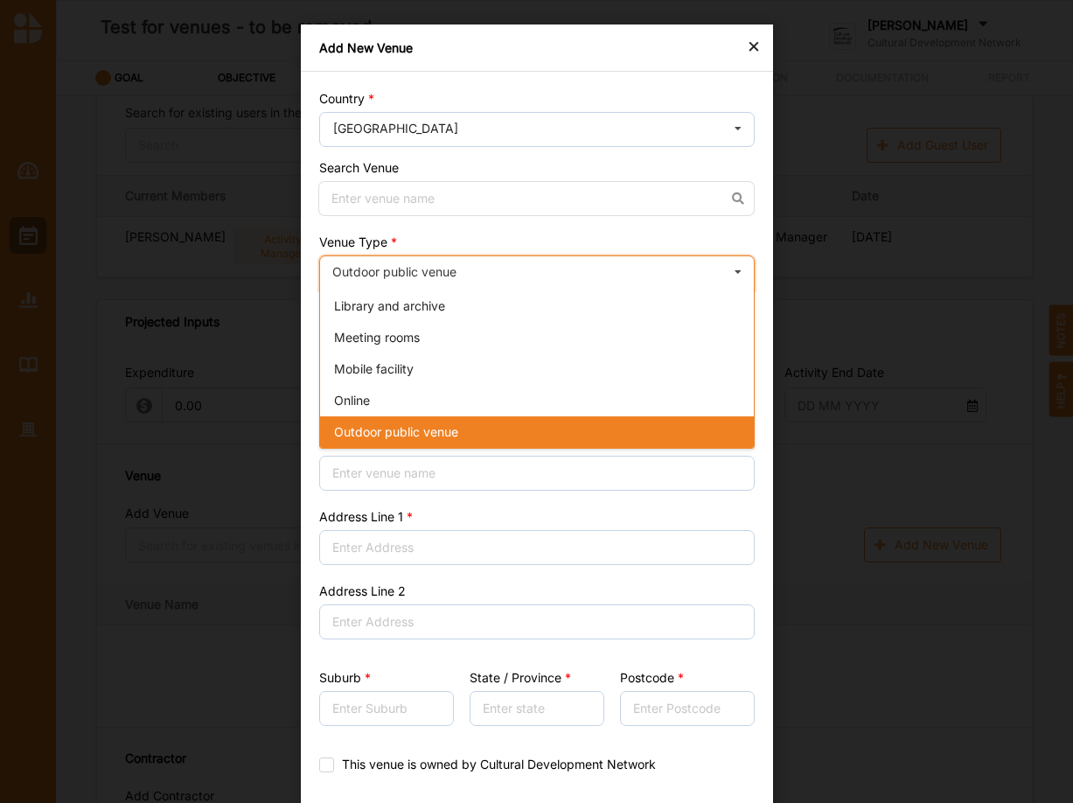
checkbox input "false"
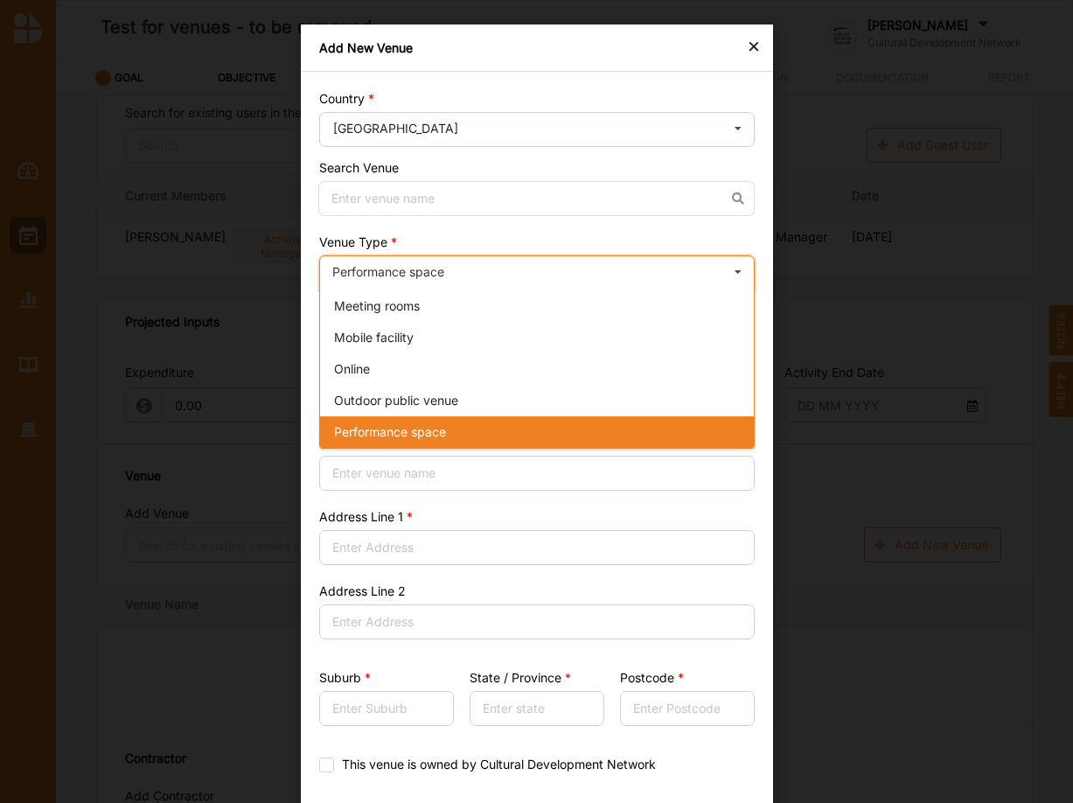
checkbox input "false"
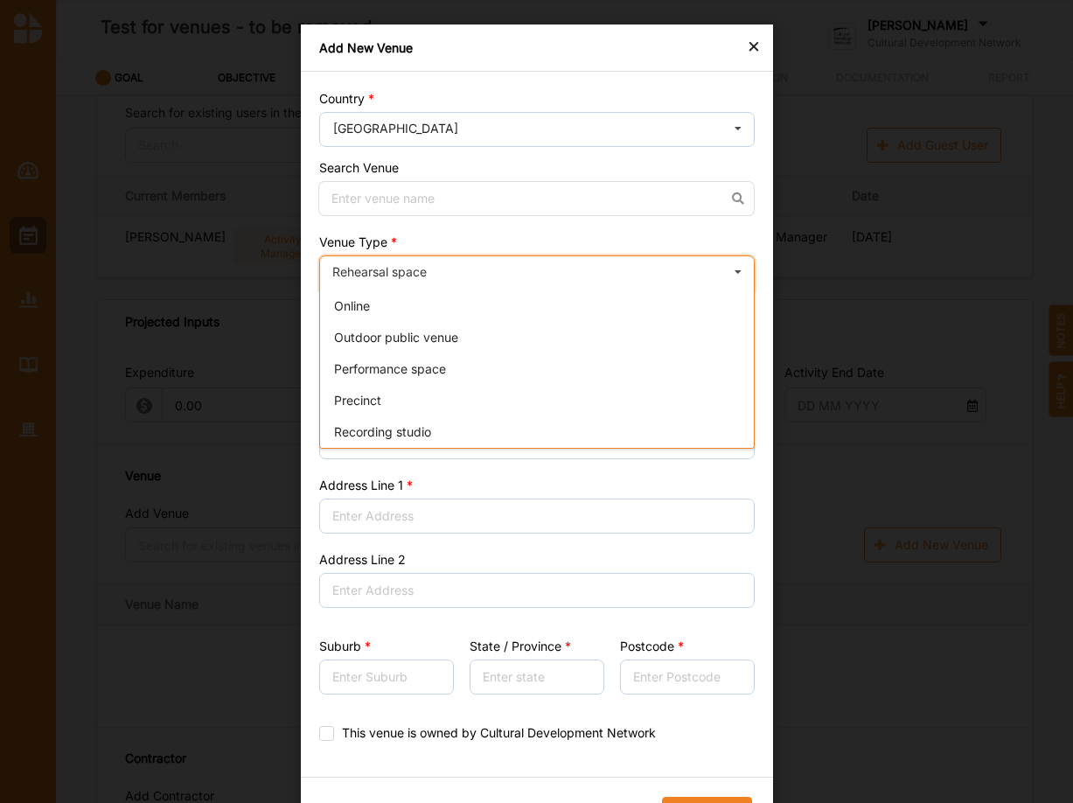
scroll to position [282, 0]
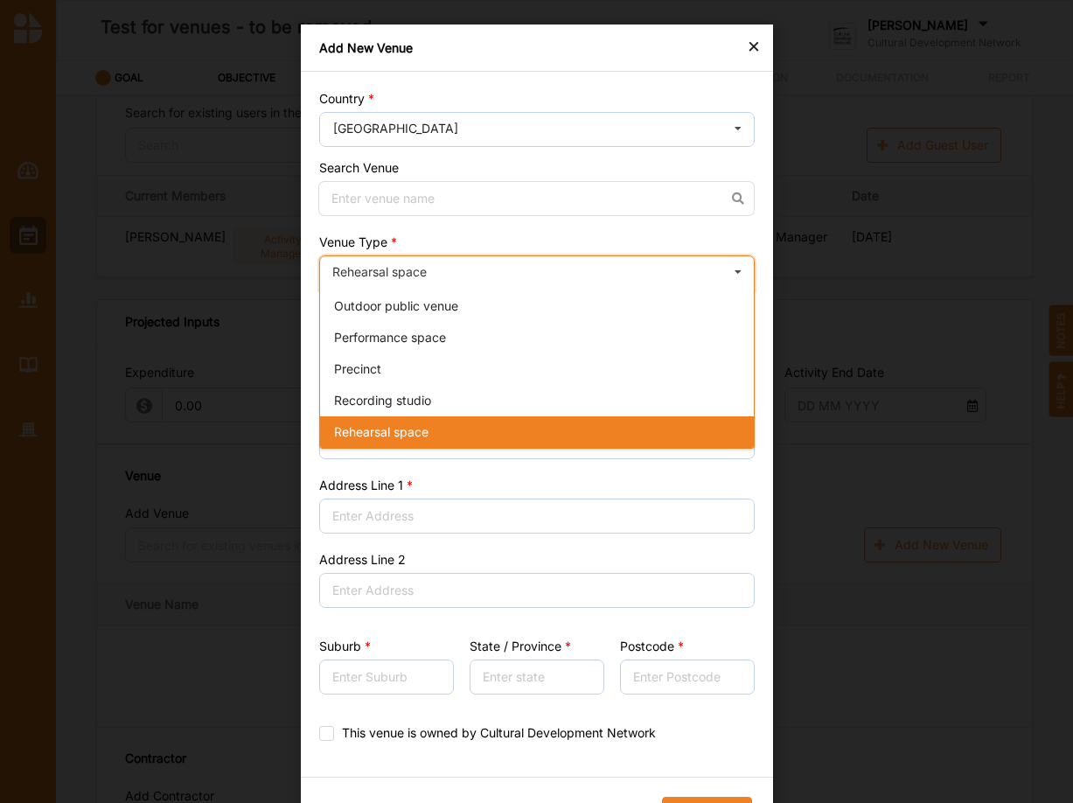
checkbox input "false"
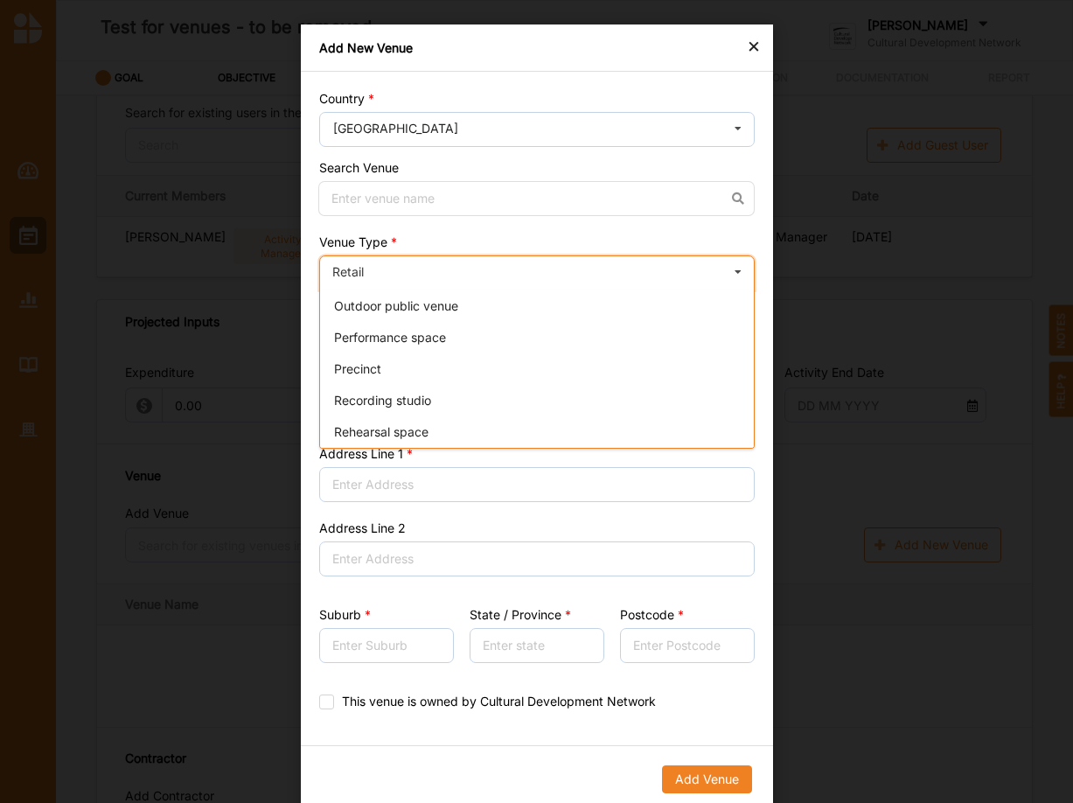
scroll to position [314, 0]
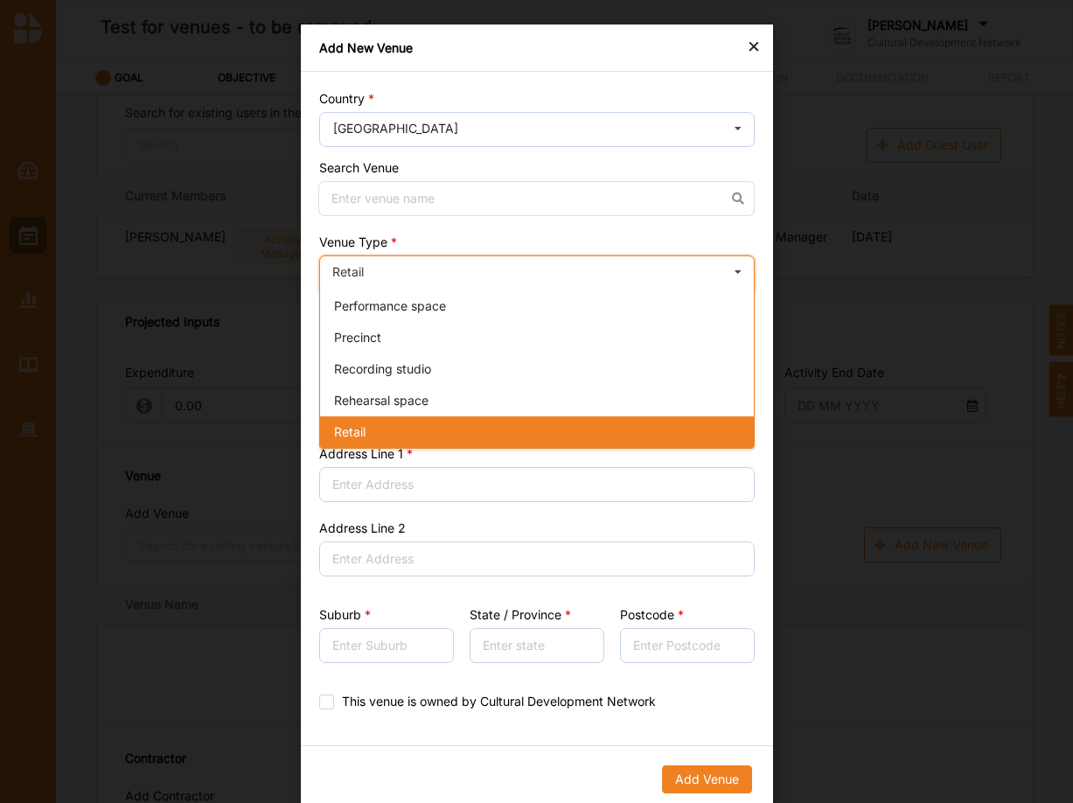
checkbox input "false"
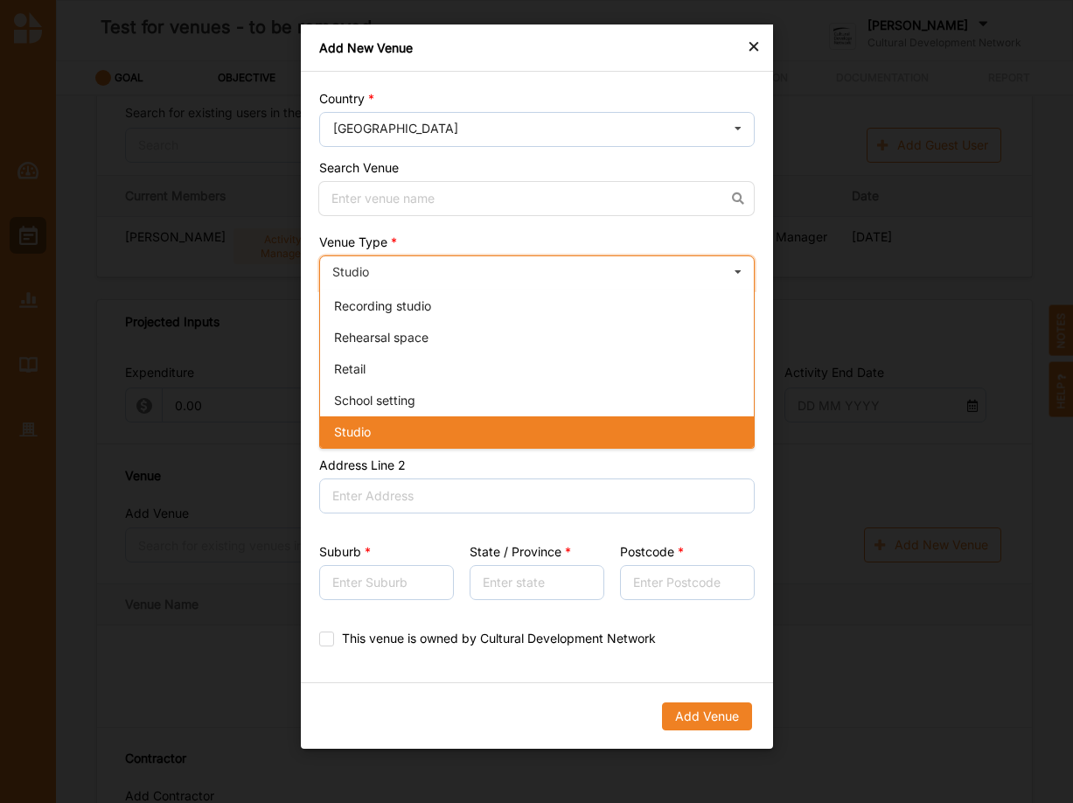
scroll to position [408, 0]
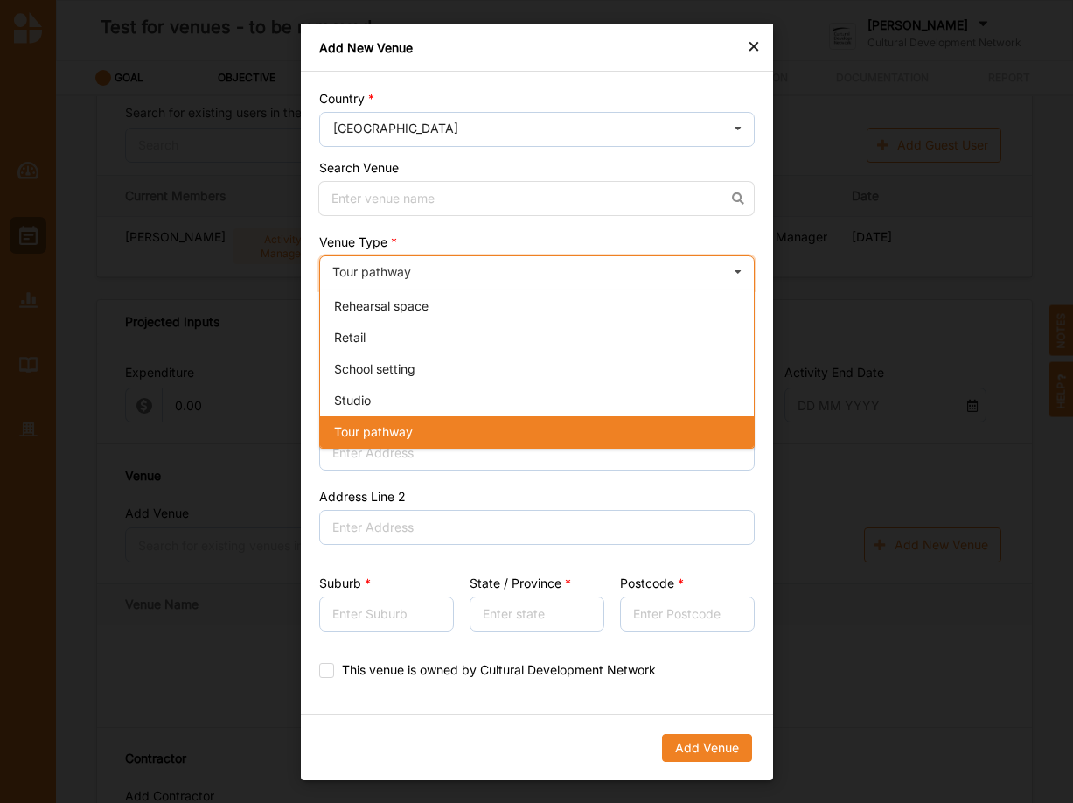
checkbox input "false"
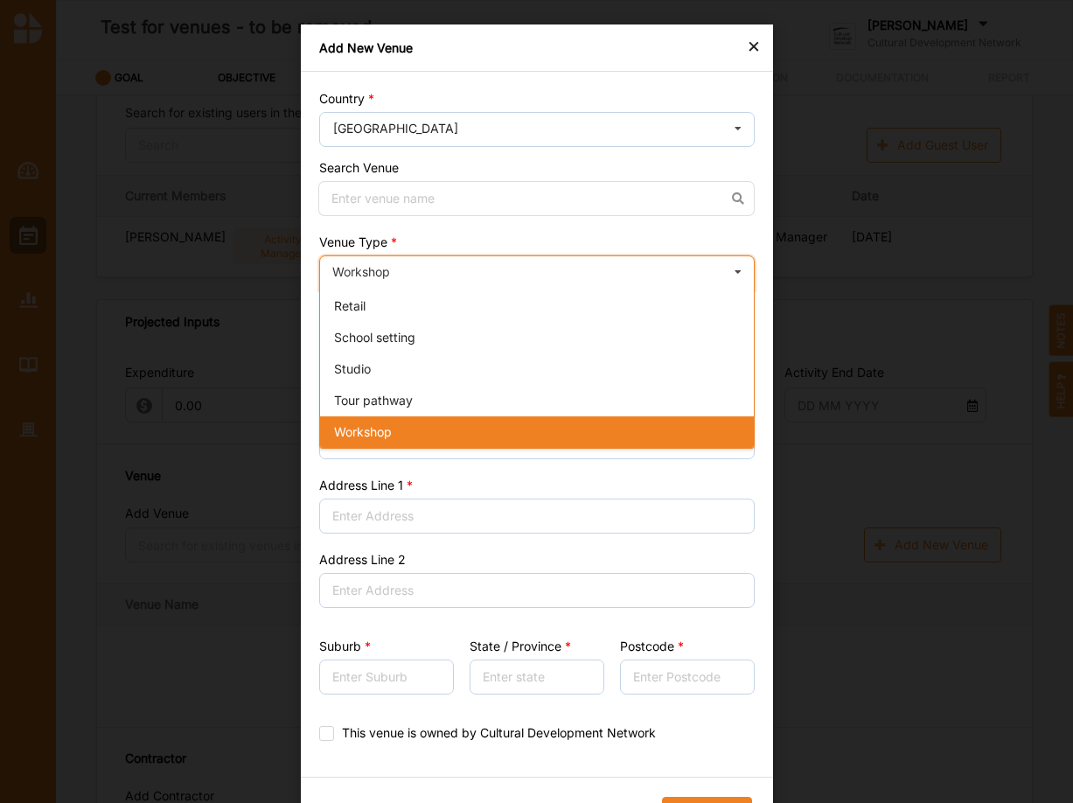
scroll to position [0, 0]
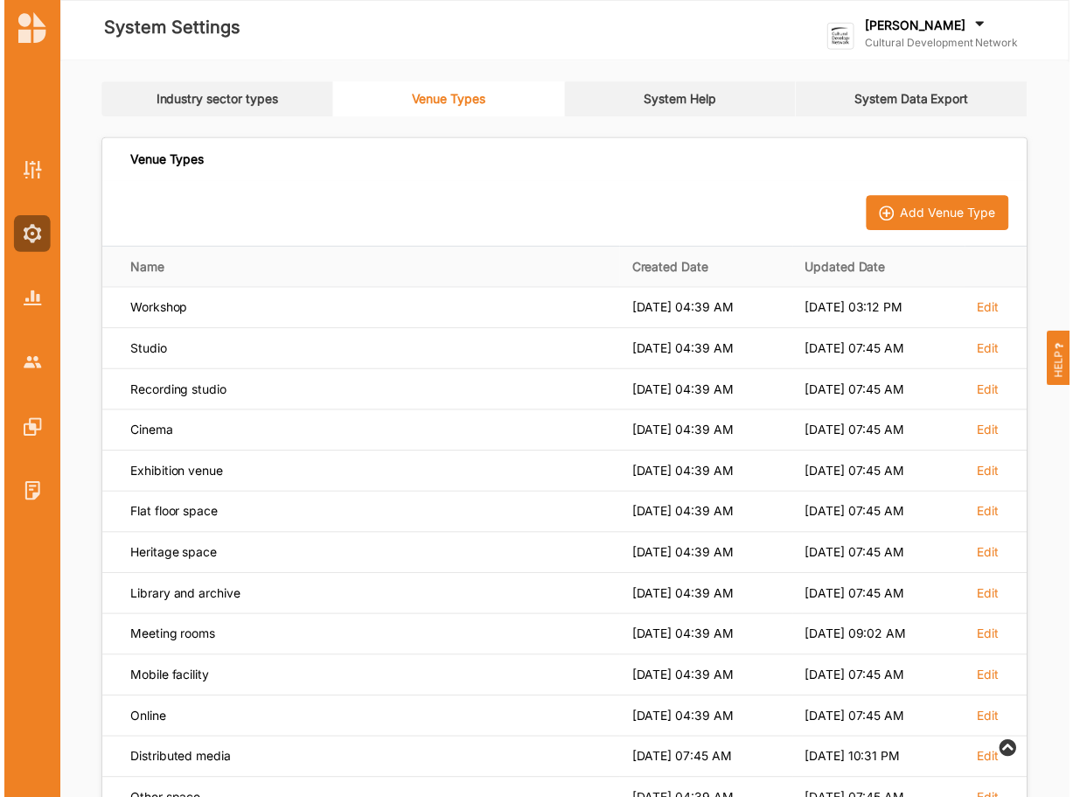
scroll to position [59, 0]
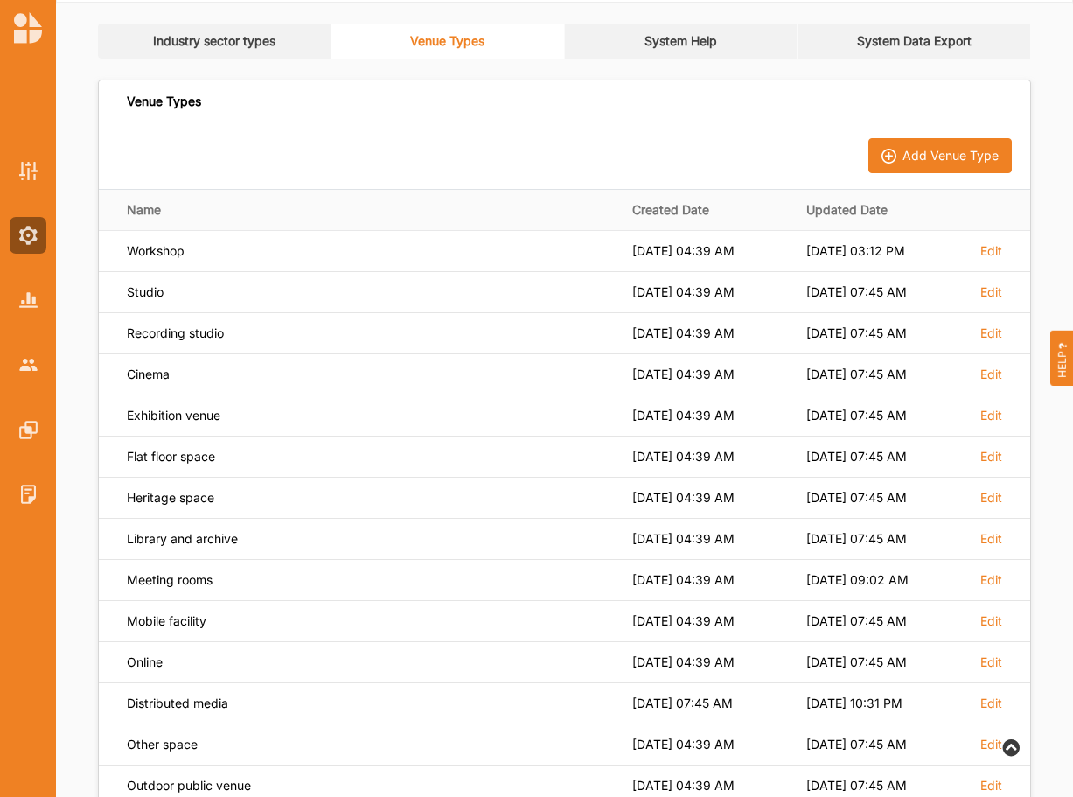
click at [149, 209] on th "Name" at bounding box center [359, 209] width 521 height 41
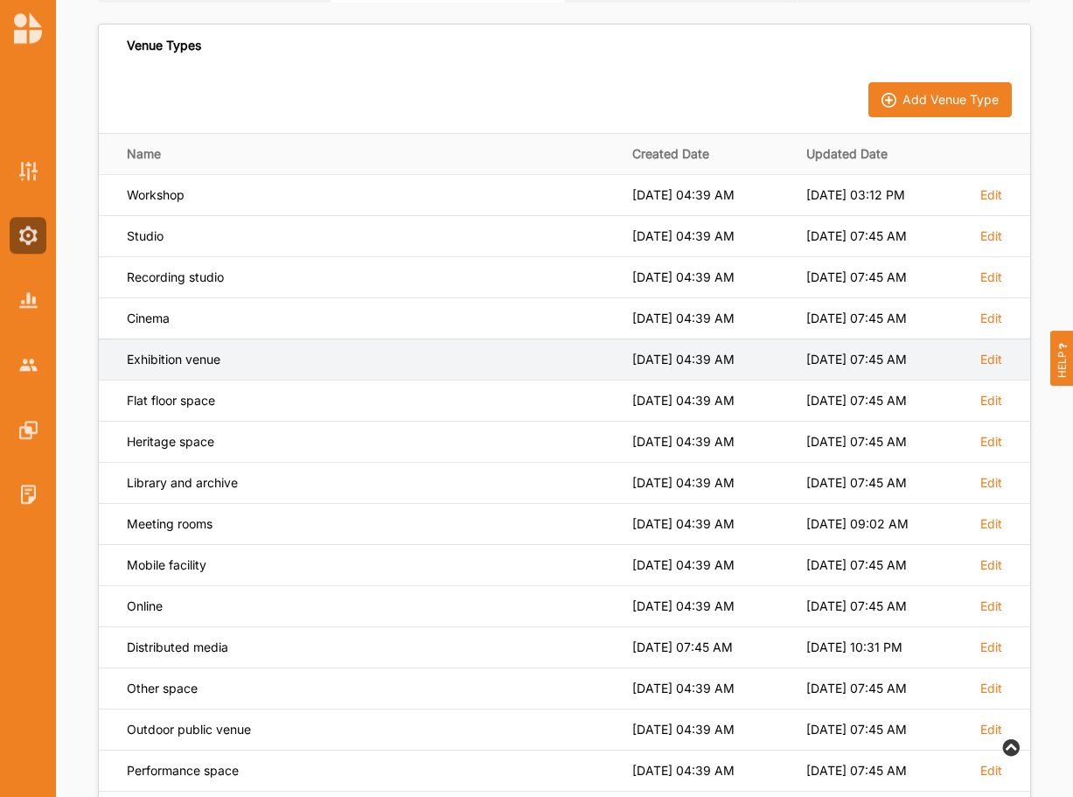
scroll to position [0, 0]
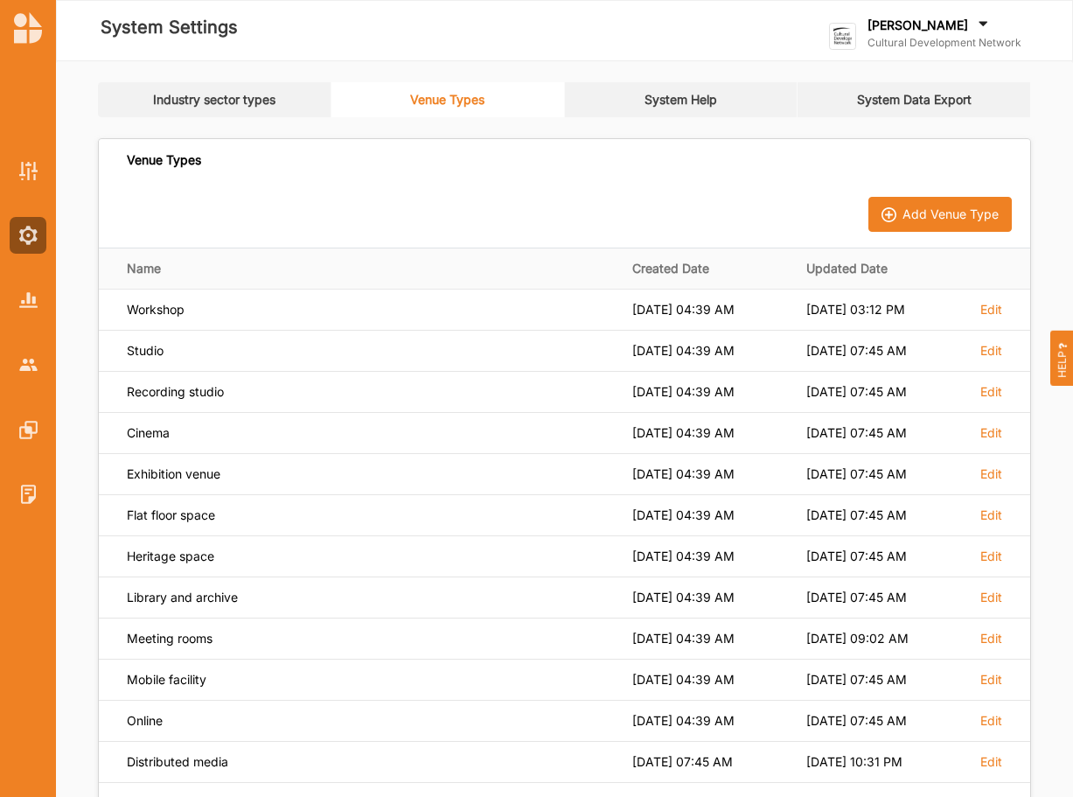
click at [909, 24] on label "[PERSON_NAME]" at bounding box center [918, 25] width 101 height 16
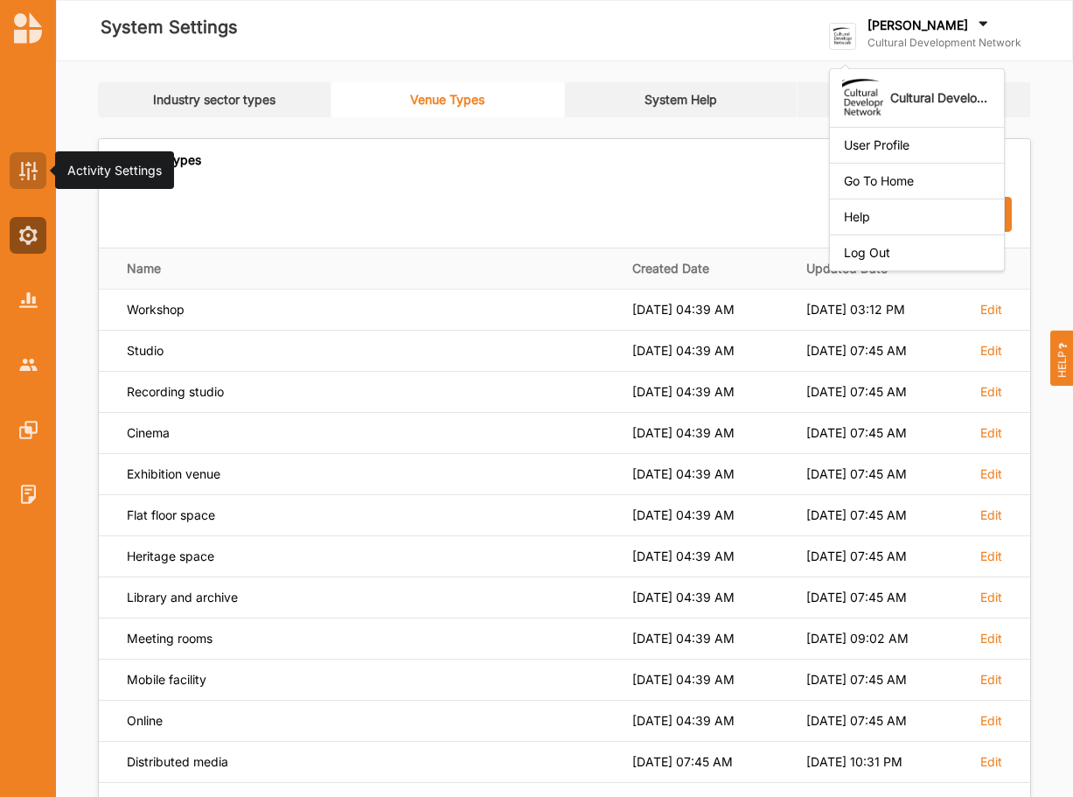
click at [18, 168] on div at bounding box center [28, 170] width 37 height 37
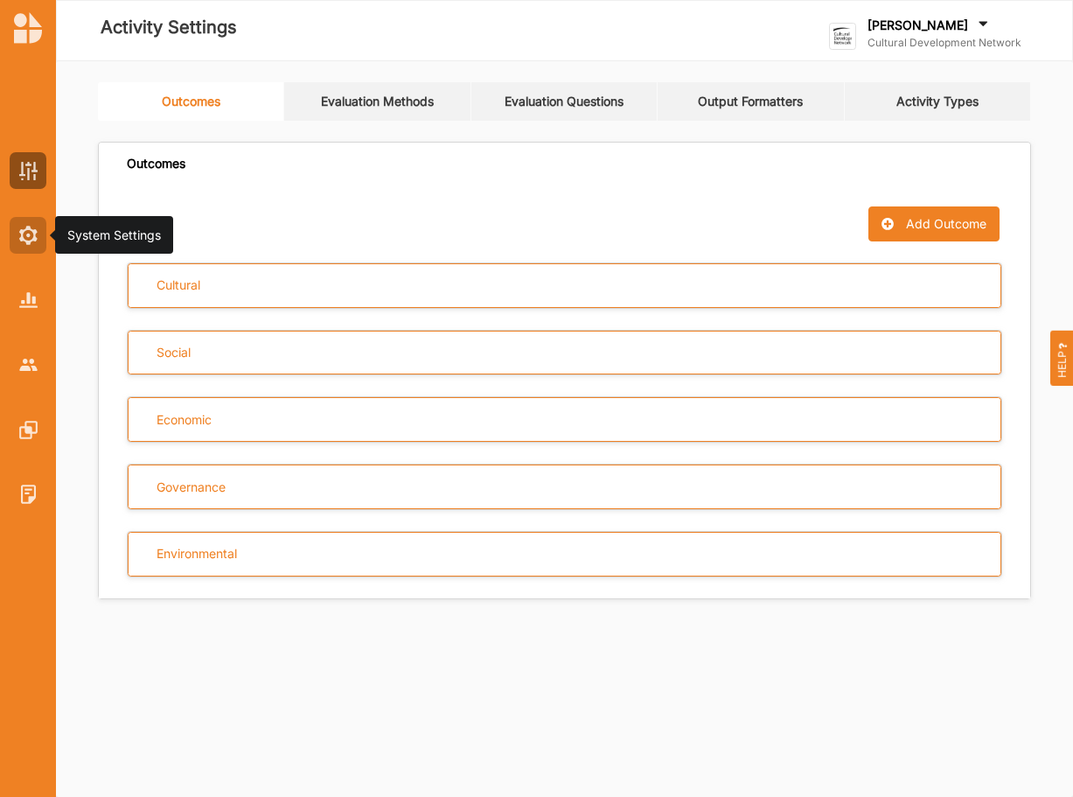
click at [28, 227] on img at bounding box center [28, 235] width 18 height 19
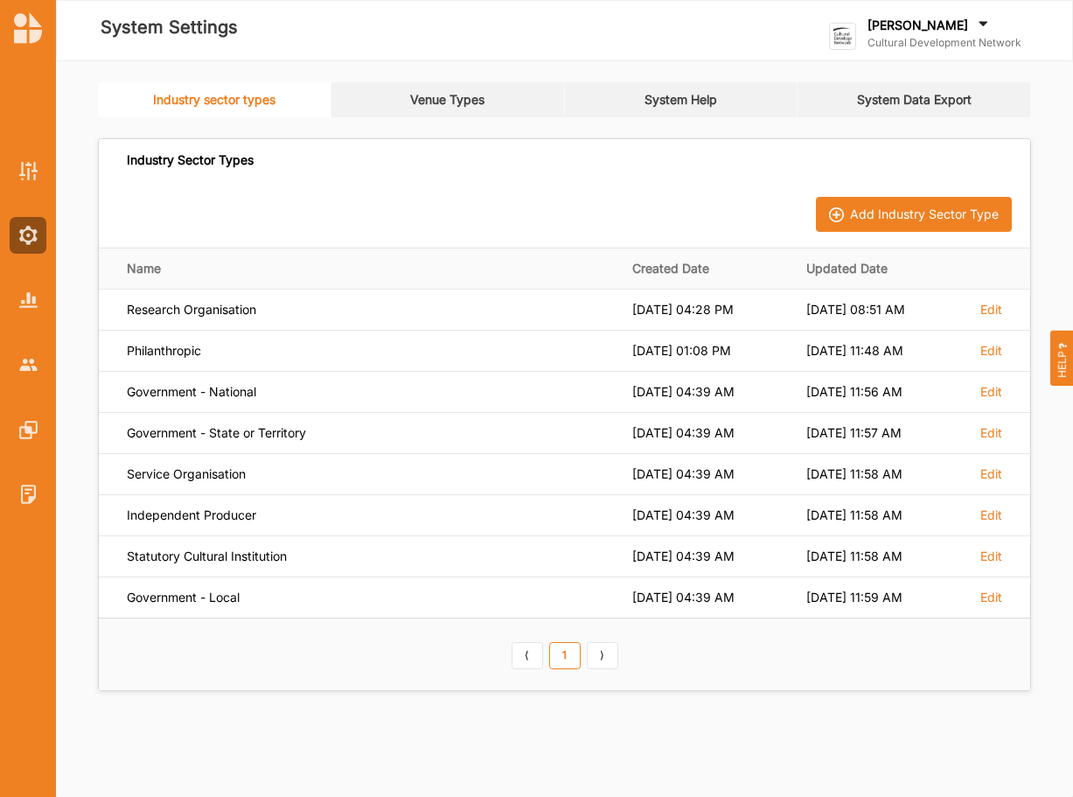
click at [491, 92] on link "Venue Types" at bounding box center [447, 99] width 233 height 35
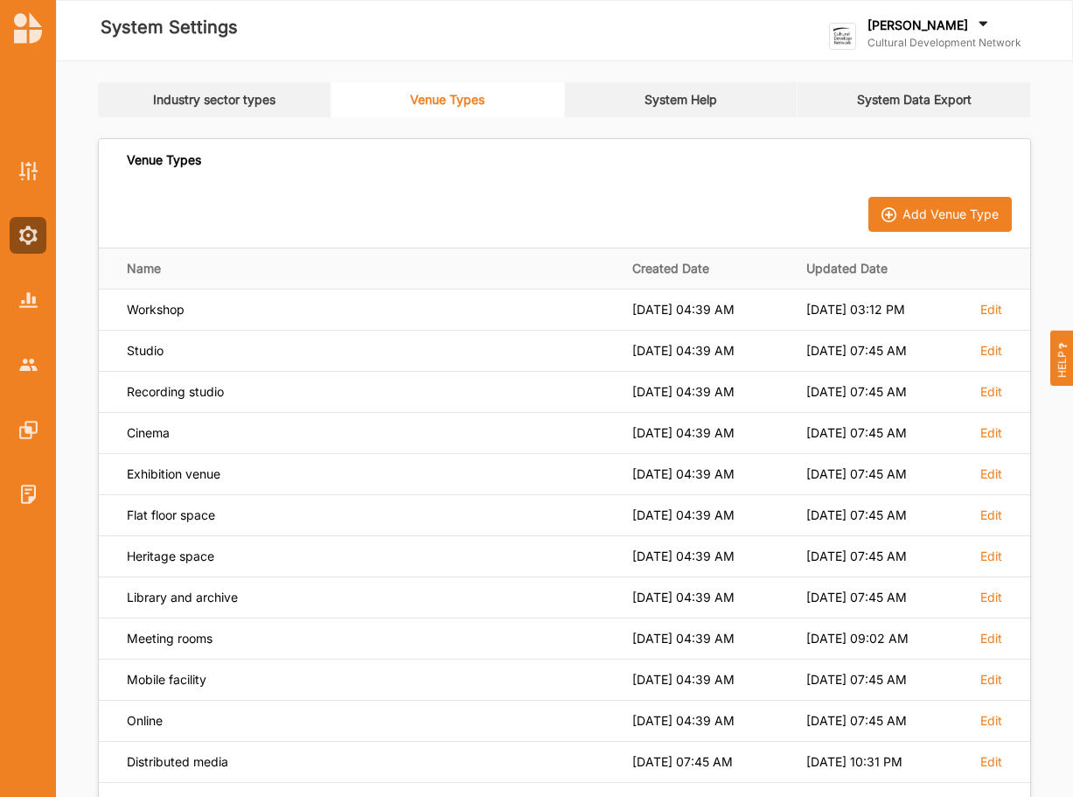
click at [664, 96] on link "System Help" at bounding box center [681, 99] width 233 height 35
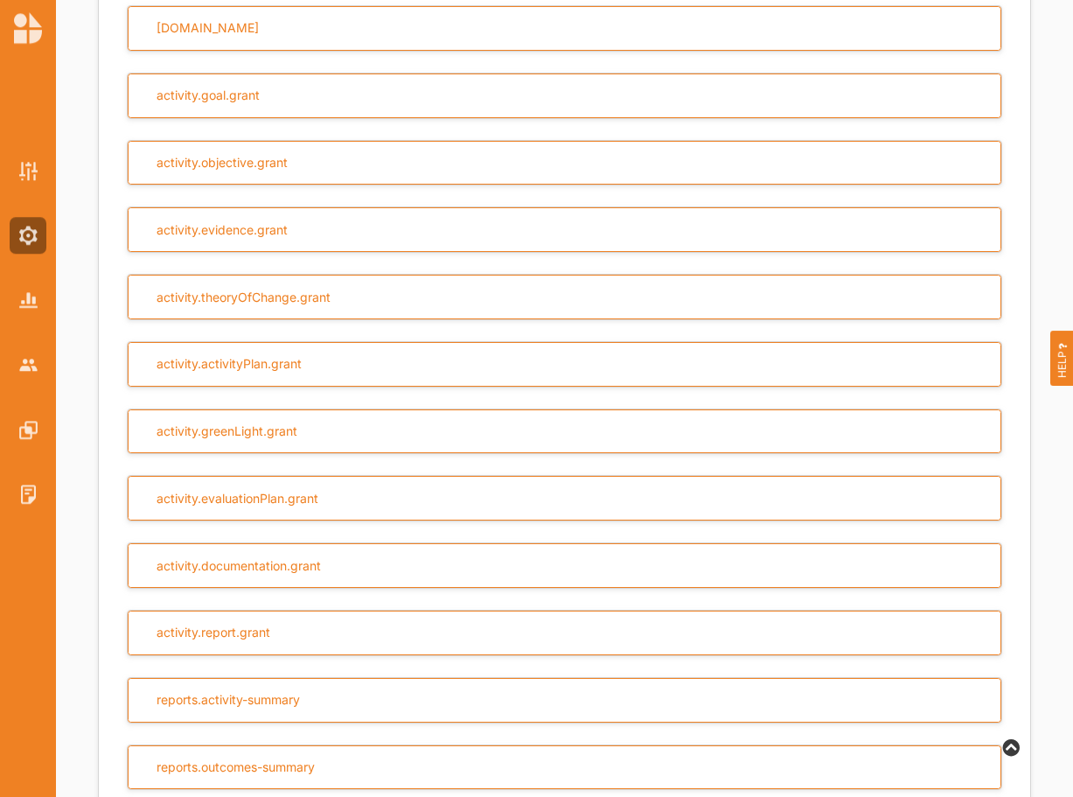
scroll to position [1372, 0]
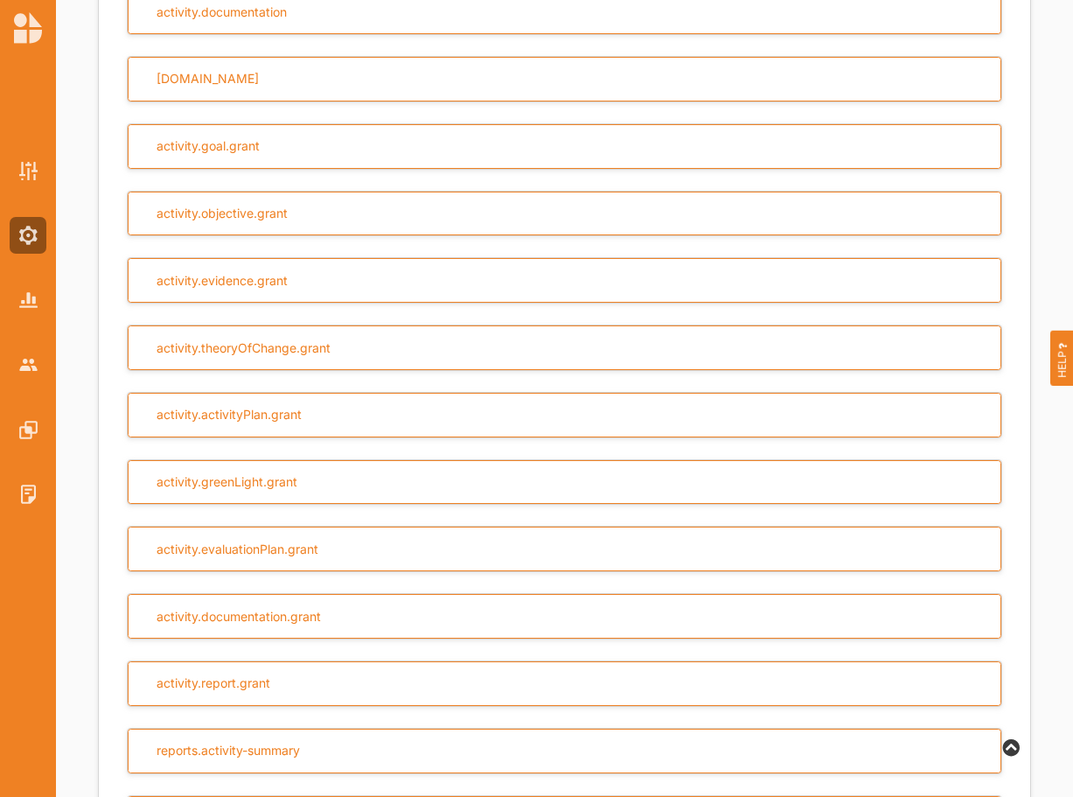
click at [1056, 284] on div "Industry sector types Venue Types System Help System Data Export System Help Ad…" at bounding box center [564, 471] width 1017 height 3564
click at [26, 373] on div at bounding box center [28, 364] width 37 height 37
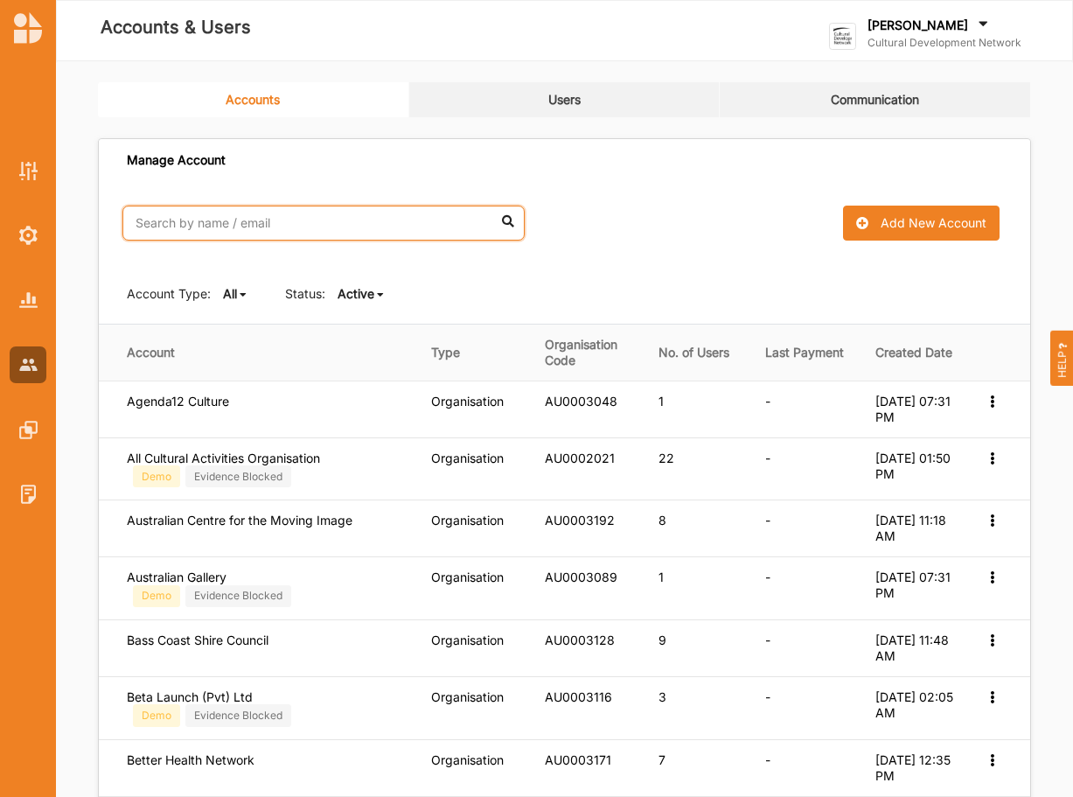
click at [321, 227] on input "text" at bounding box center [323, 223] width 402 height 35
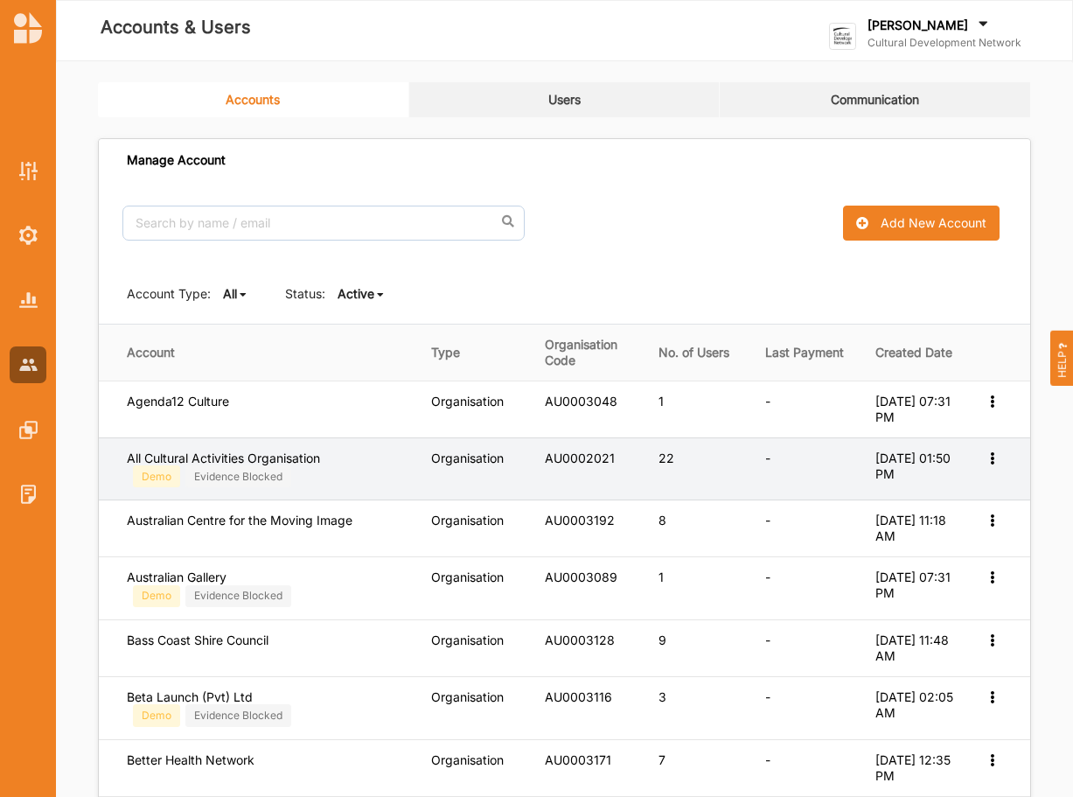
click at [991, 406] on icon at bounding box center [992, 400] width 15 height 12
click at [921, 521] on label "Edit Permission" at bounding box center [934, 520] width 110 height 16
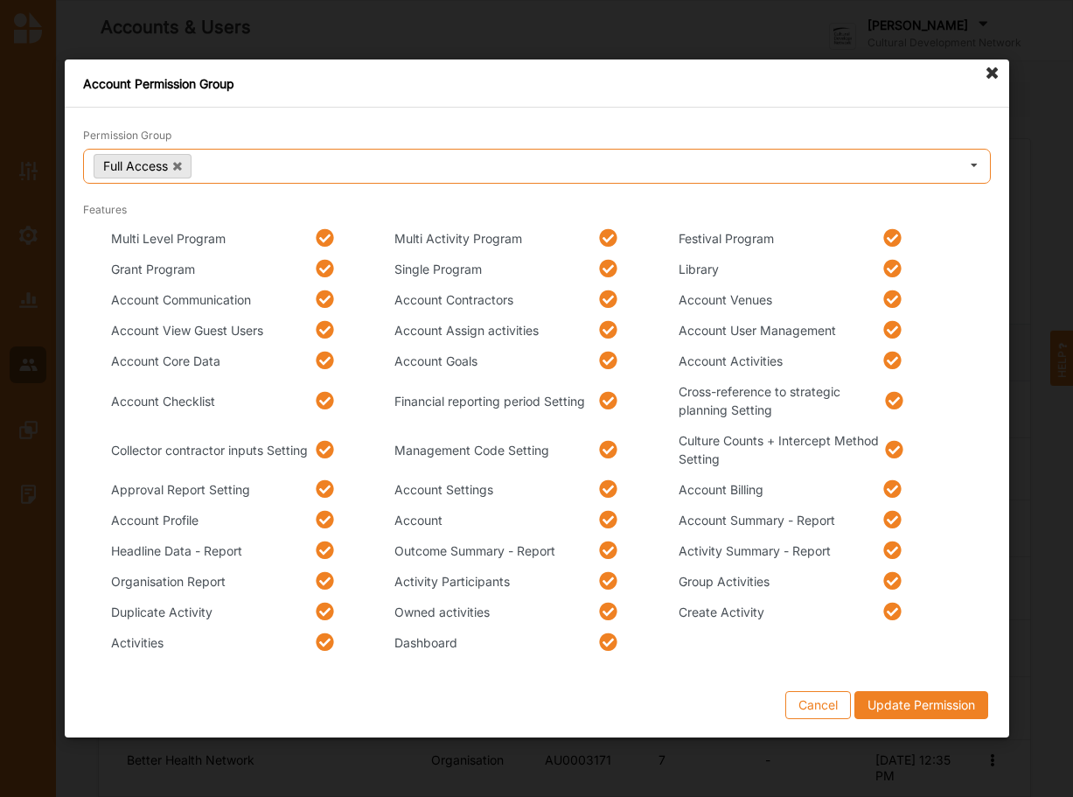
click at [973, 164] on icon at bounding box center [974, 166] width 26 height 32
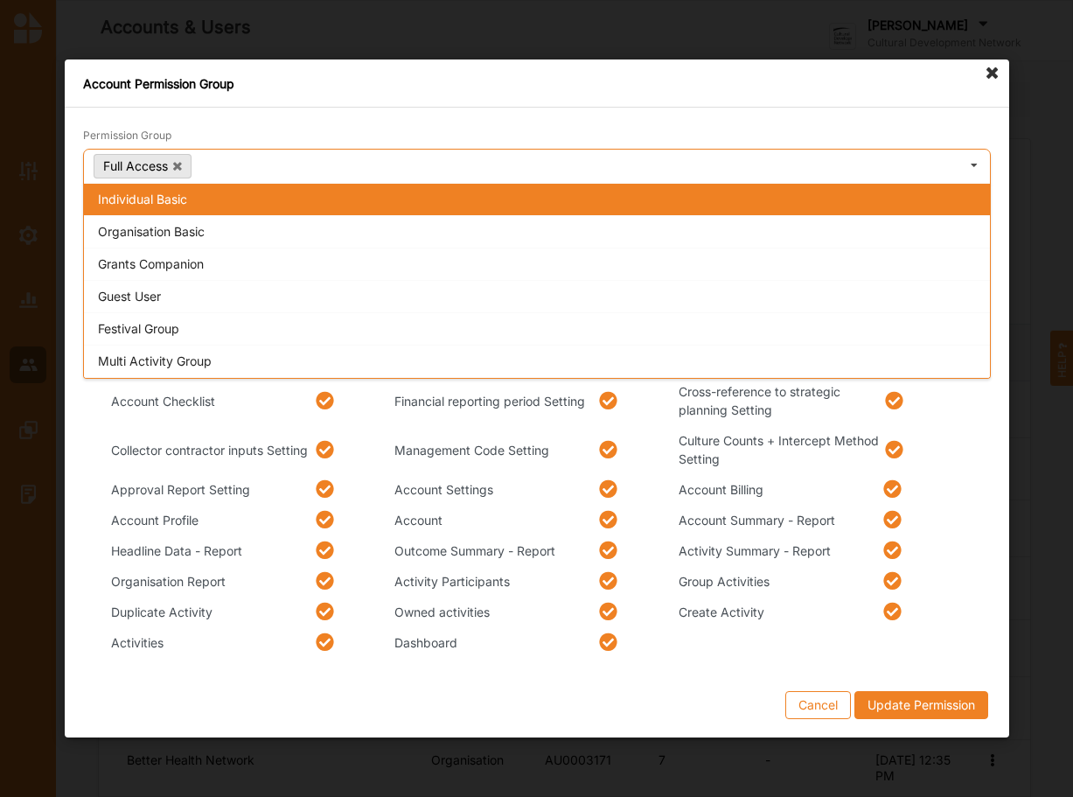
click at [398, 164] on div "Full Access Permissions Individual Basic Organisation Basic Grants Companion Gu…" at bounding box center [537, 166] width 908 height 35
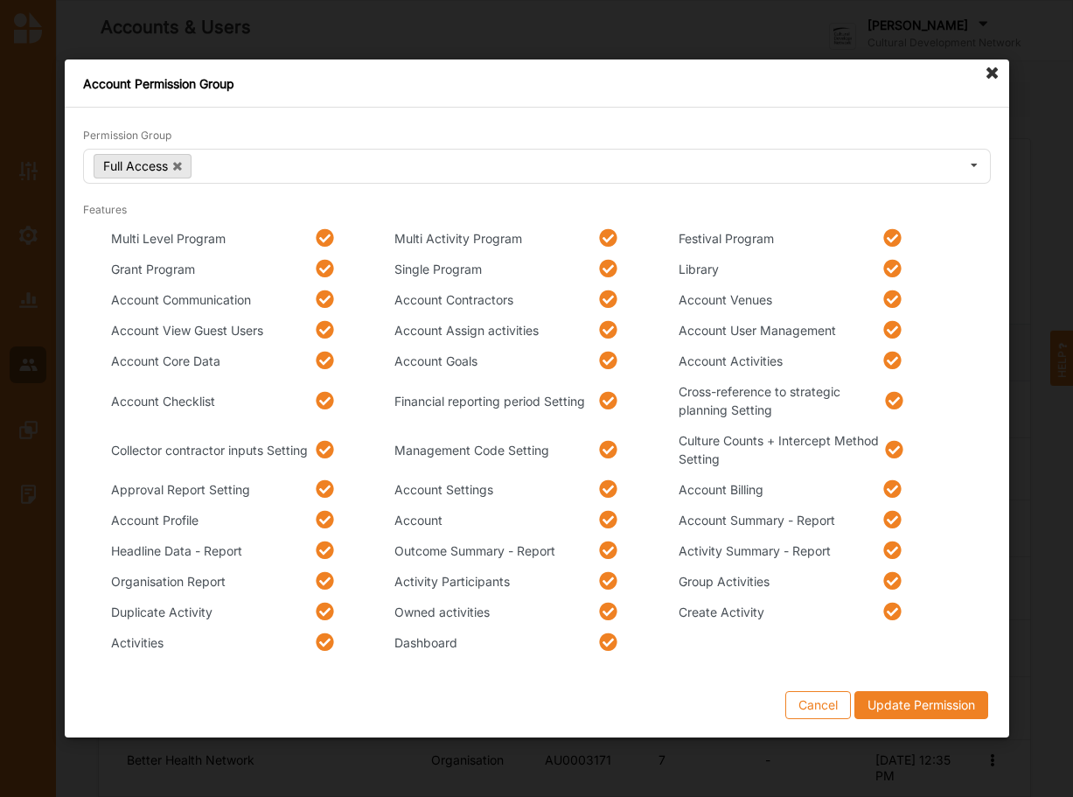
click at [890, 298] on icon at bounding box center [892, 299] width 22 height 18
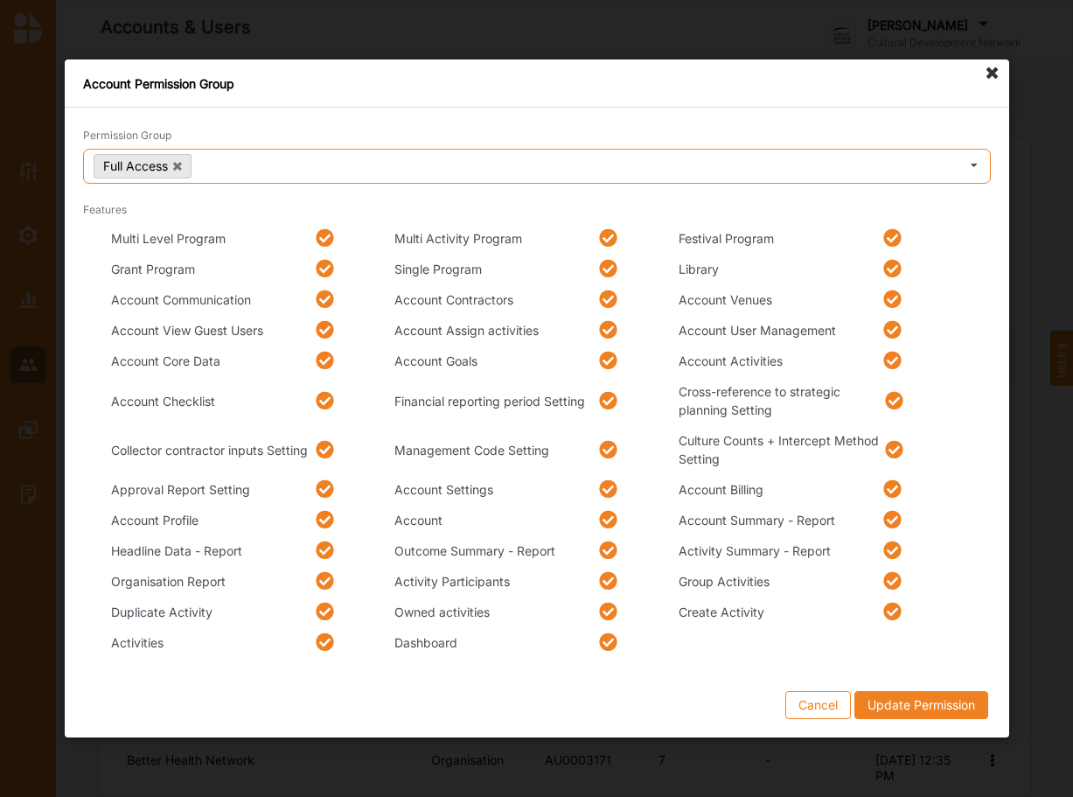
click at [968, 170] on icon at bounding box center [974, 166] width 26 height 32
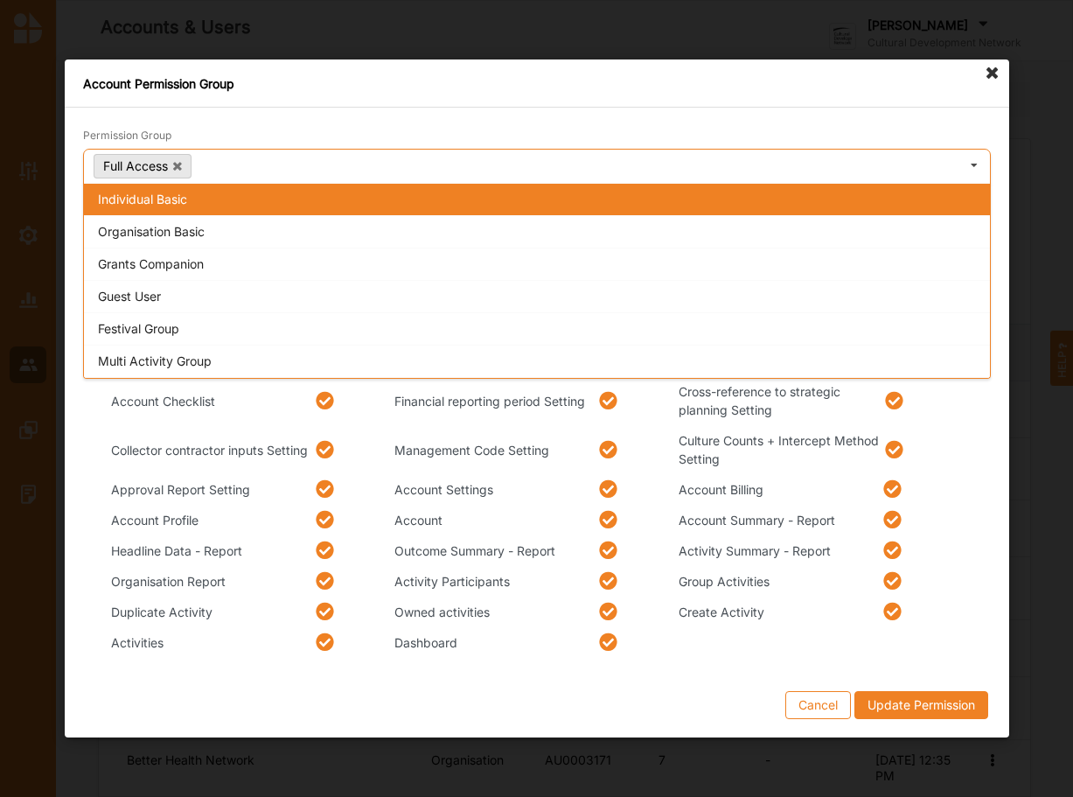
click at [775, 163] on div "Full Access Permissions Individual Basic Organisation Basic Grants Companion Gu…" at bounding box center [537, 166] width 908 height 35
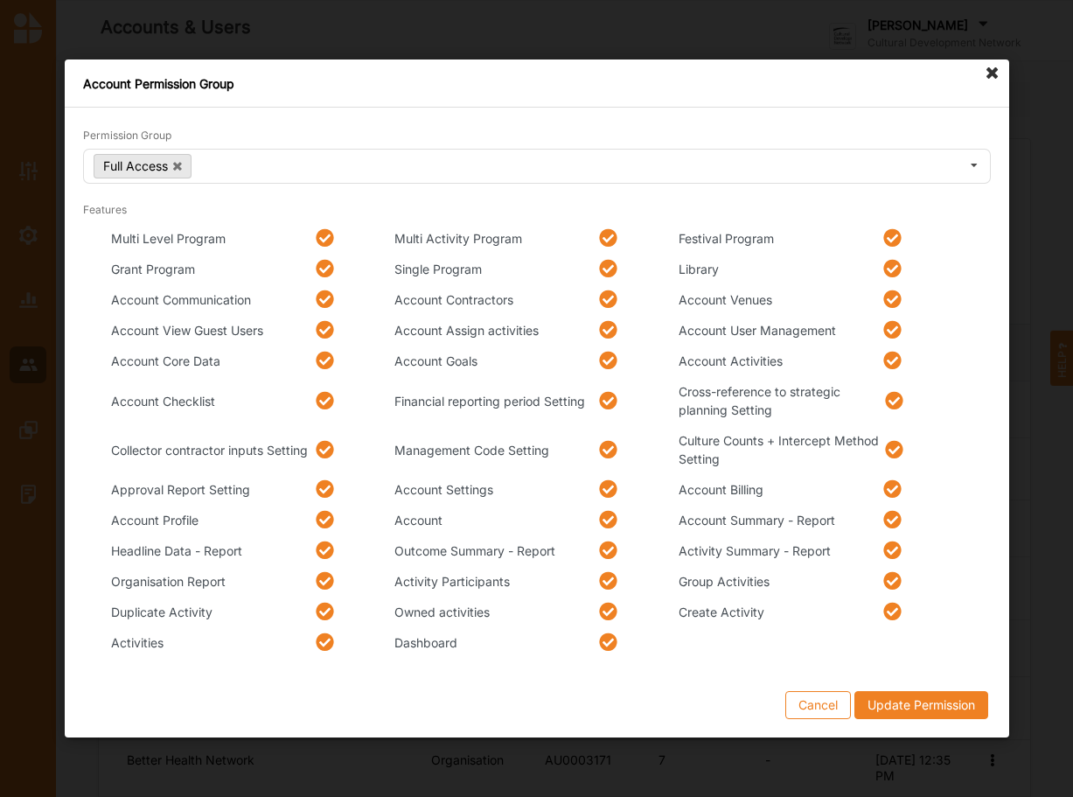
click at [988, 73] on icon at bounding box center [993, 73] width 28 height 28
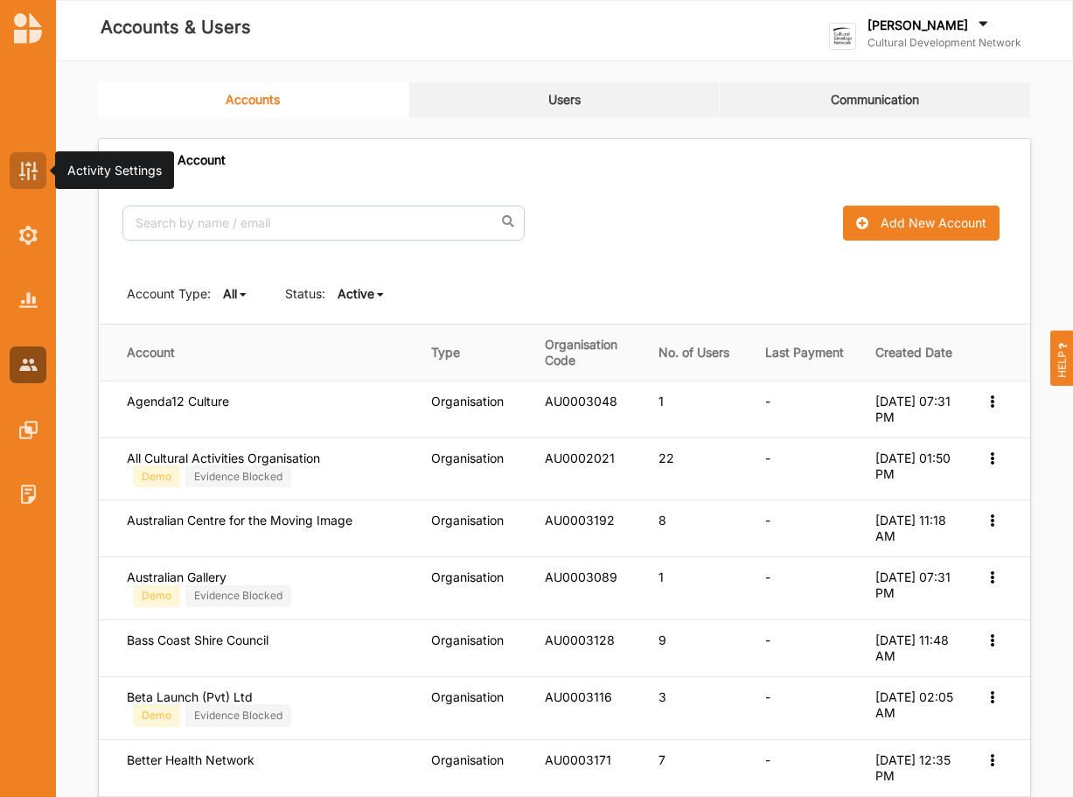
click at [25, 167] on img at bounding box center [28, 171] width 18 height 18
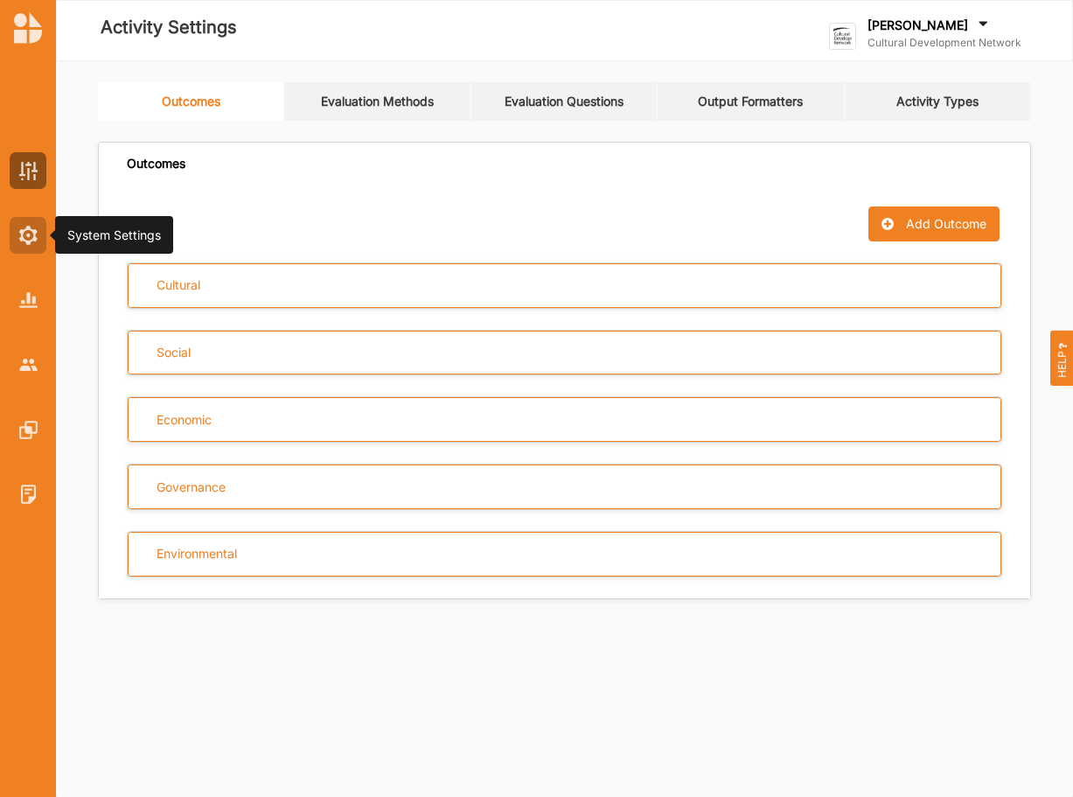
click at [17, 229] on div at bounding box center [28, 235] width 37 height 37
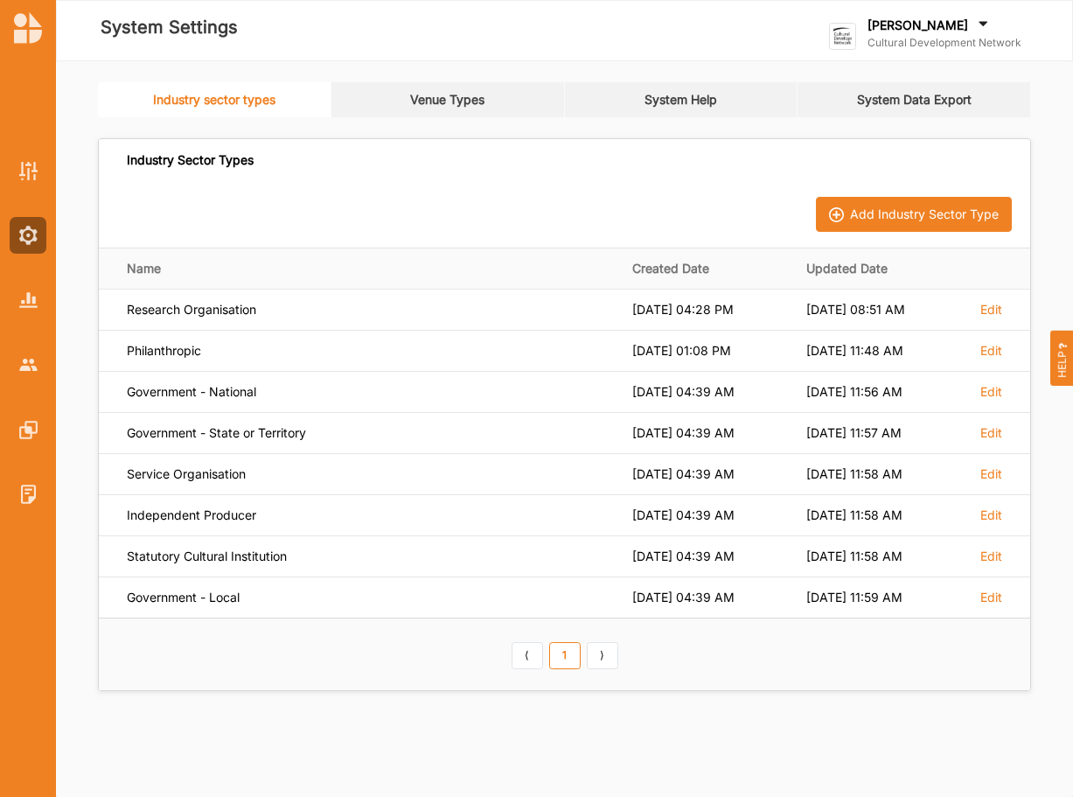
click at [440, 90] on link "Venue Types" at bounding box center [447, 99] width 233 height 35
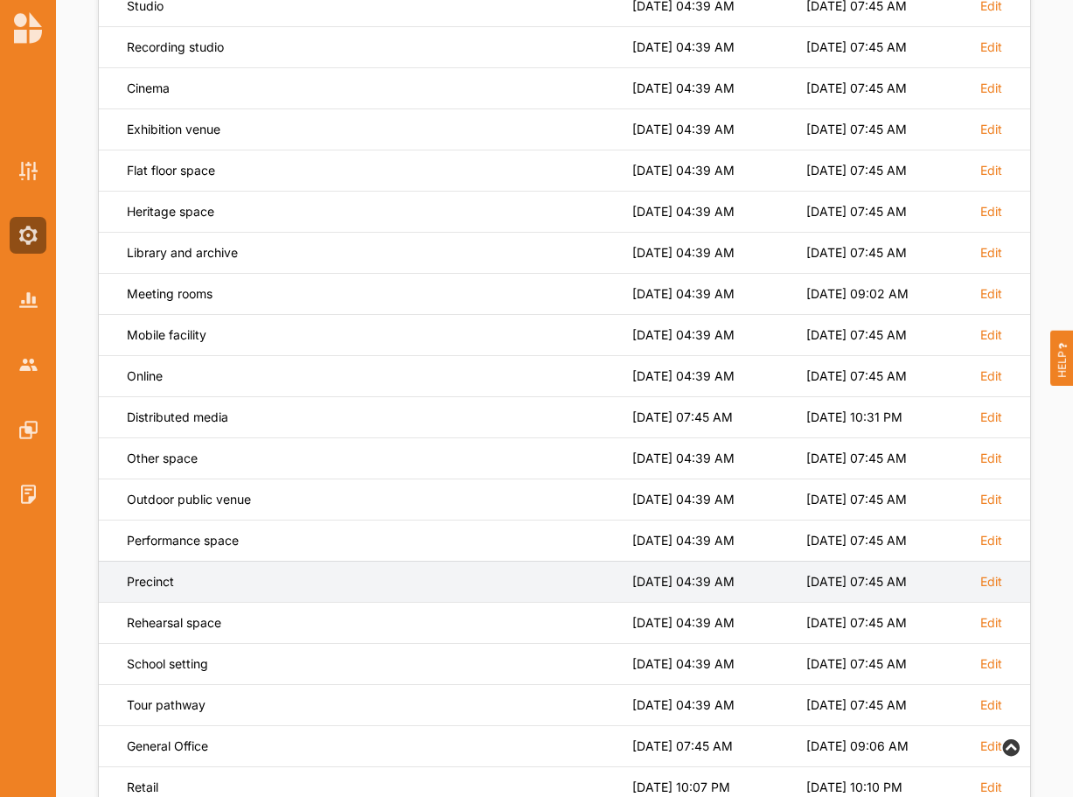
scroll to position [392, 0]
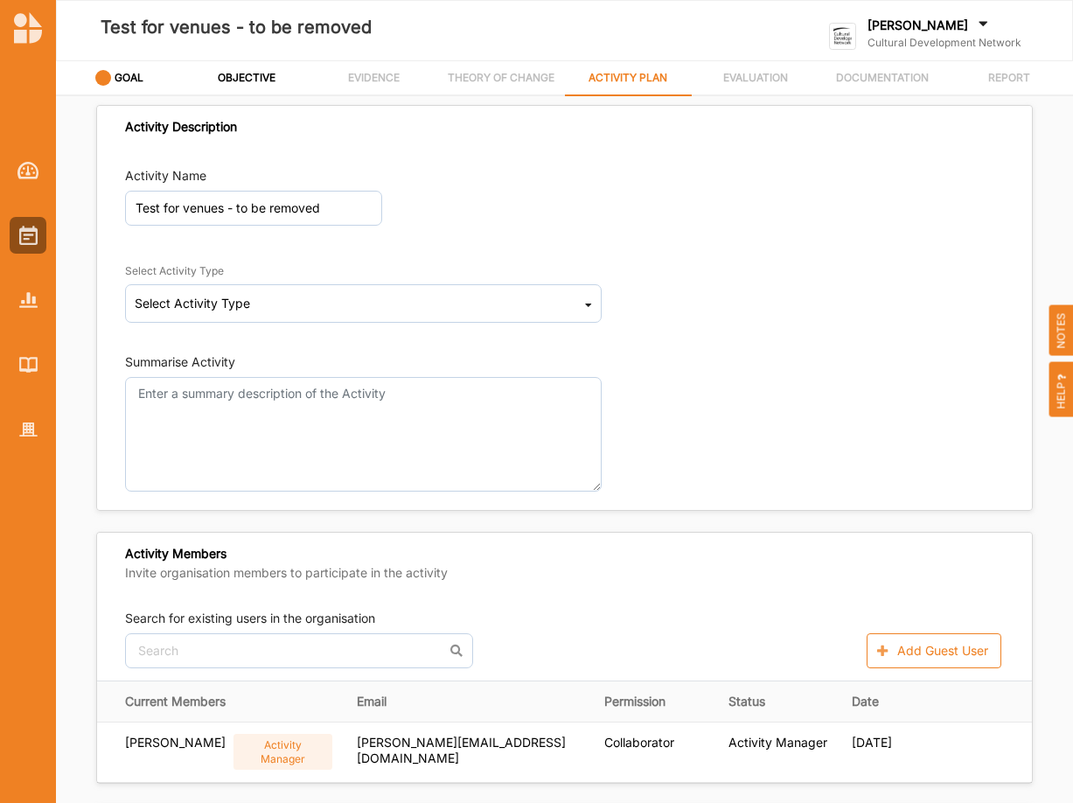
scroll to position [505, 0]
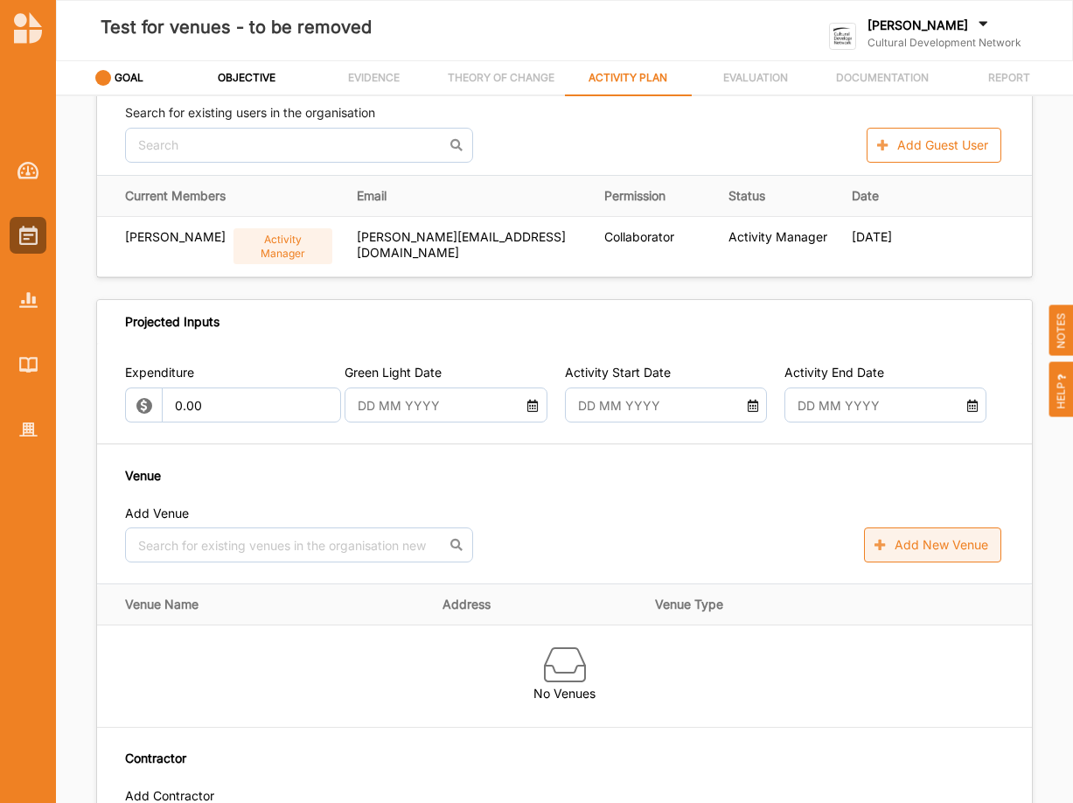
click at [937, 543] on button "Add New Venue" at bounding box center [932, 544] width 137 height 35
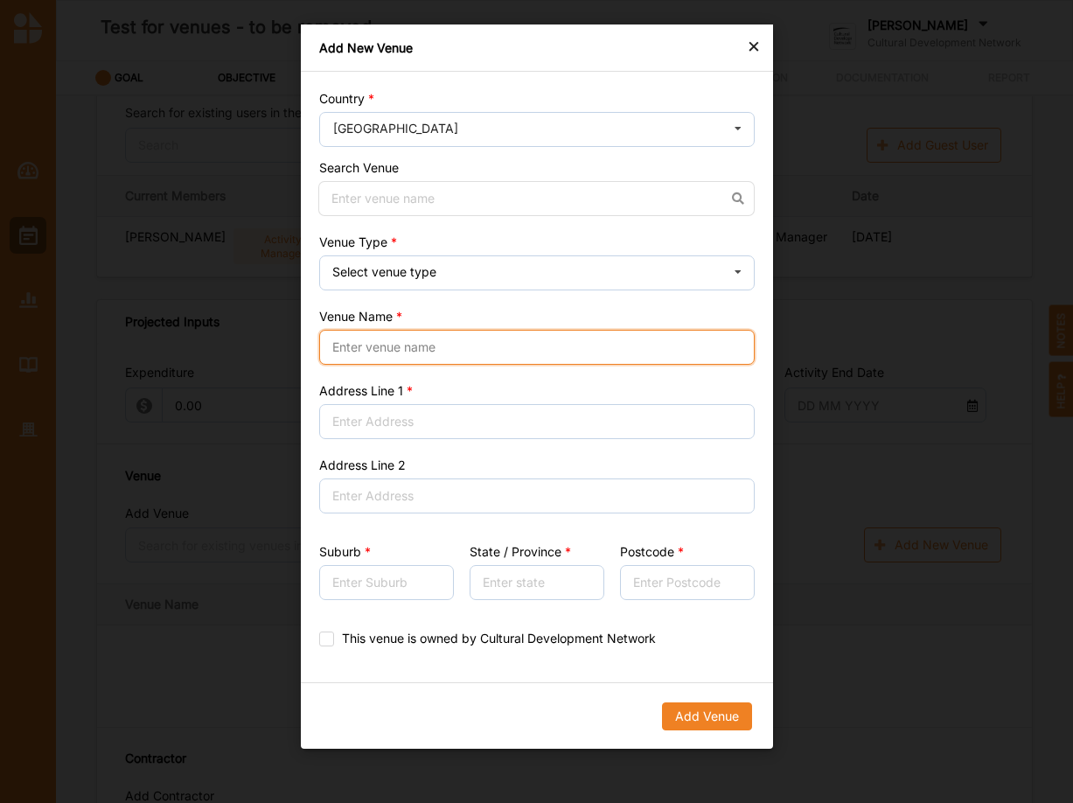
click at [463, 345] on input "Venue Name" at bounding box center [536, 347] width 435 height 35
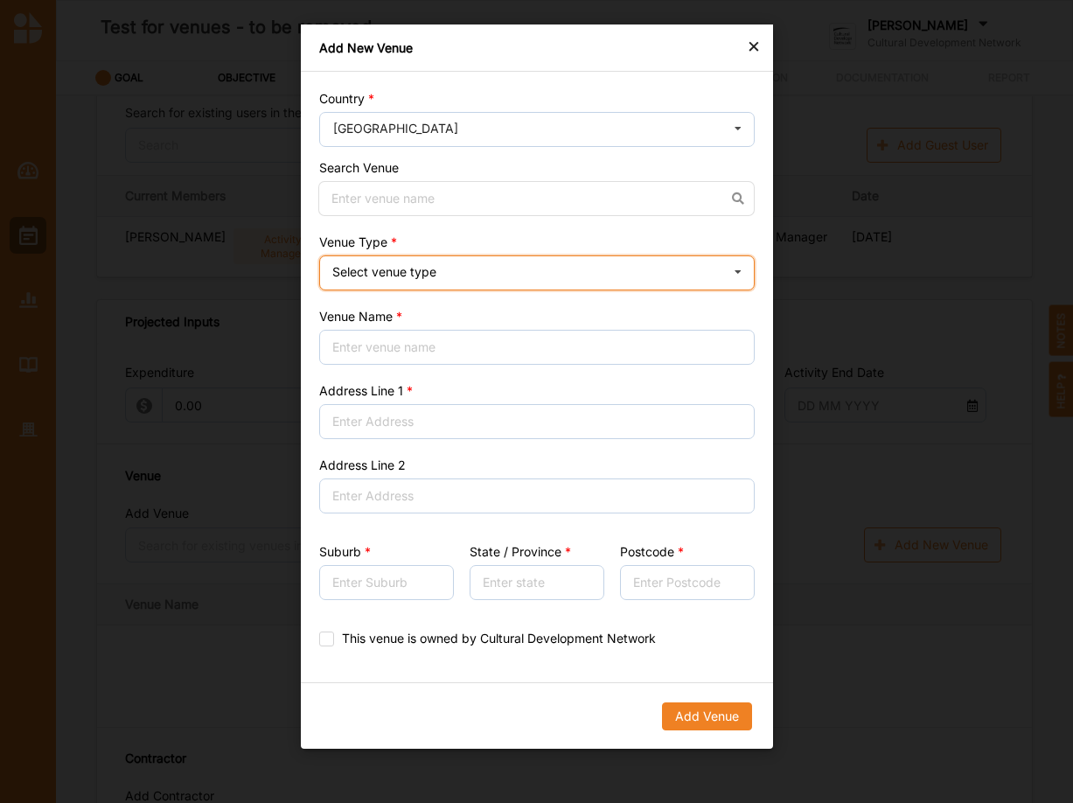
click at [572, 265] on div "Select venue type Cinema Distributed media Exhibition venue Flat floor space He…" at bounding box center [536, 272] width 435 height 35
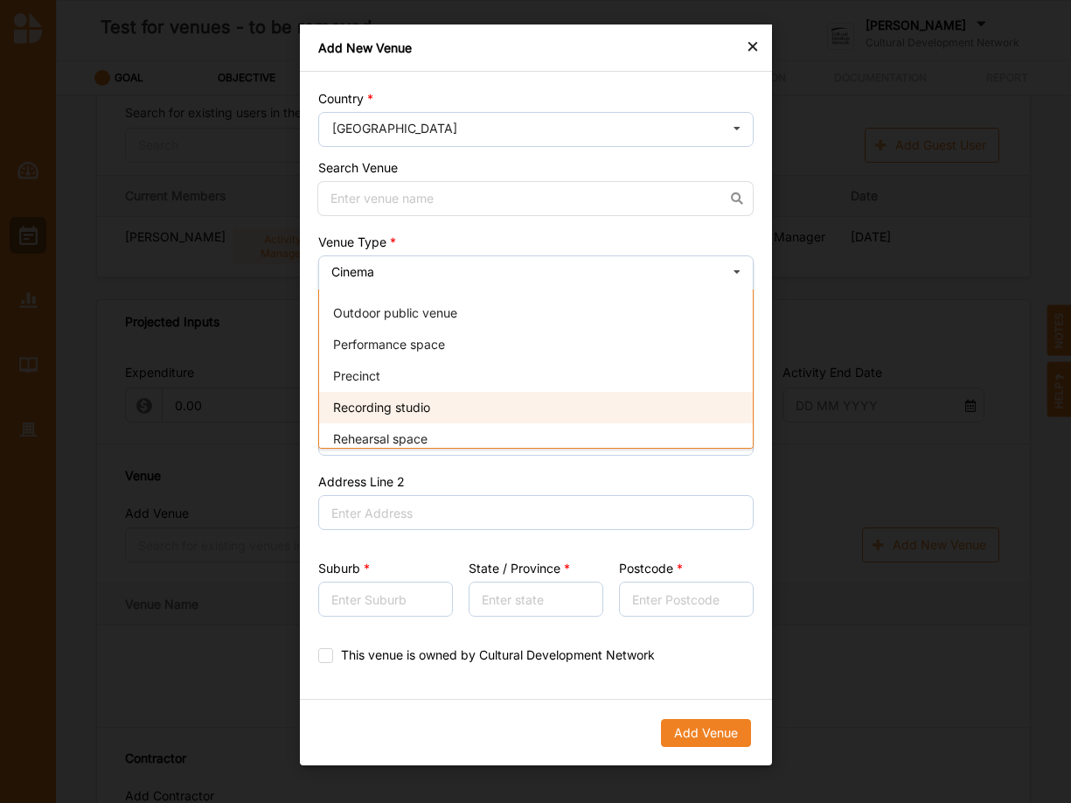
scroll to position [291, 0]
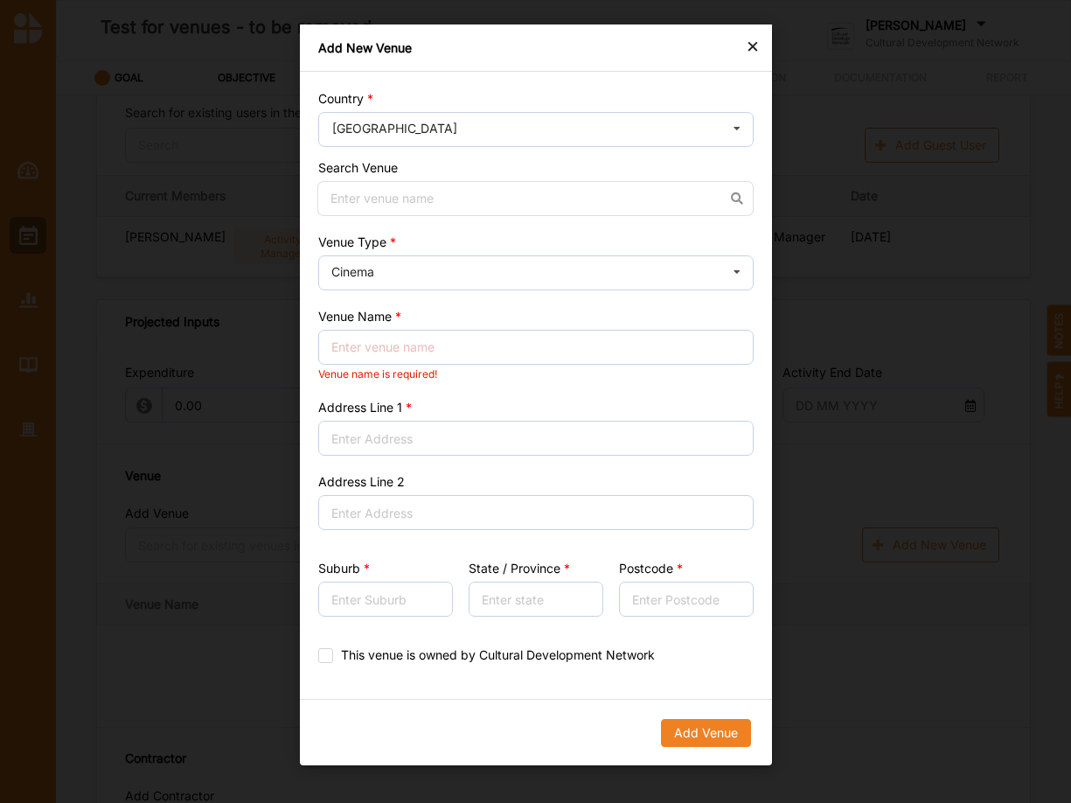
click at [554, 226] on div "Country Australia Afghanistan Åland Islands Albania Algeria American Samoa Ando…" at bounding box center [536, 385] width 472 height 627
click at [448, 345] on input "Venue Name" at bounding box center [535, 347] width 435 height 35
click at [755, 45] on div "×" at bounding box center [753, 45] width 14 height 21
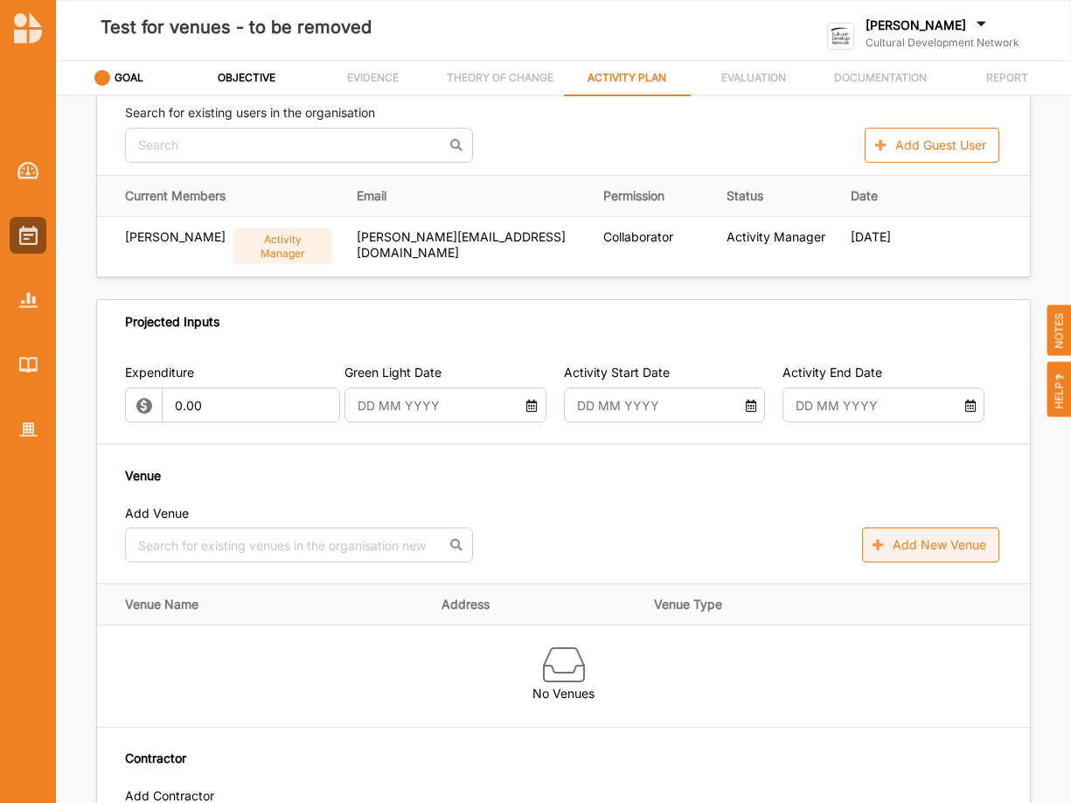
click at [917, 547] on button "Add New Venue" at bounding box center [930, 544] width 137 height 35
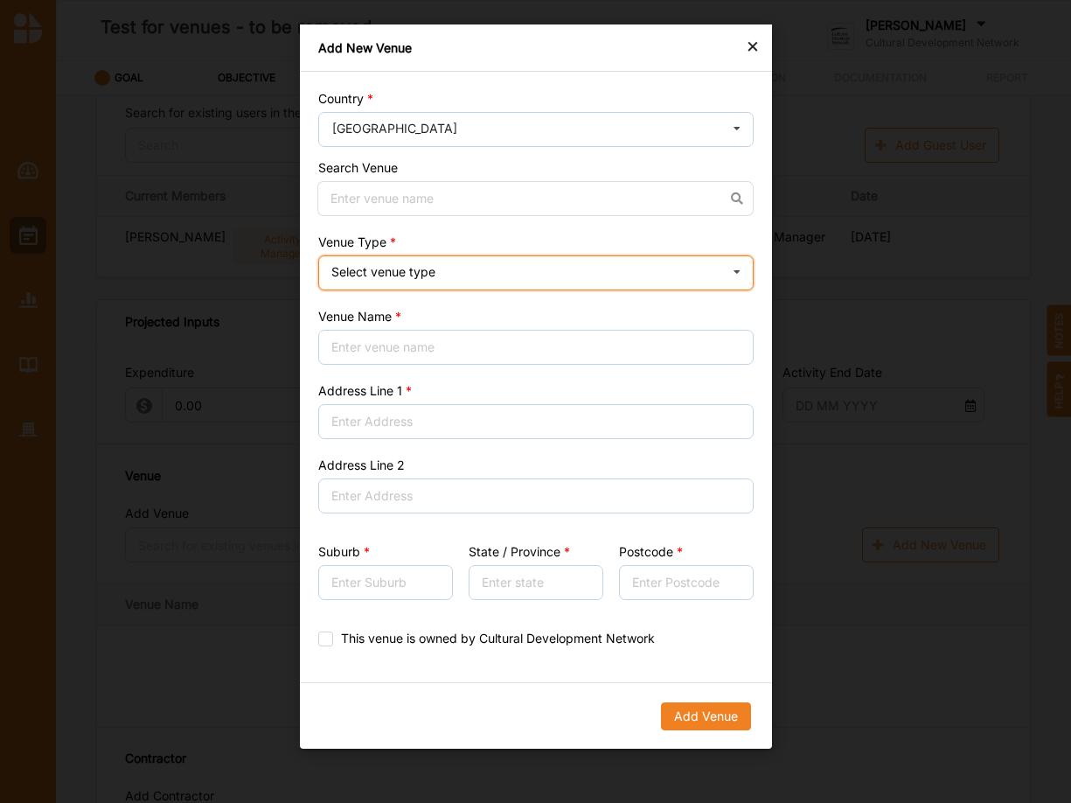
click at [433, 275] on div "Select venue type" at bounding box center [383, 272] width 104 height 12
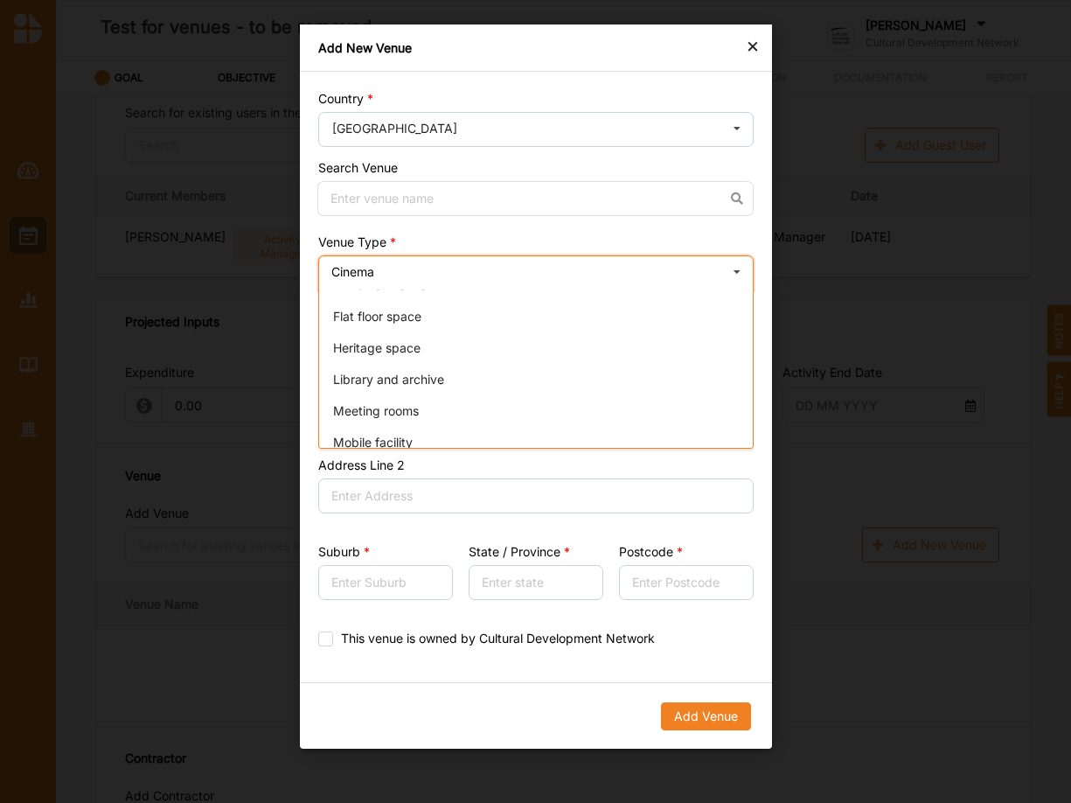
scroll to position [0, 0]
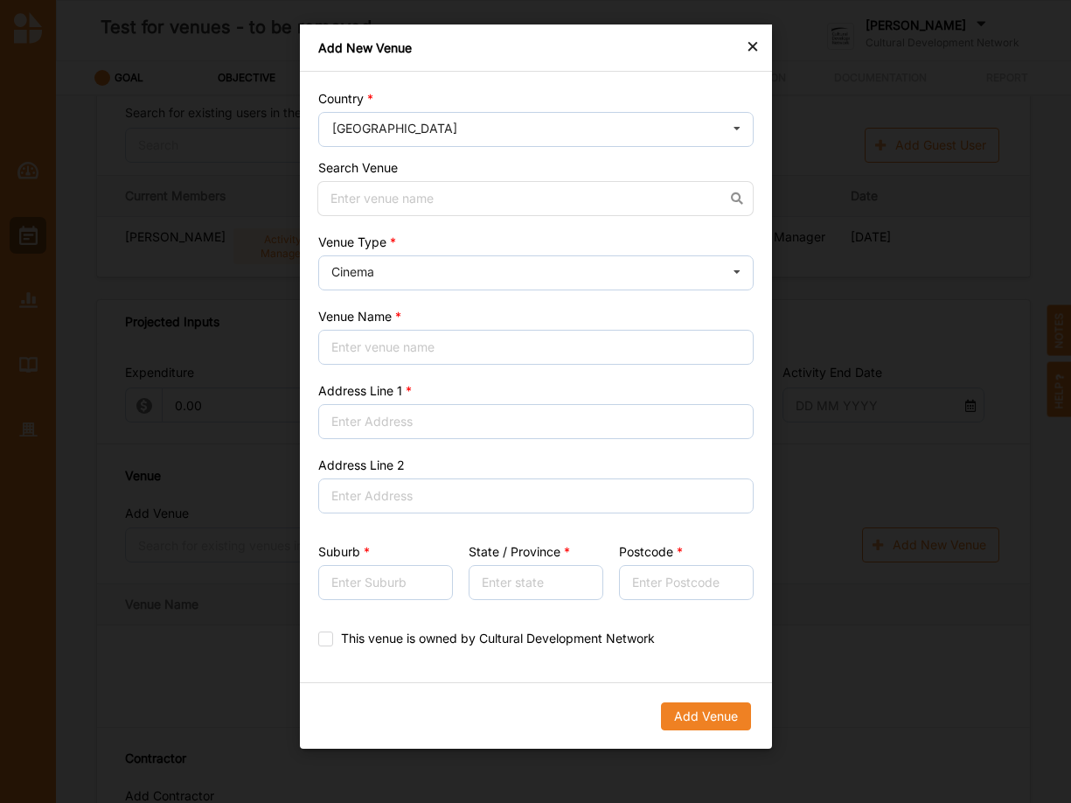
click at [752, 48] on div "×" at bounding box center [753, 45] width 14 height 21
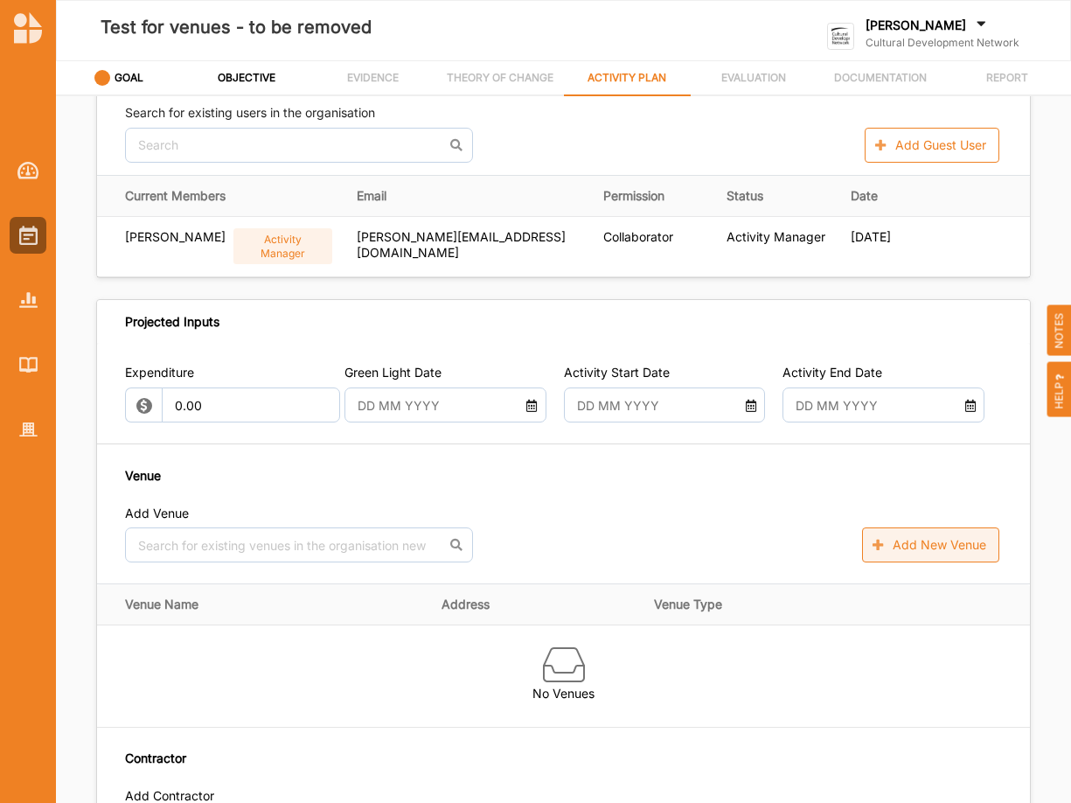
click at [910, 541] on button "Add New Venue" at bounding box center [930, 544] width 137 height 35
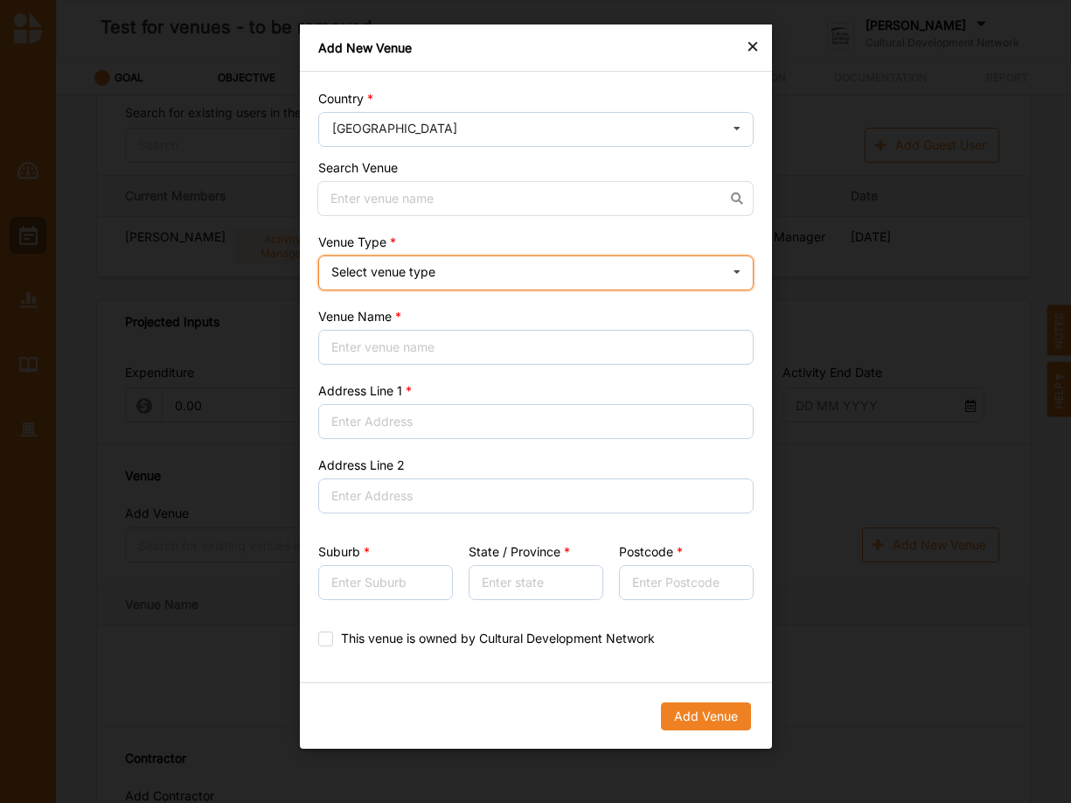
click at [442, 279] on div "Select venue type Cinema Distributed media Exhibition venue Flat floor space He…" at bounding box center [535, 272] width 435 height 35
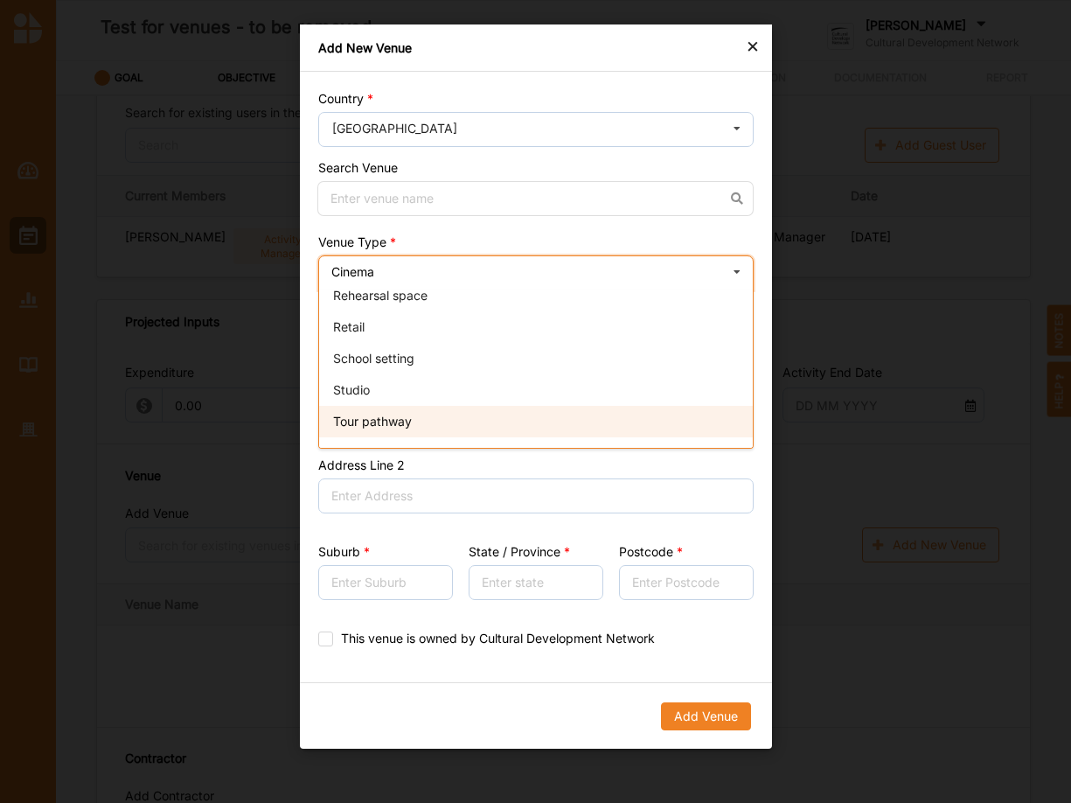
scroll to position [410, 0]
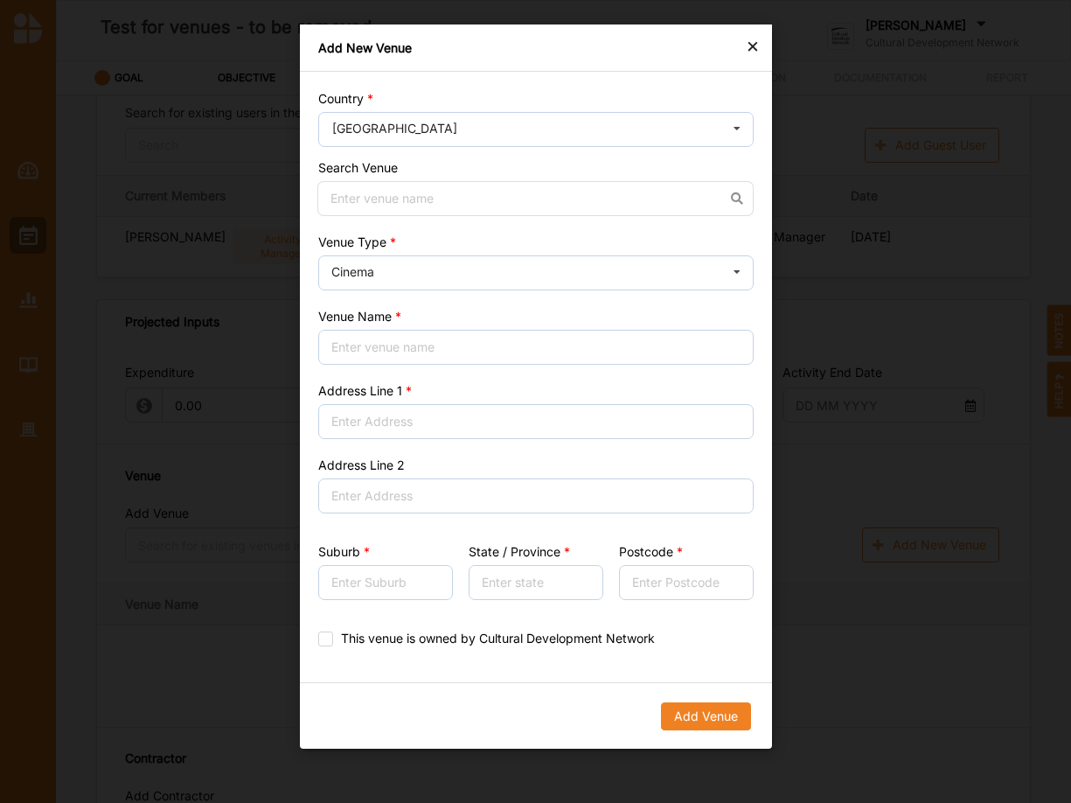
click at [752, 47] on div "×" at bounding box center [753, 45] width 14 height 21
